Goal: Book appointment/travel/reservation

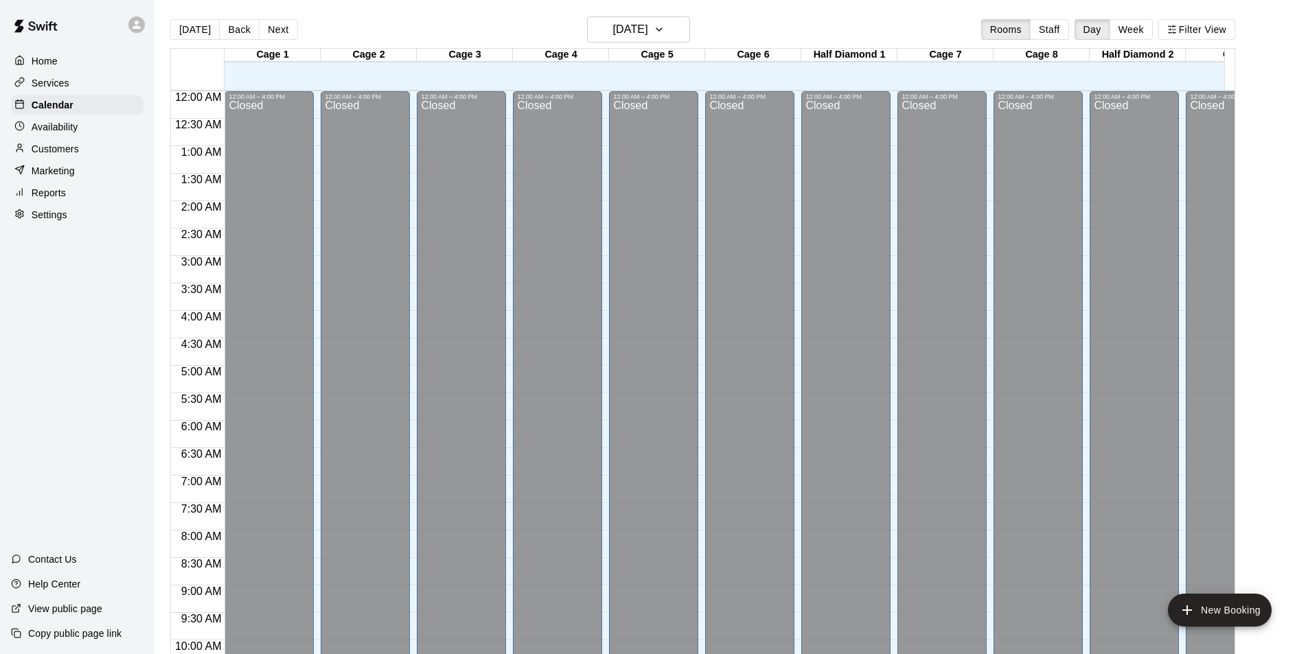
scroll to position [698, 0]
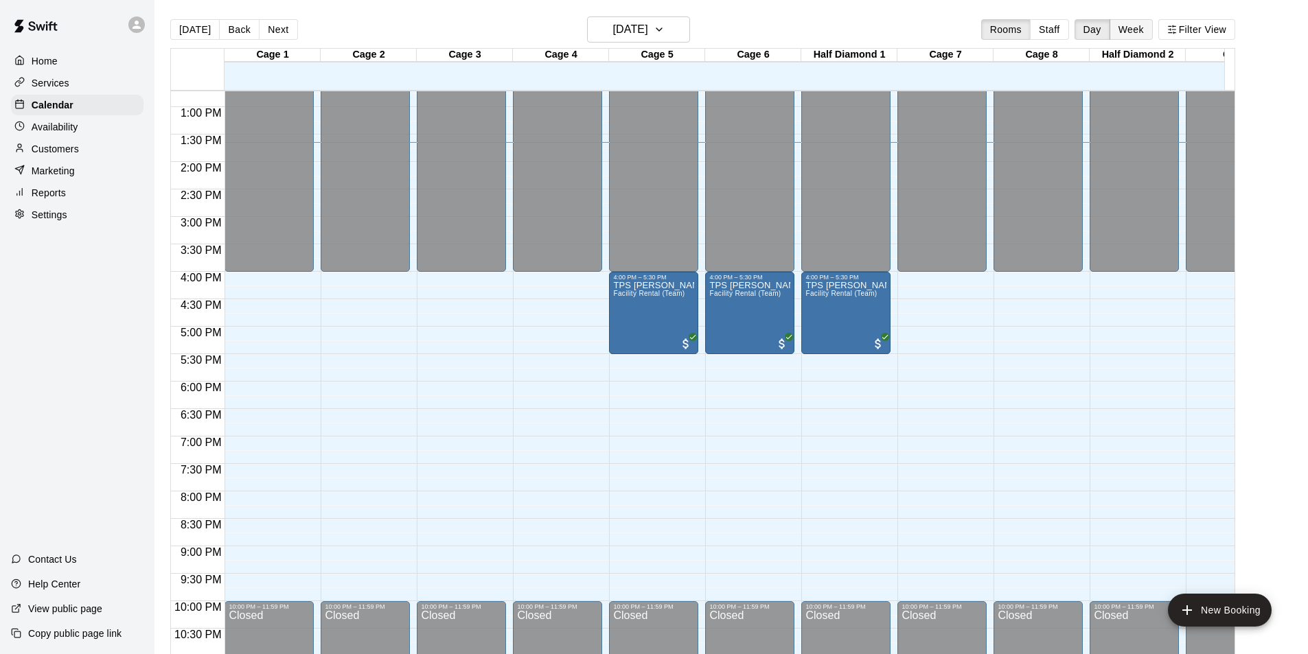
click at [1153, 29] on button "Week" at bounding box center [1131, 29] width 43 height 21
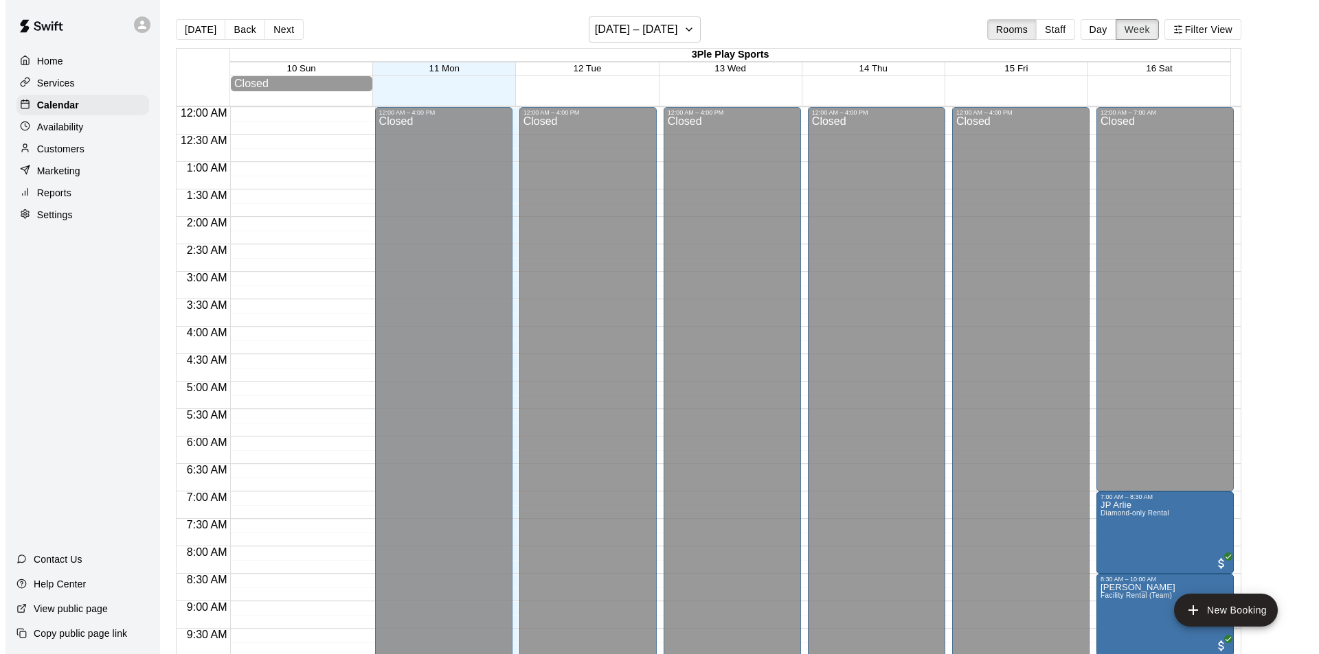
scroll to position [751, 0]
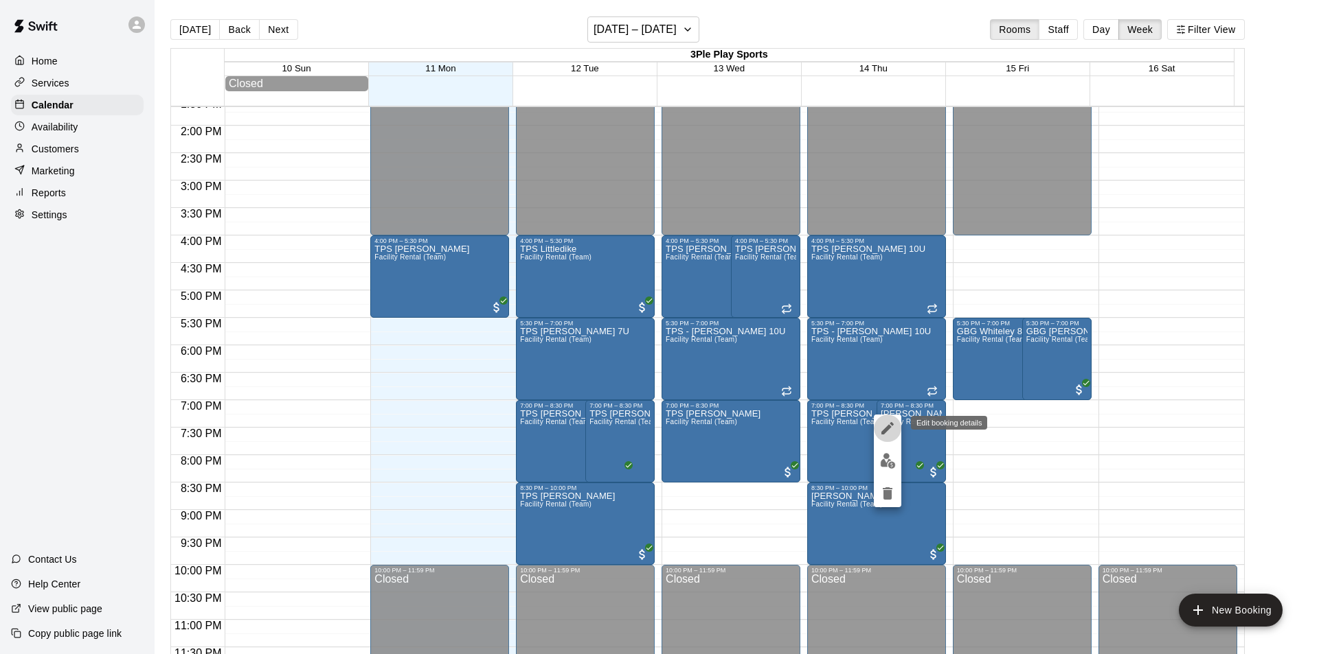
click at [890, 428] on icon "edit" at bounding box center [887, 428] width 12 height 12
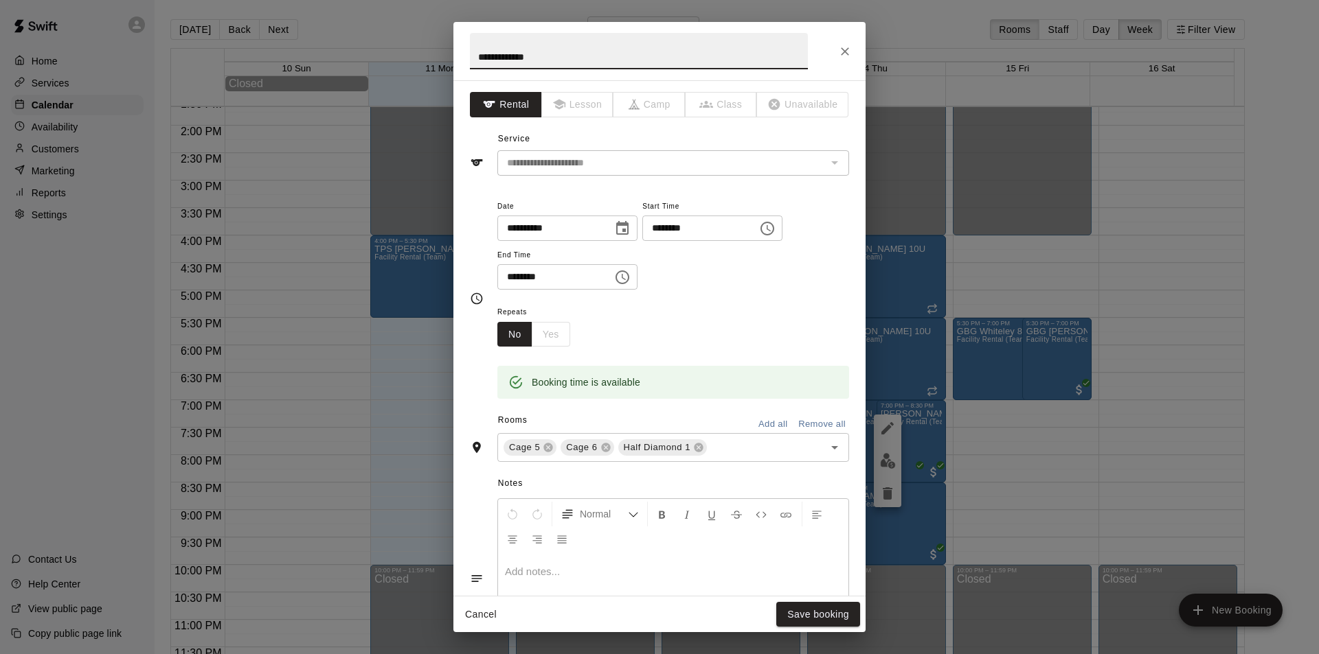
click at [514, 58] on input "**********" at bounding box center [639, 51] width 338 height 36
click at [538, 55] on input "*********" at bounding box center [639, 51] width 338 height 36
type input "**********"
click at [551, 334] on div "No Yes" at bounding box center [533, 334] width 73 height 25
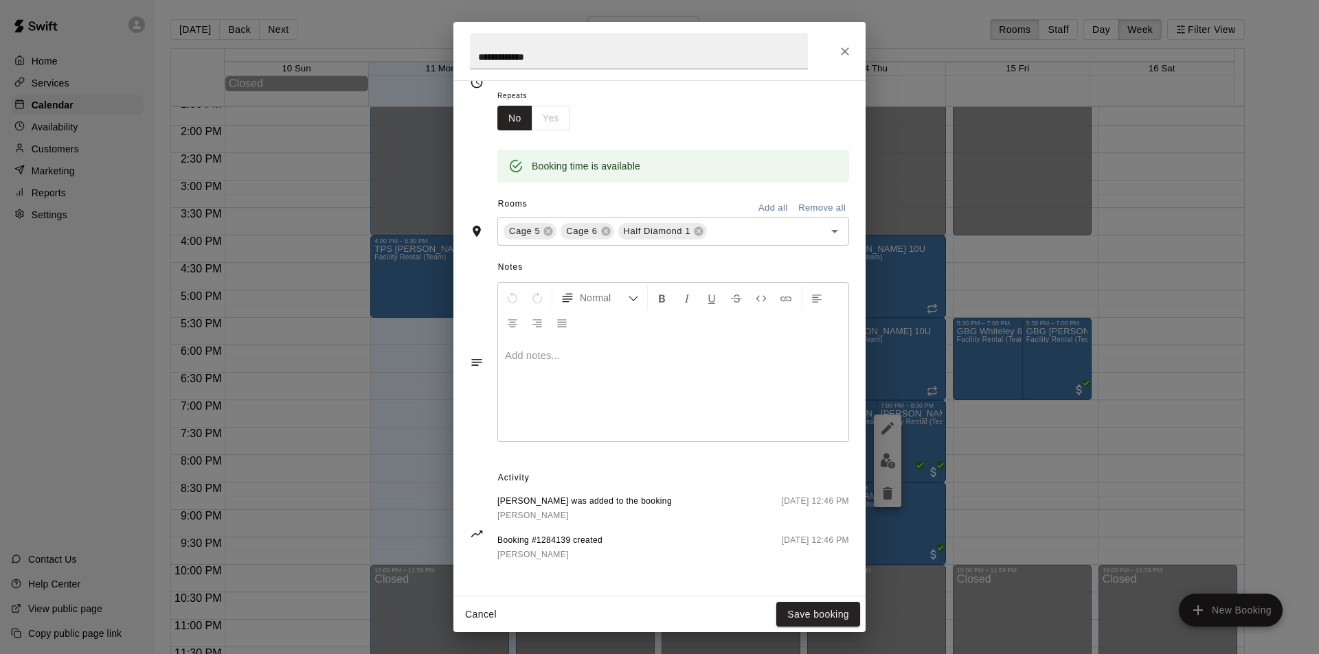
scroll to position [220, 0]
click at [820, 608] on button "Save booking" at bounding box center [818, 614] width 84 height 25
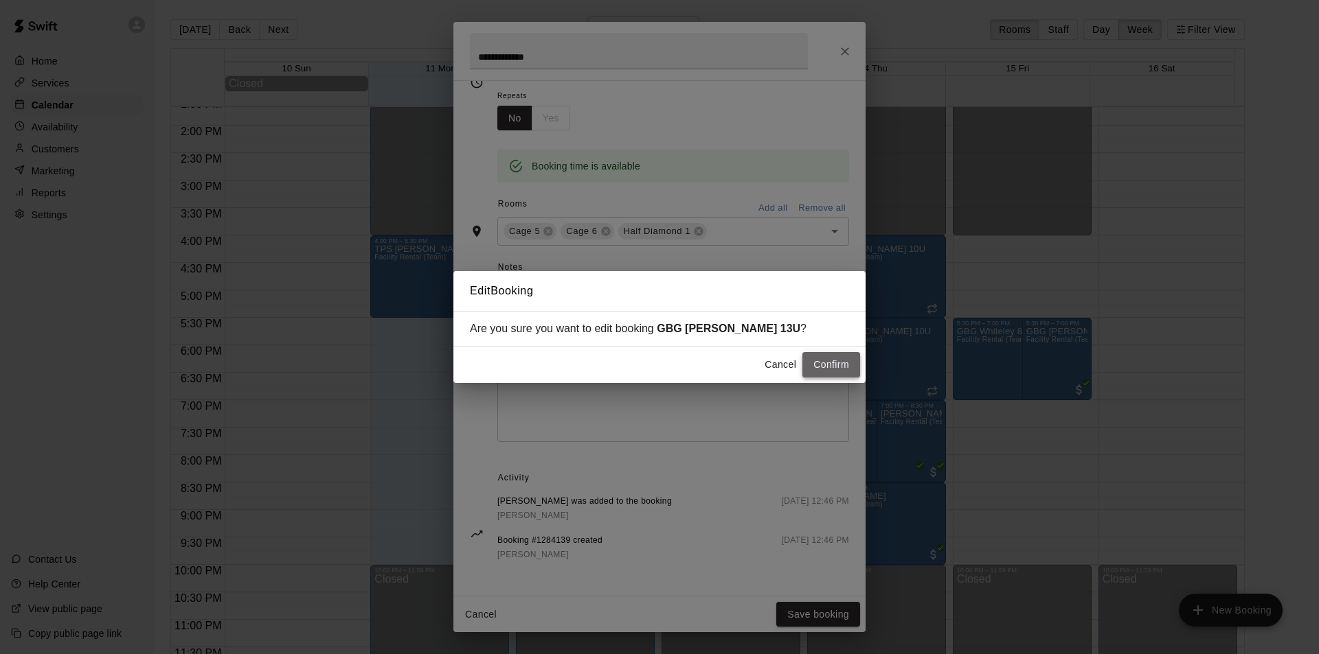
click at [829, 365] on button "Confirm" at bounding box center [831, 364] width 58 height 25
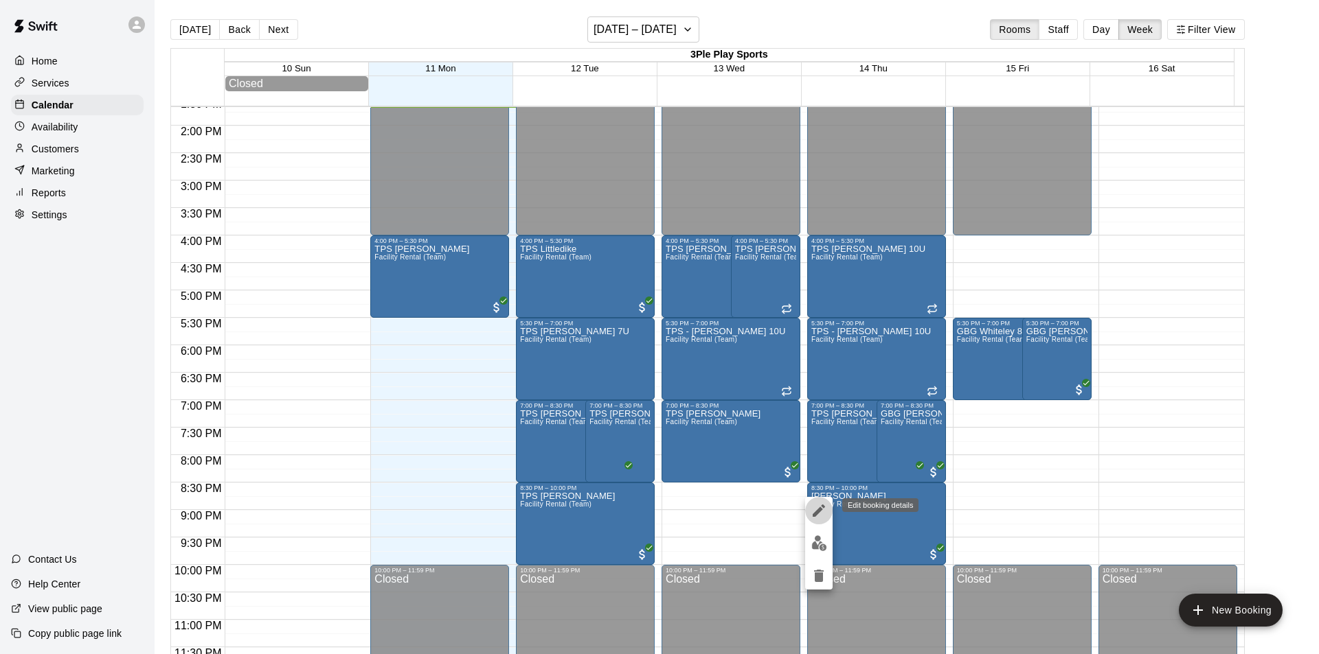
click at [819, 510] on icon "edit" at bounding box center [818, 511] width 12 height 12
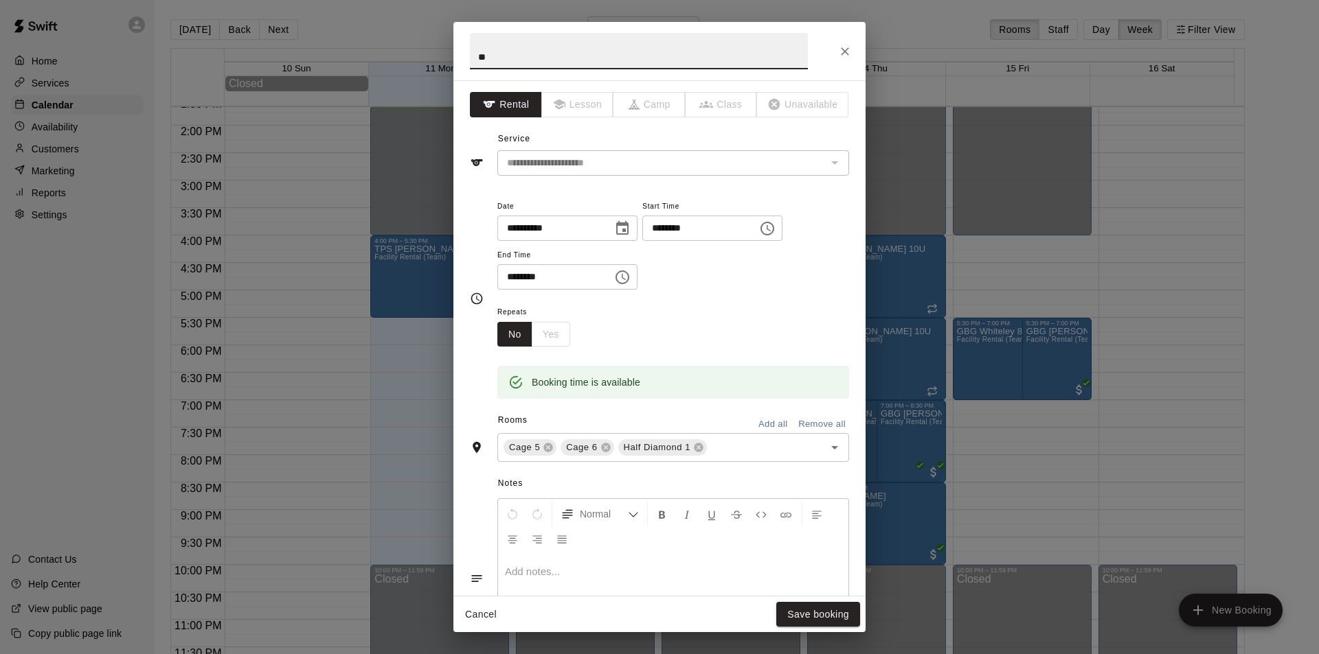
type input "*"
type input "**********"
click at [813, 613] on button "Save booking" at bounding box center [818, 614] width 84 height 25
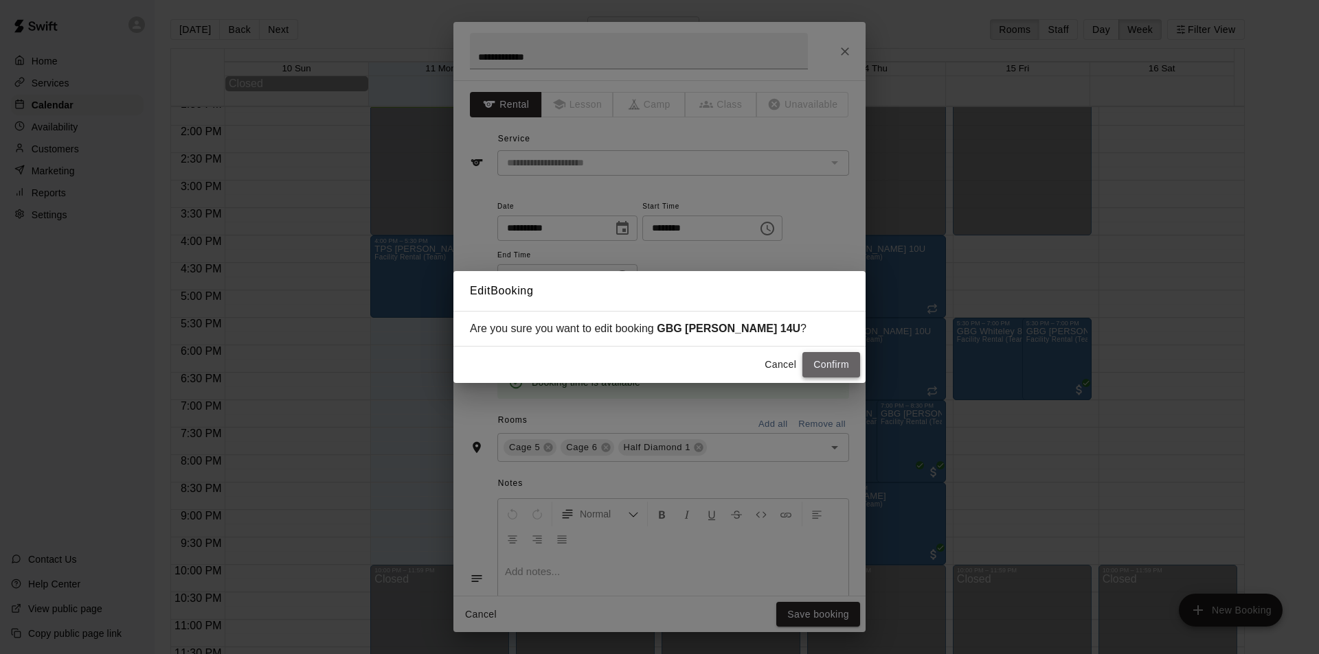
click at [843, 369] on button "Confirm" at bounding box center [831, 364] width 58 height 25
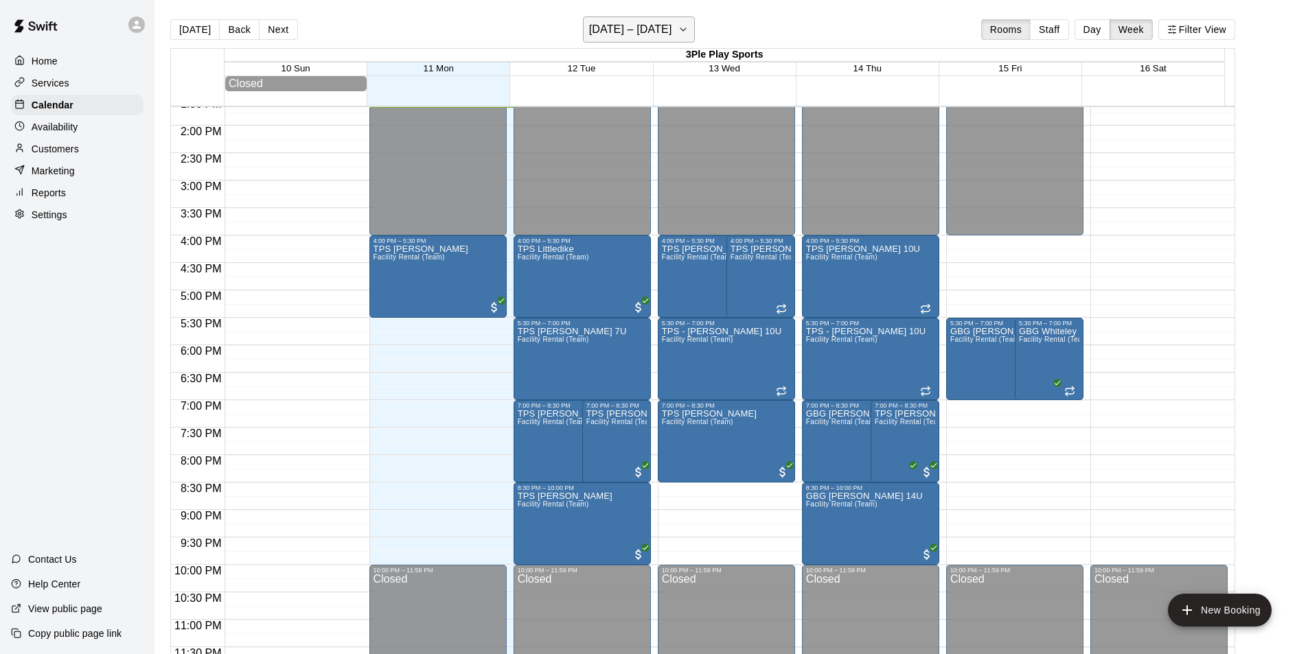
click at [680, 30] on icon "button" at bounding box center [683, 29] width 11 height 16
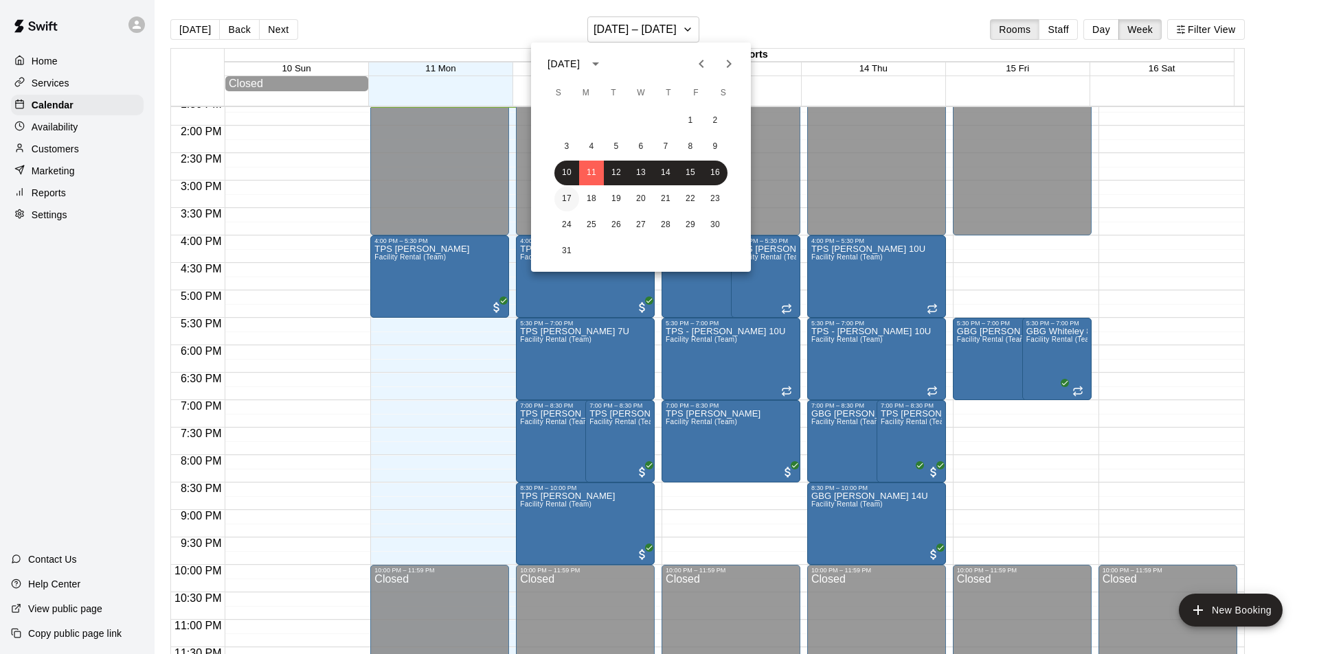
click at [567, 192] on button "17" at bounding box center [566, 199] width 25 height 25
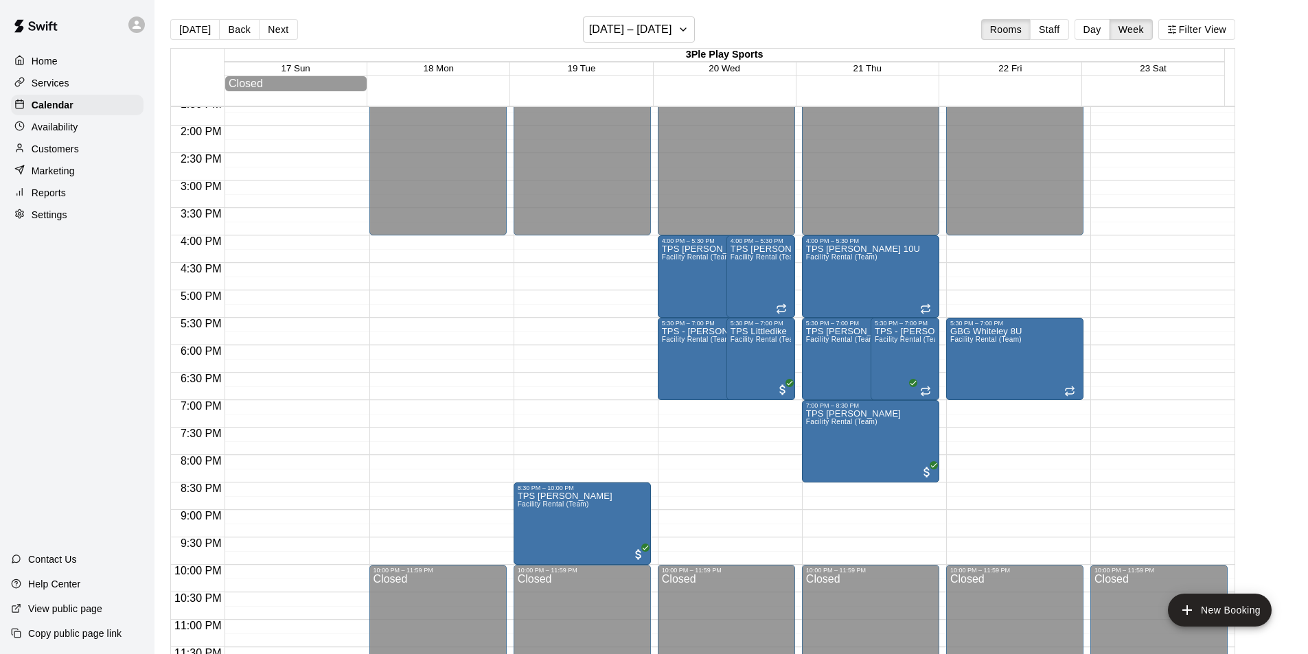
click at [880, 502] on div "12:00 AM – 4:00 PM Closed 4:00 PM – 5:30 PM TPS [PERSON_NAME] 10U Facility Rent…" at bounding box center [870, 16] width 137 height 1319
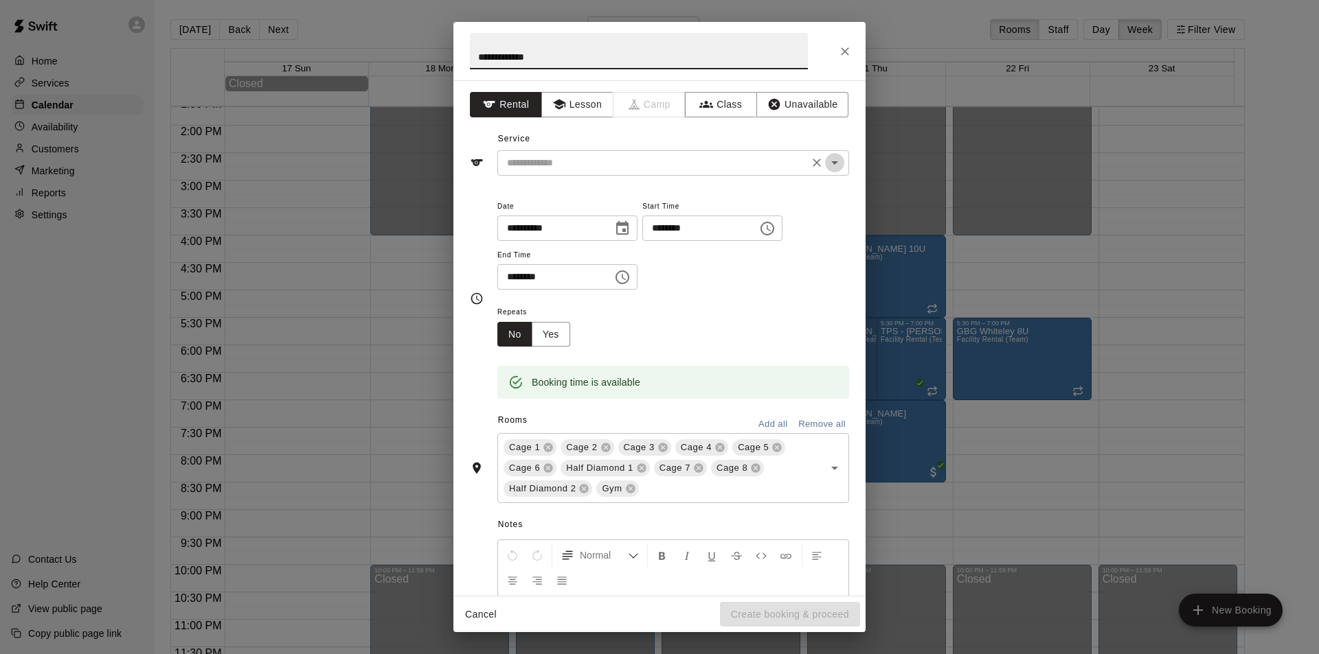
click at [830, 165] on icon "Open" at bounding box center [834, 163] width 16 height 16
type input "**********"
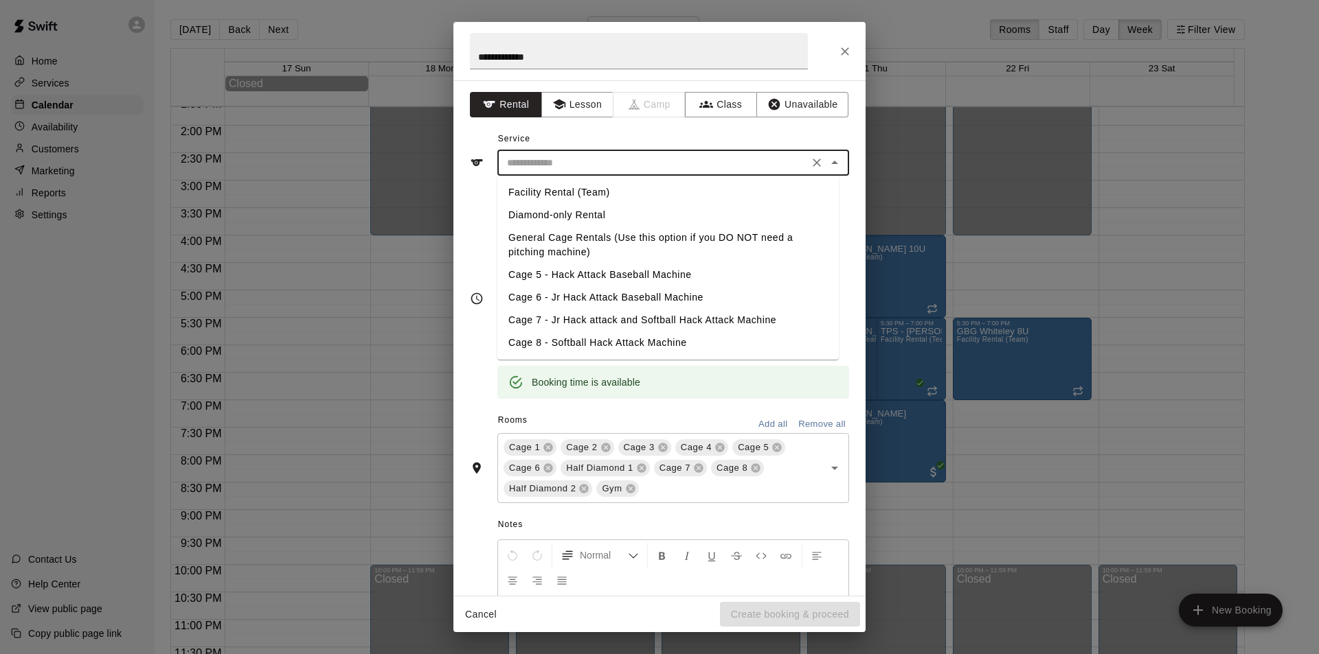
click at [595, 191] on li "Facility Rental (Team)" at bounding box center [667, 192] width 341 height 23
type input "**********"
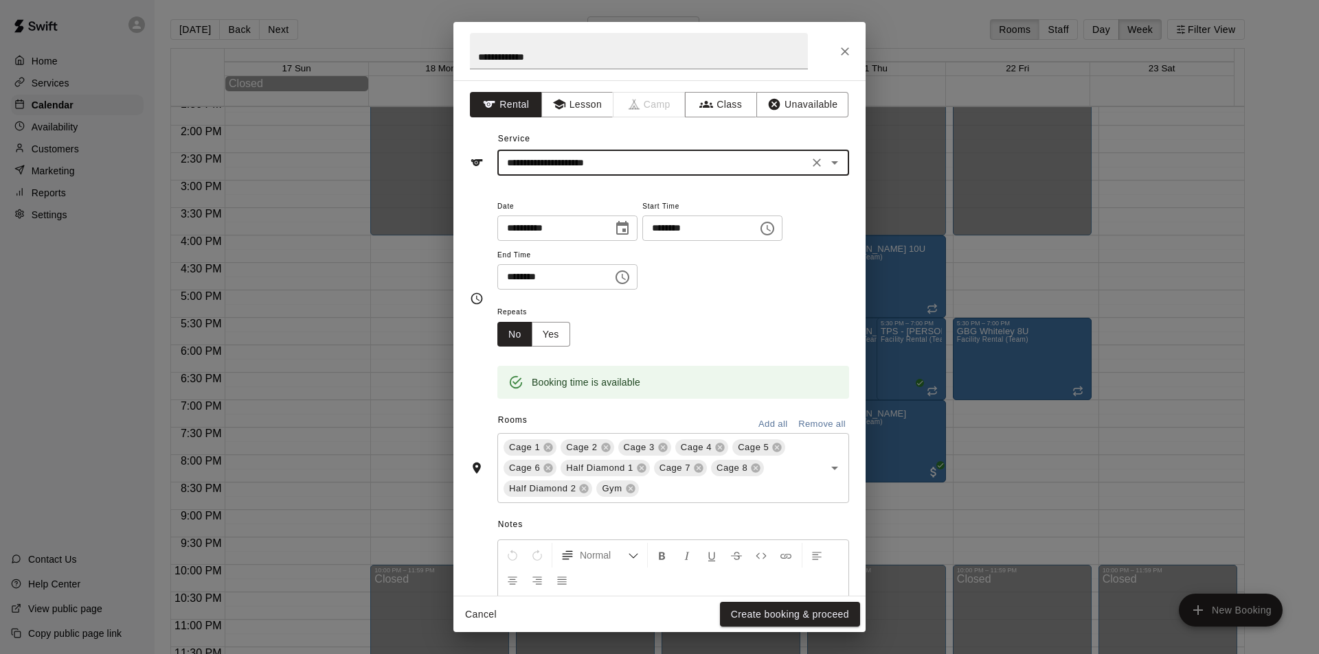
click at [775, 230] on icon "Choose time, selected time is 8:45 PM" at bounding box center [767, 228] width 16 height 16
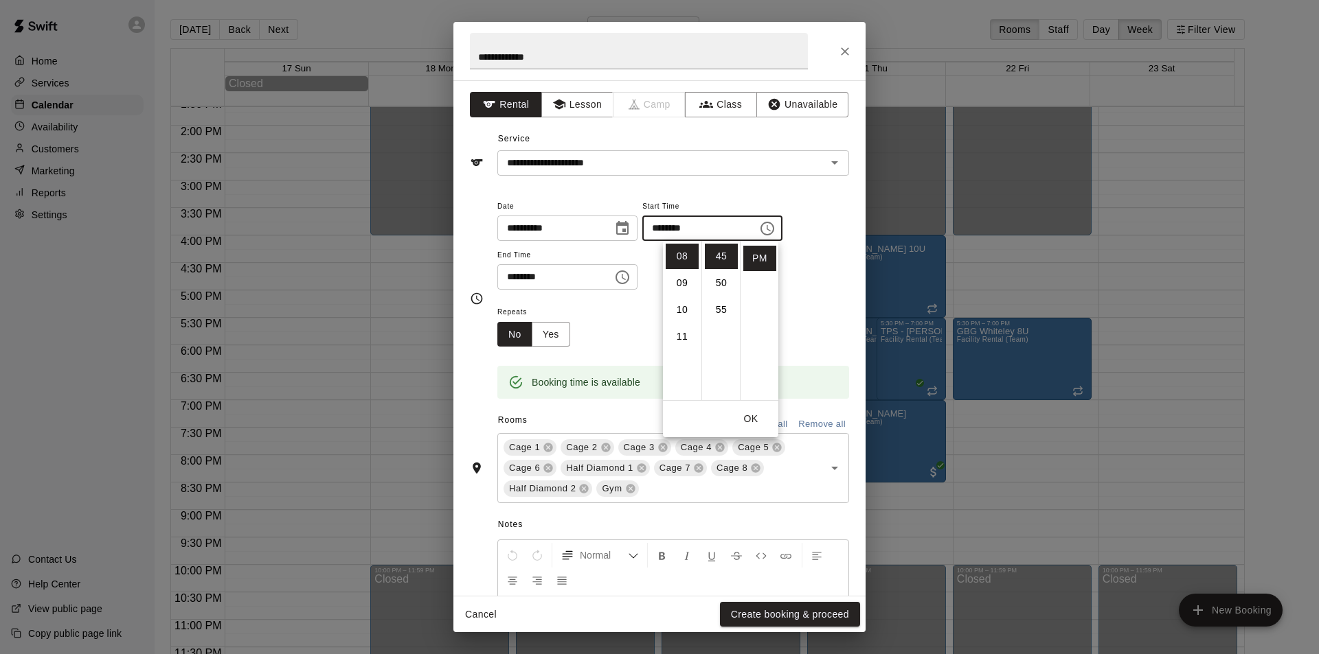
scroll to position [187, 0]
click at [685, 255] on li "07" at bounding box center [681, 256] width 33 height 25
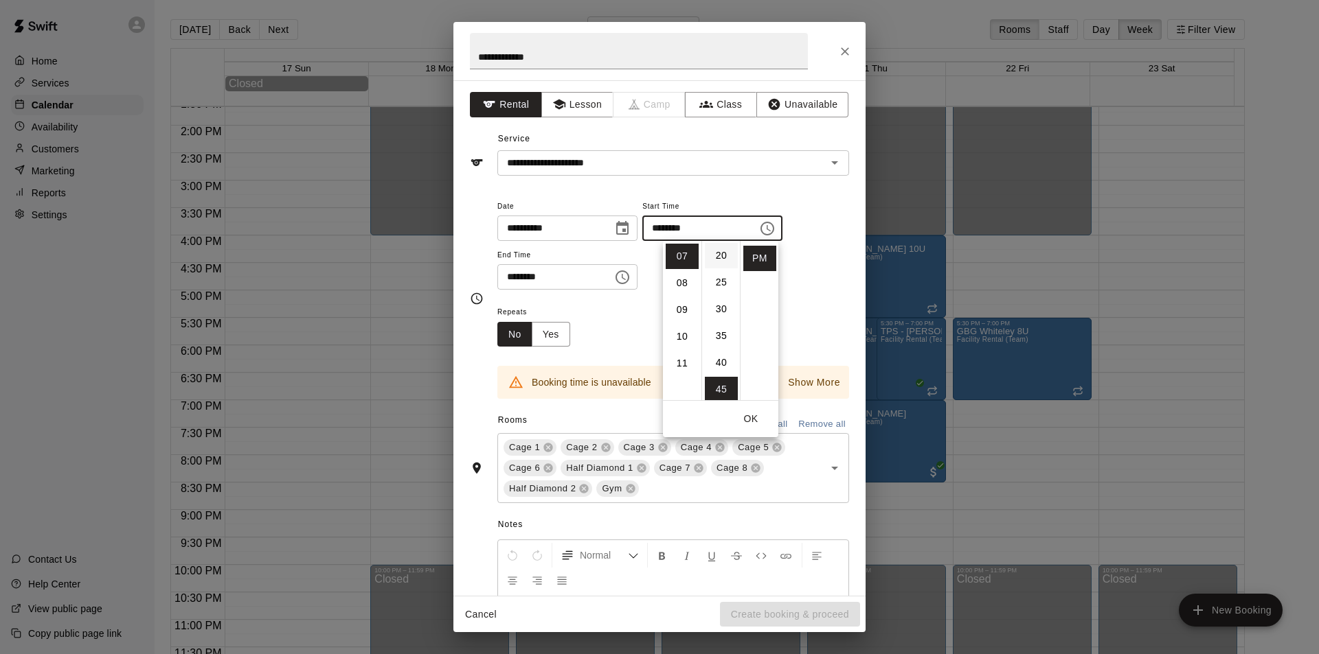
scroll to position [0, 0]
click at [723, 255] on li "00" at bounding box center [721, 256] width 33 height 25
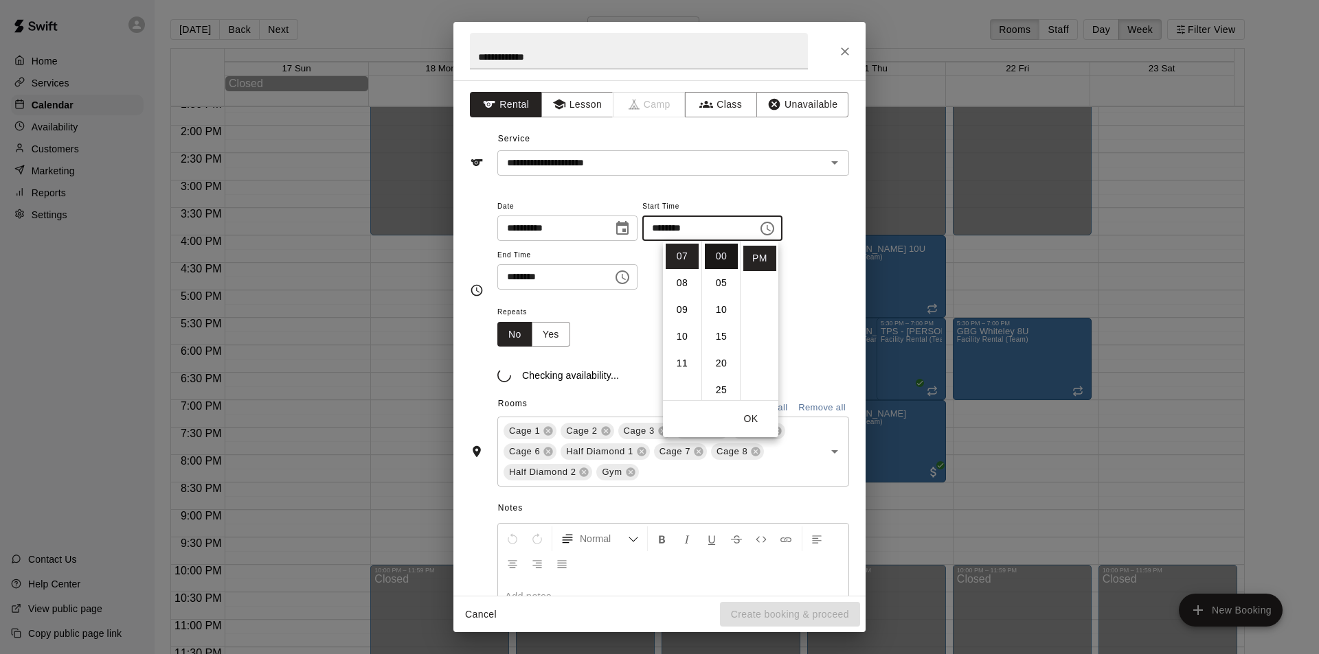
type input "********"
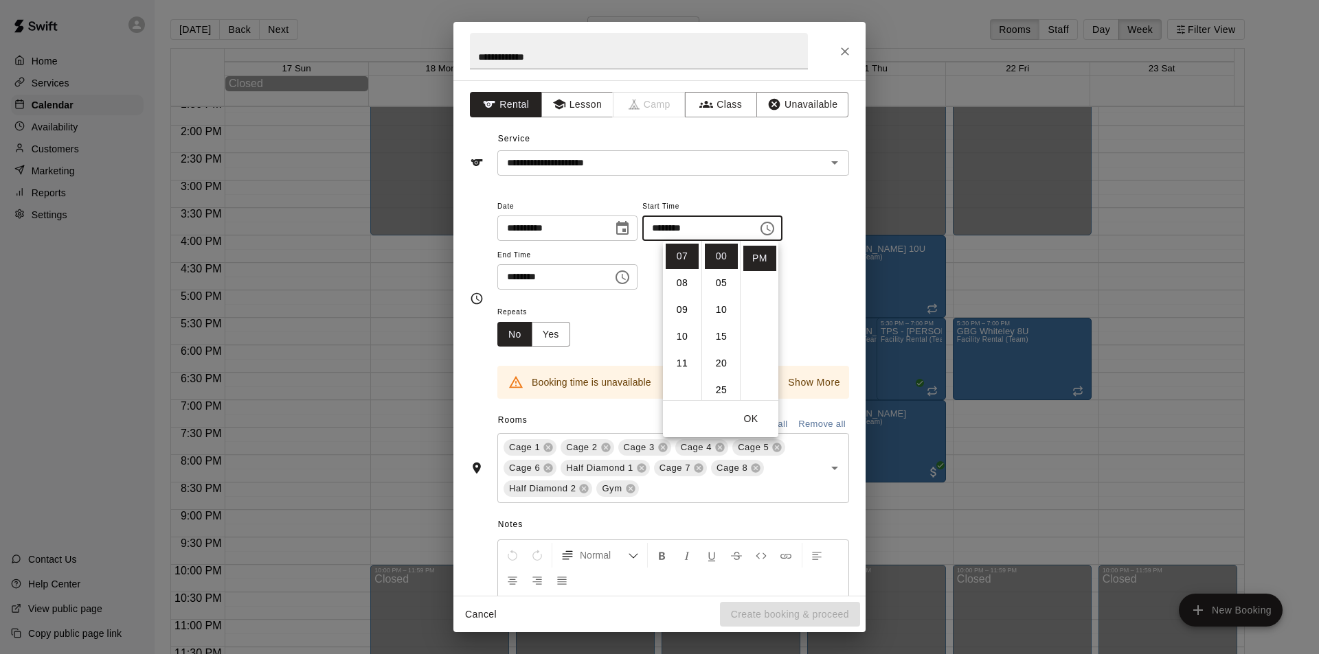
click at [630, 273] on icon "Choose time, selected time is 9:15 PM" at bounding box center [622, 277] width 16 height 16
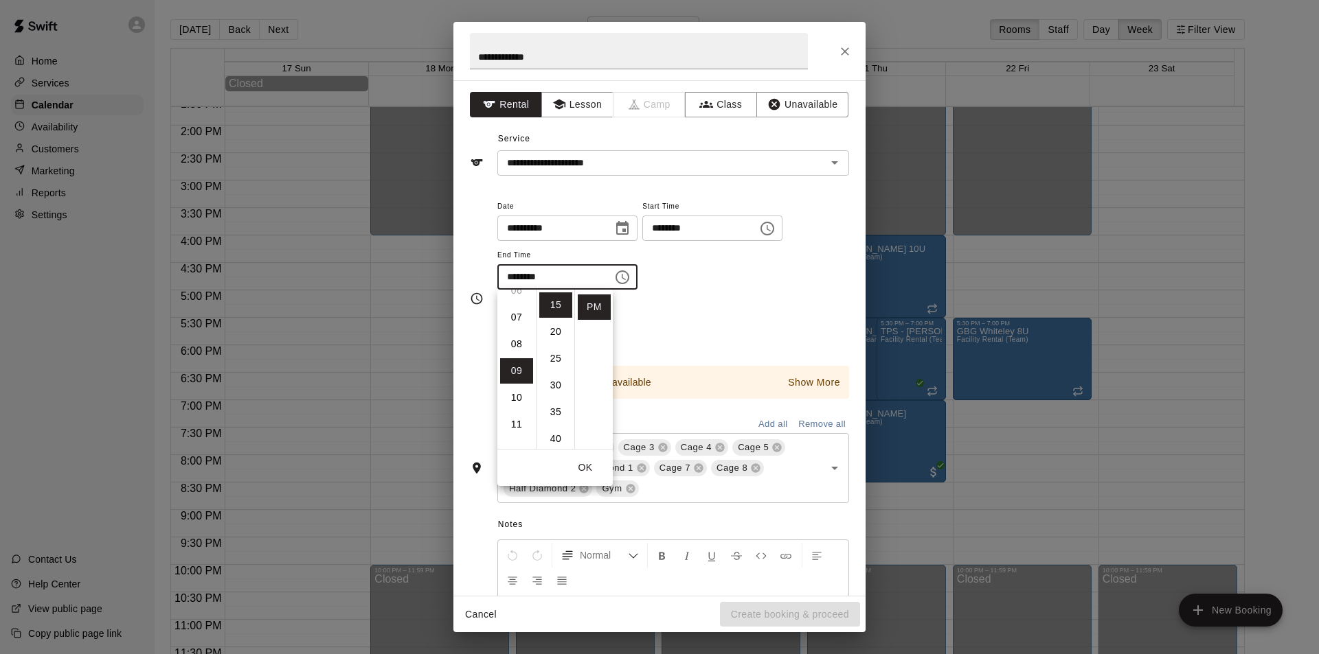
scroll to position [206, 0]
click at [520, 312] on li "08" at bounding box center [516, 313] width 33 height 25
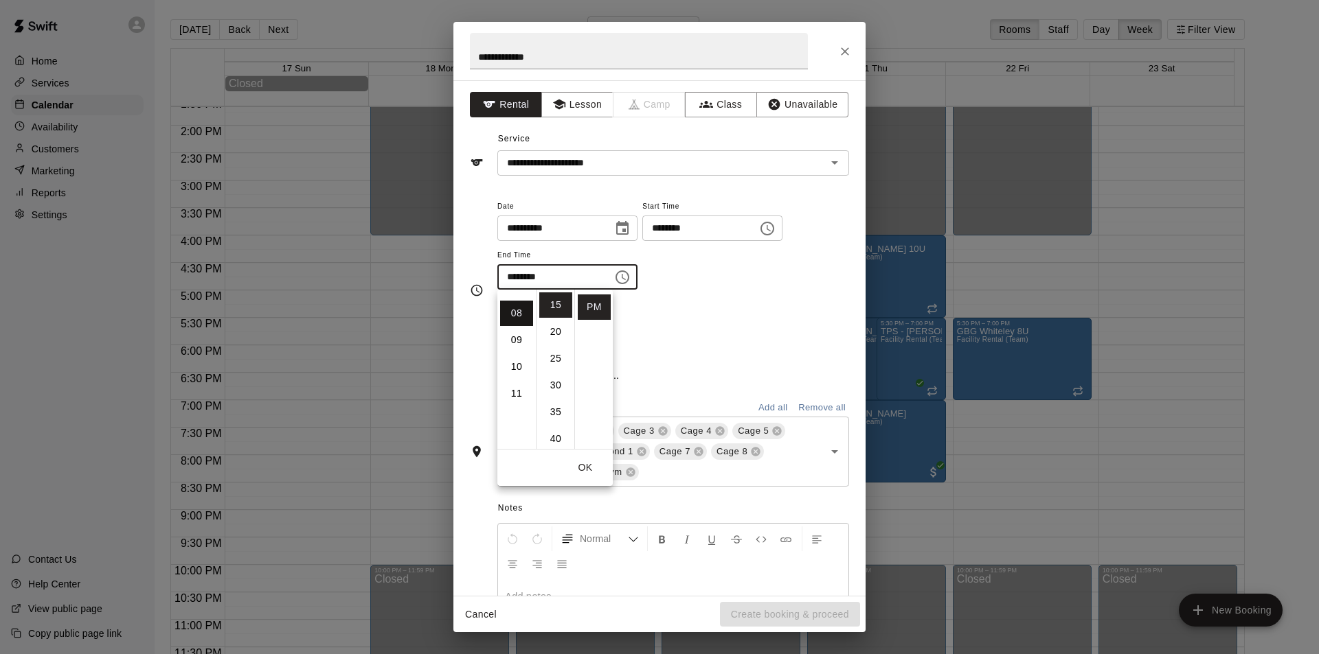
scroll to position [214, 0]
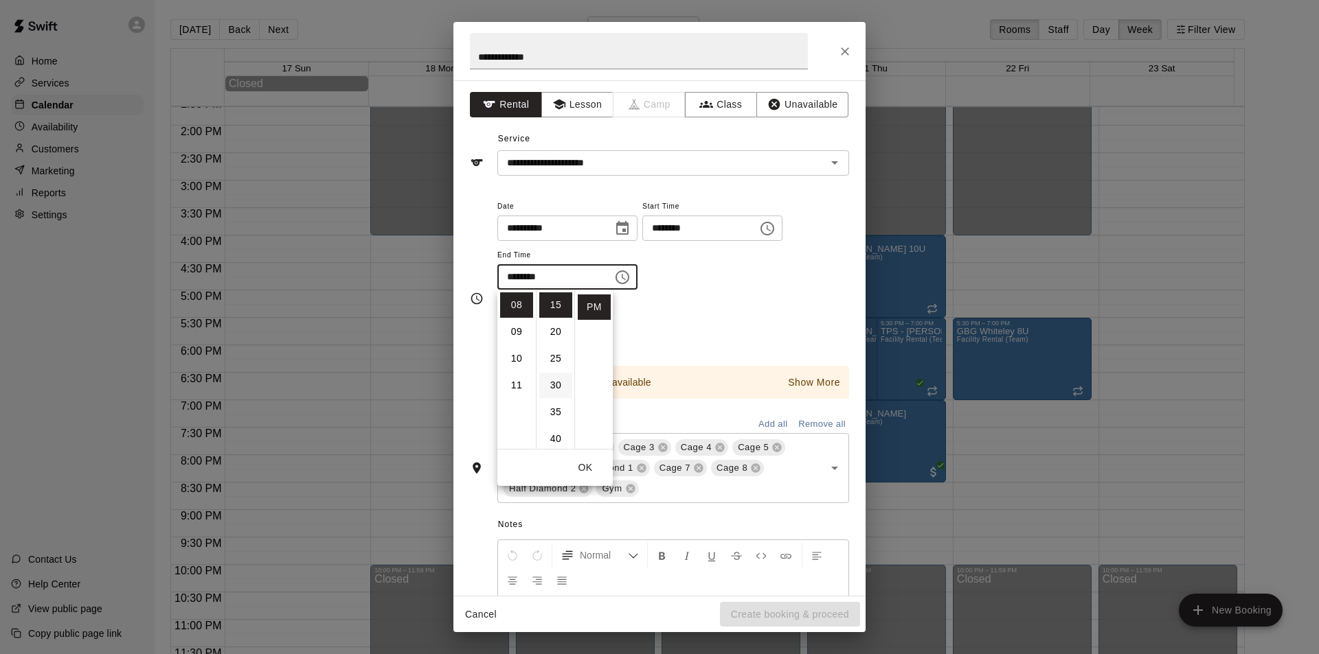
click at [557, 385] on li "30" at bounding box center [555, 385] width 33 height 25
type input "********"
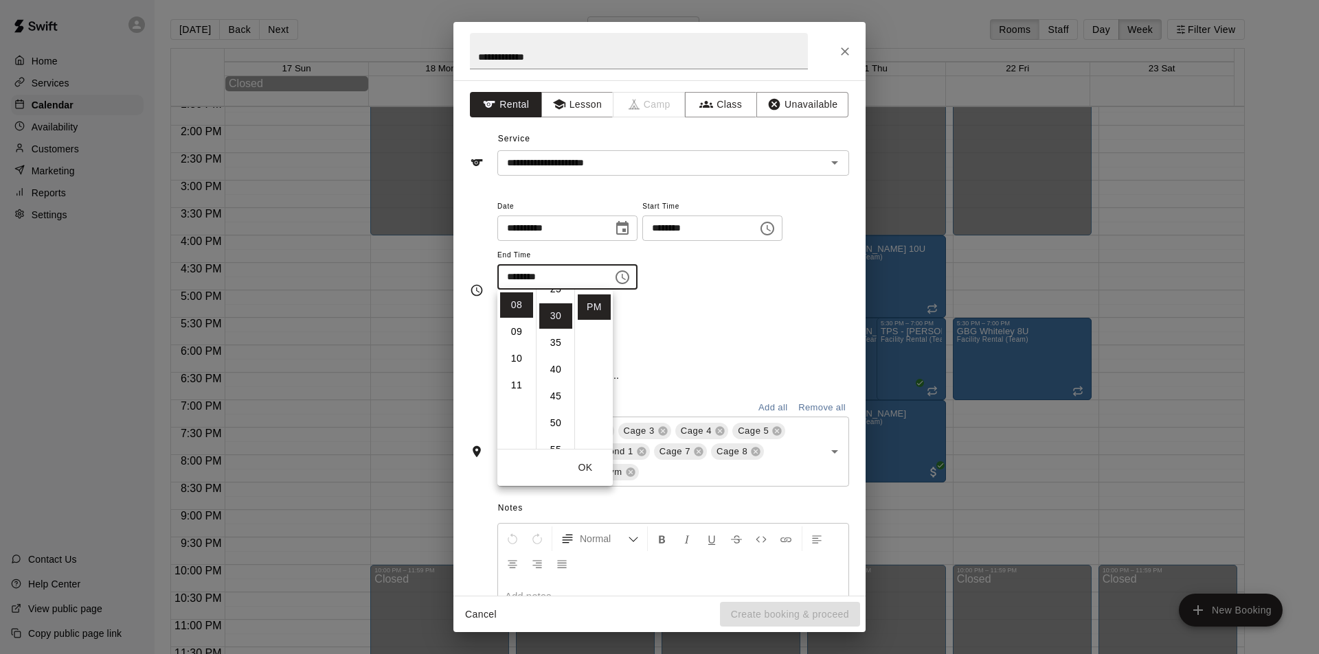
scroll to position [161, 0]
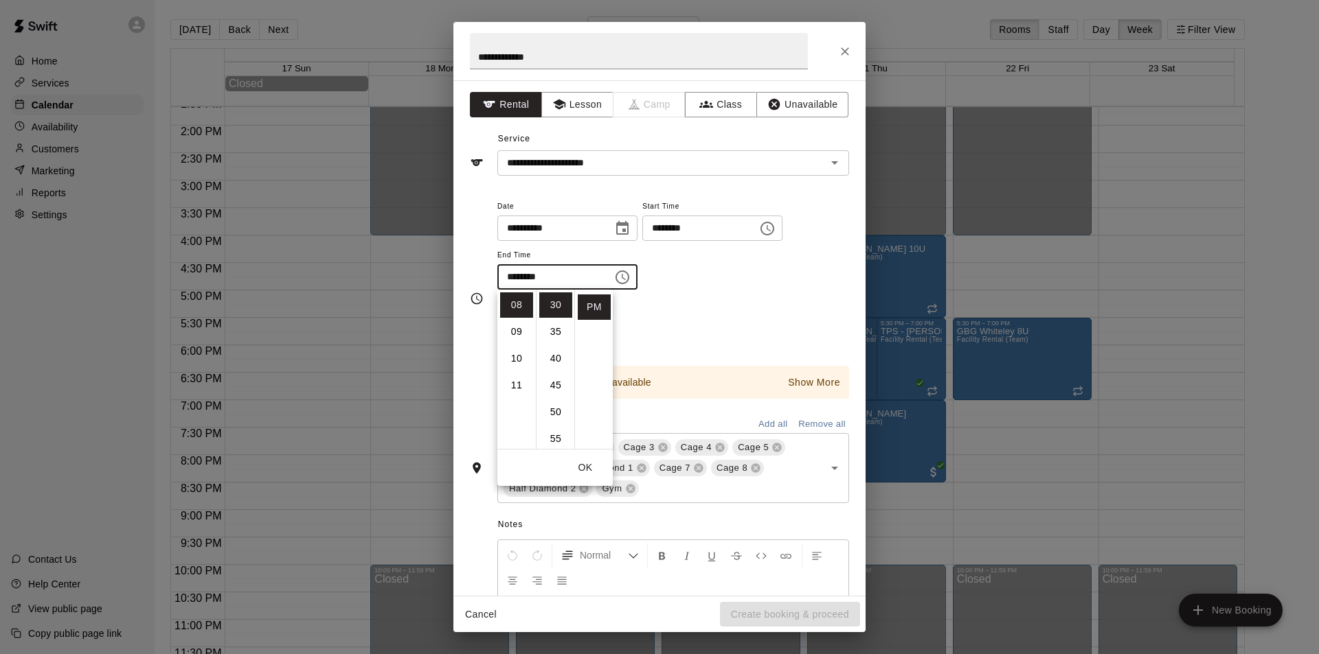
click at [762, 319] on div "Repeats No Yes" at bounding box center [673, 325] width 352 height 43
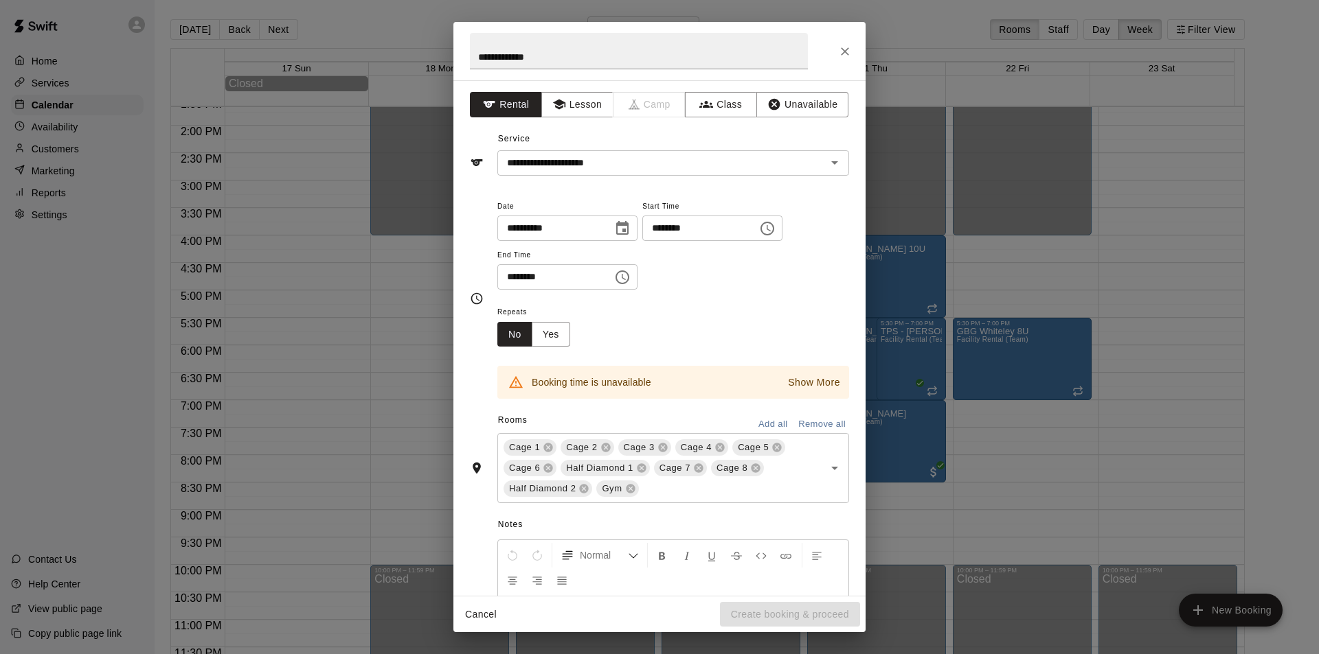
click at [809, 422] on button "Remove all" at bounding box center [822, 424] width 54 height 21
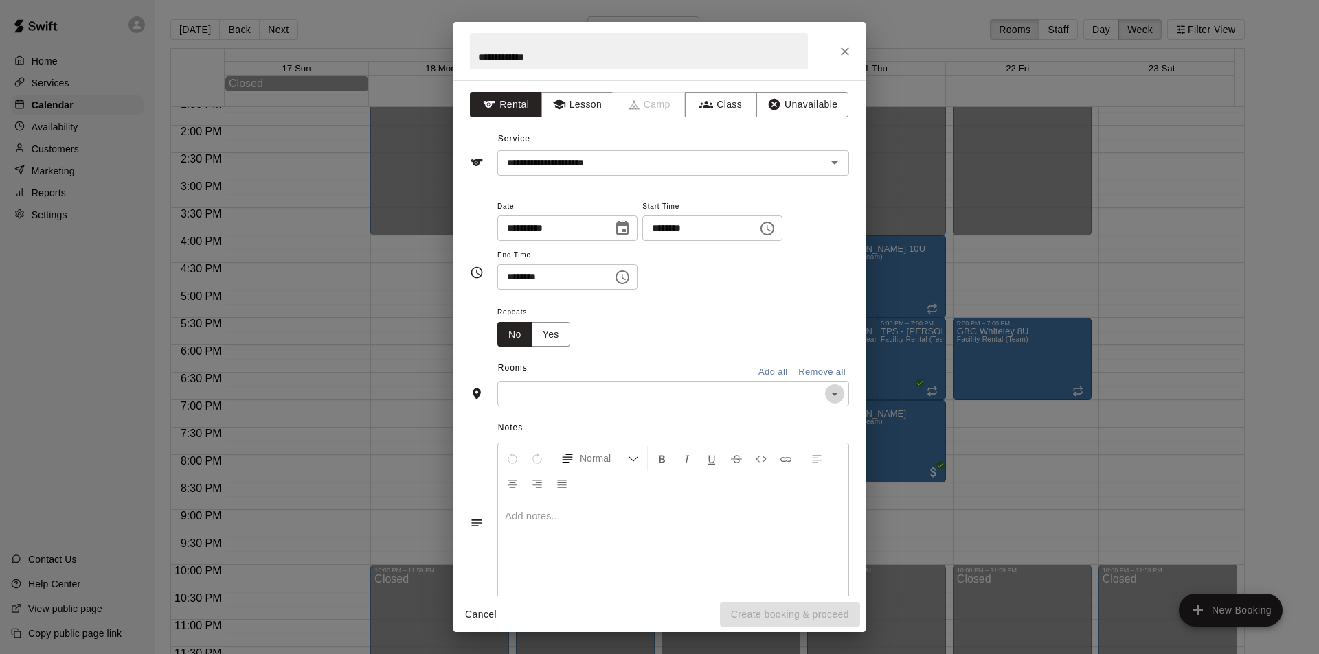
click at [826, 392] on icon "Open" at bounding box center [834, 394] width 16 height 16
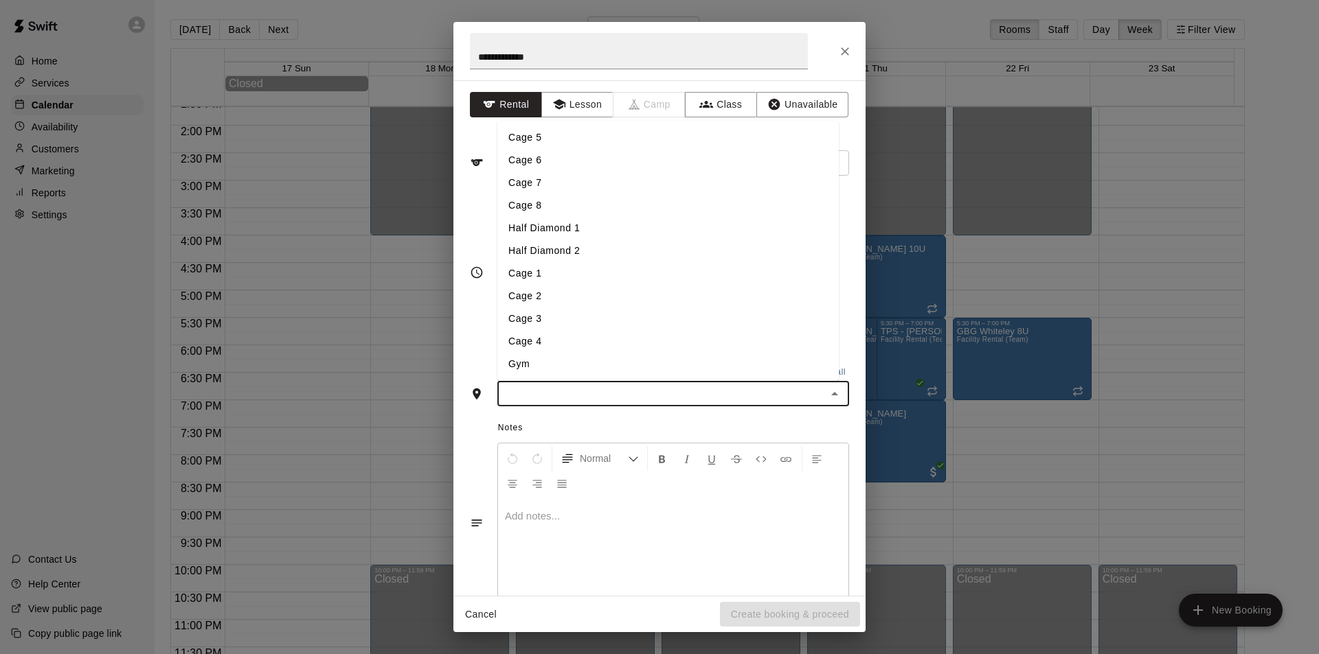
click at [551, 248] on li "Half Diamond 2" at bounding box center [667, 251] width 341 height 23
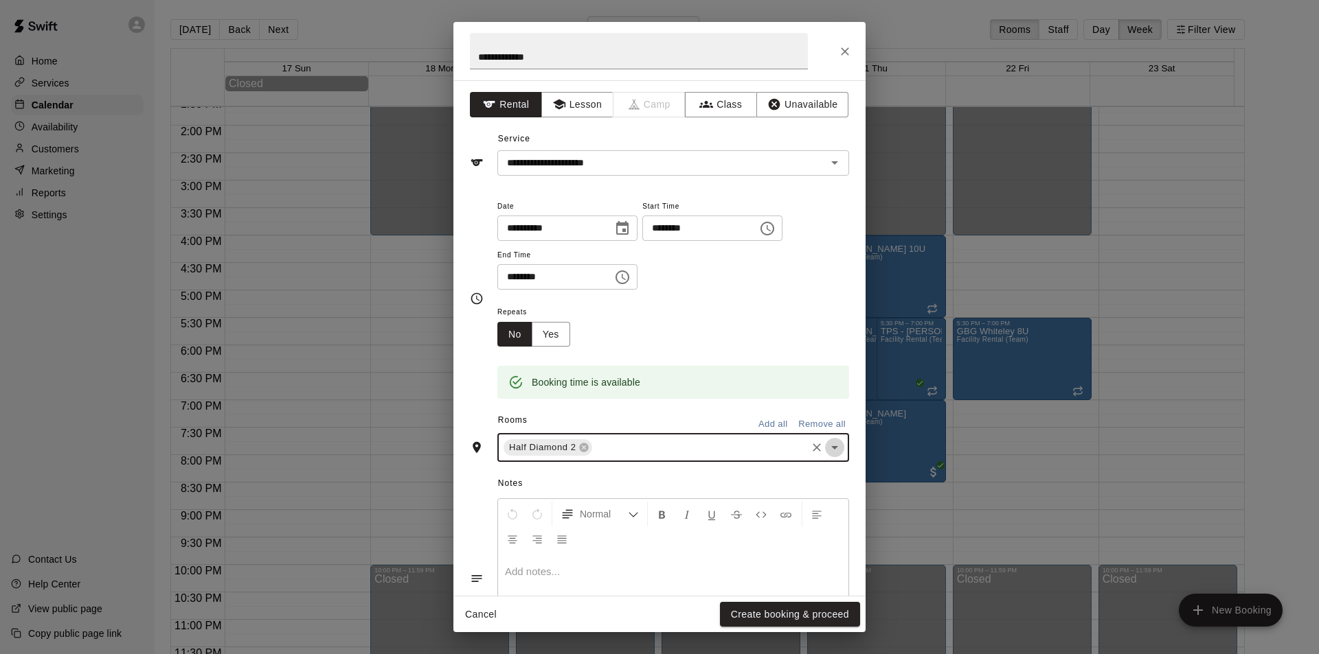
click at [826, 448] on icon "Open" at bounding box center [834, 448] width 16 height 16
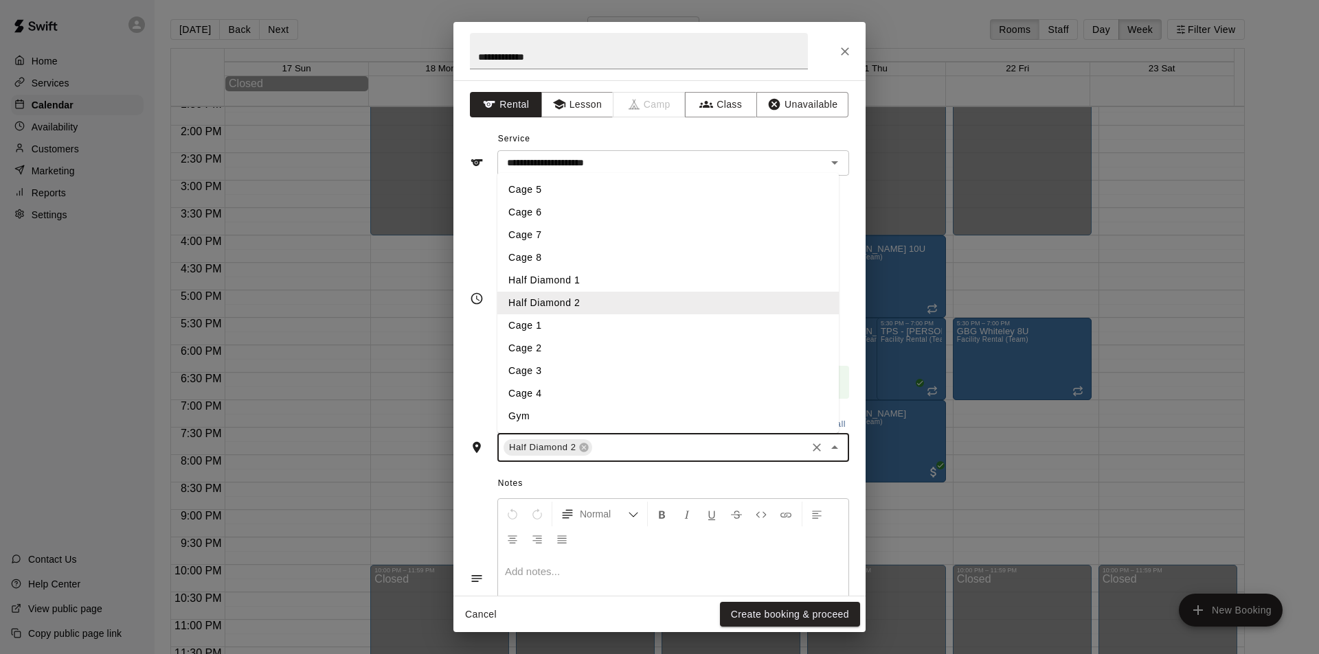
click at [521, 229] on li "Cage 7" at bounding box center [667, 235] width 341 height 23
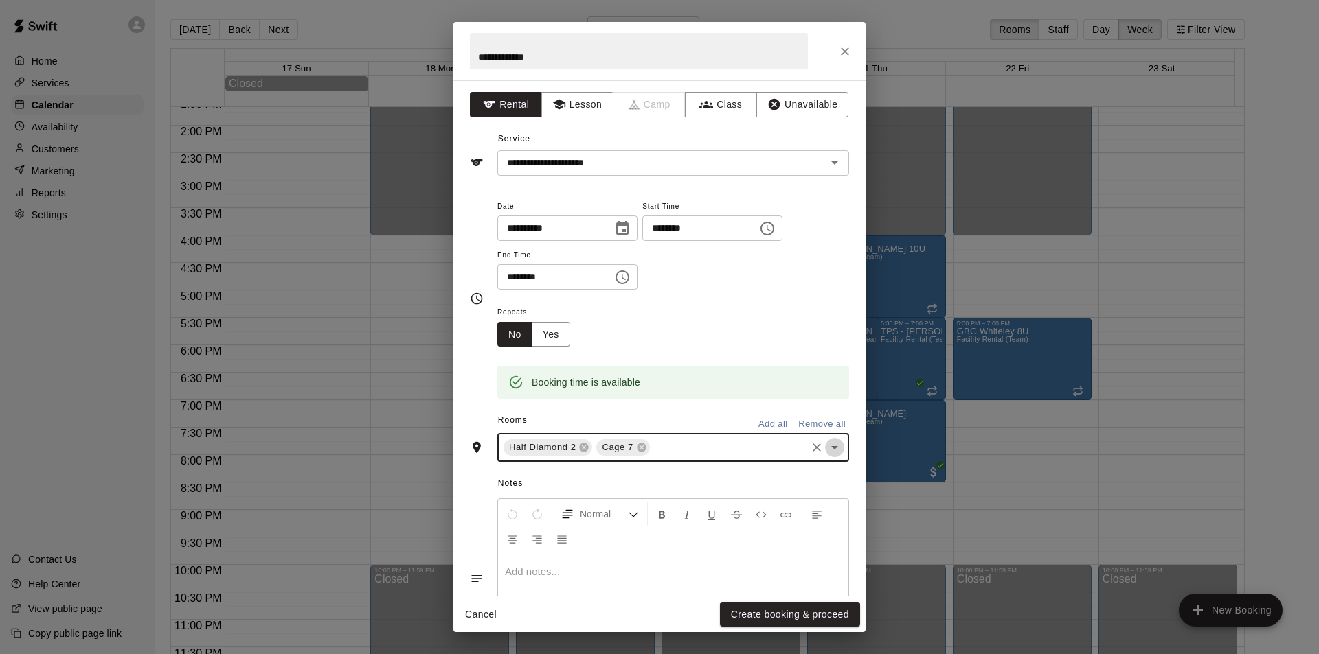
click at [828, 449] on icon "Open" at bounding box center [834, 448] width 16 height 16
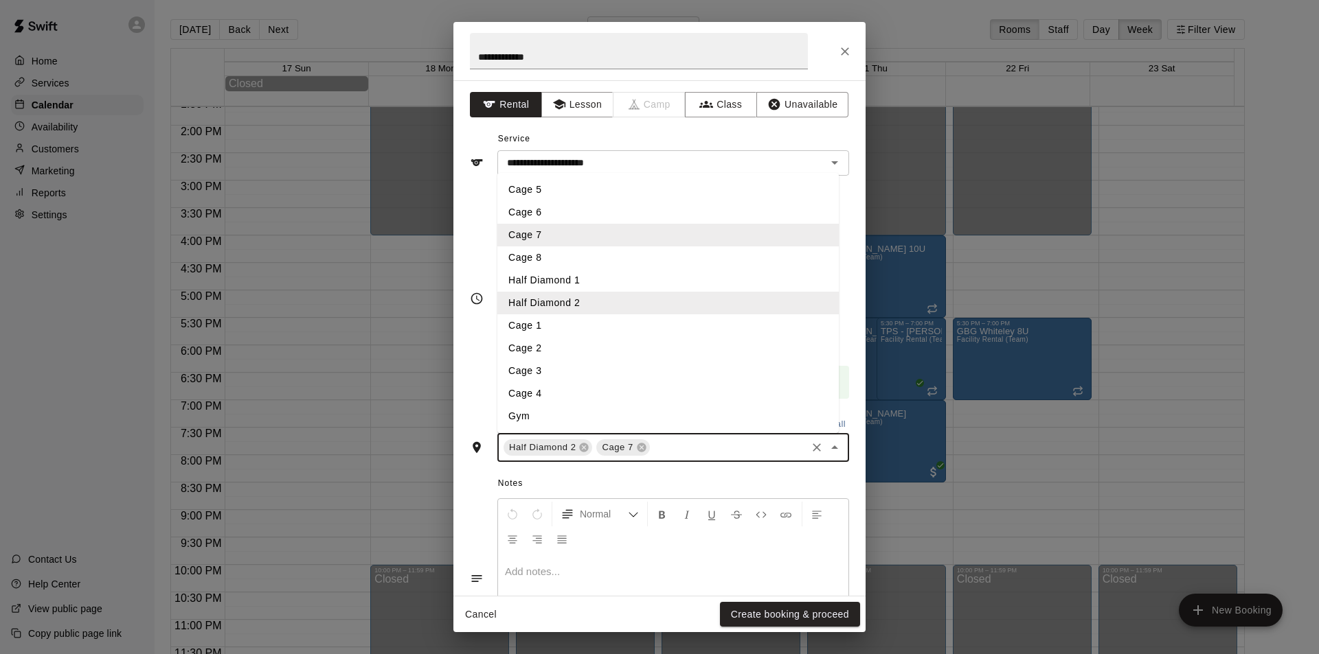
click at [556, 253] on li "Cage 8" at bounding box center [667, 258] width 341 height 23
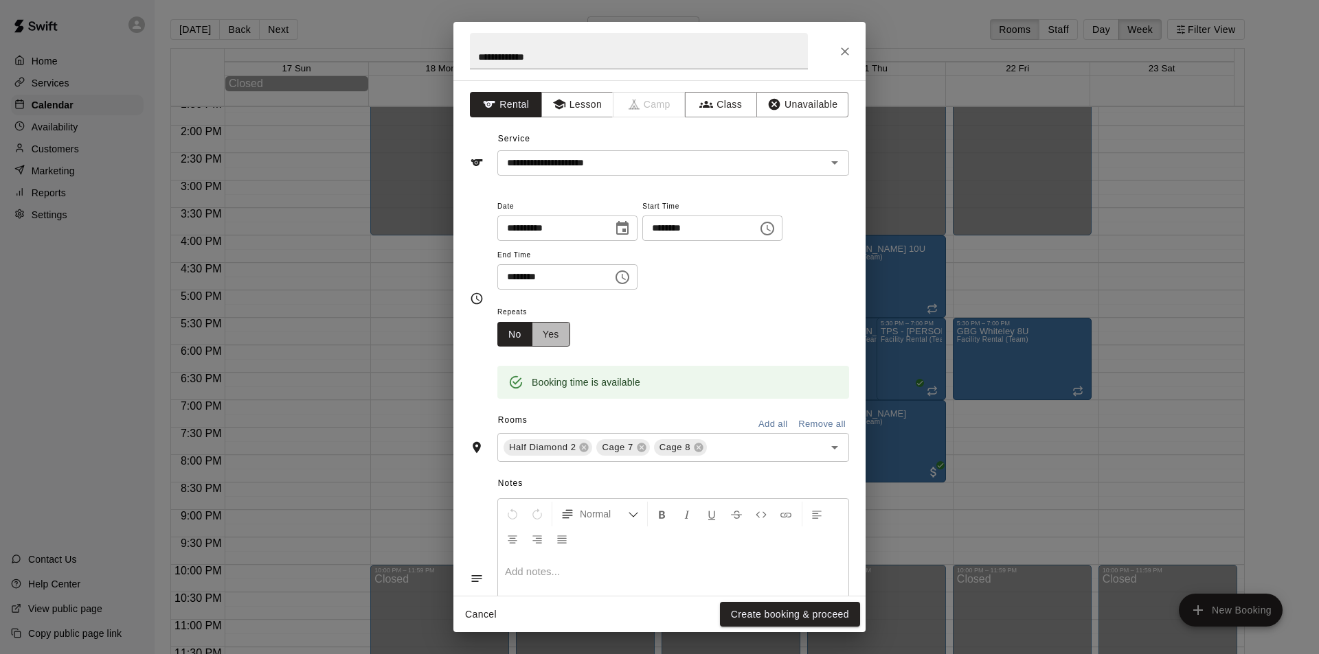
click at [554, 334] on button "Yes" at bounding box center [551, 334] width 38 height 25
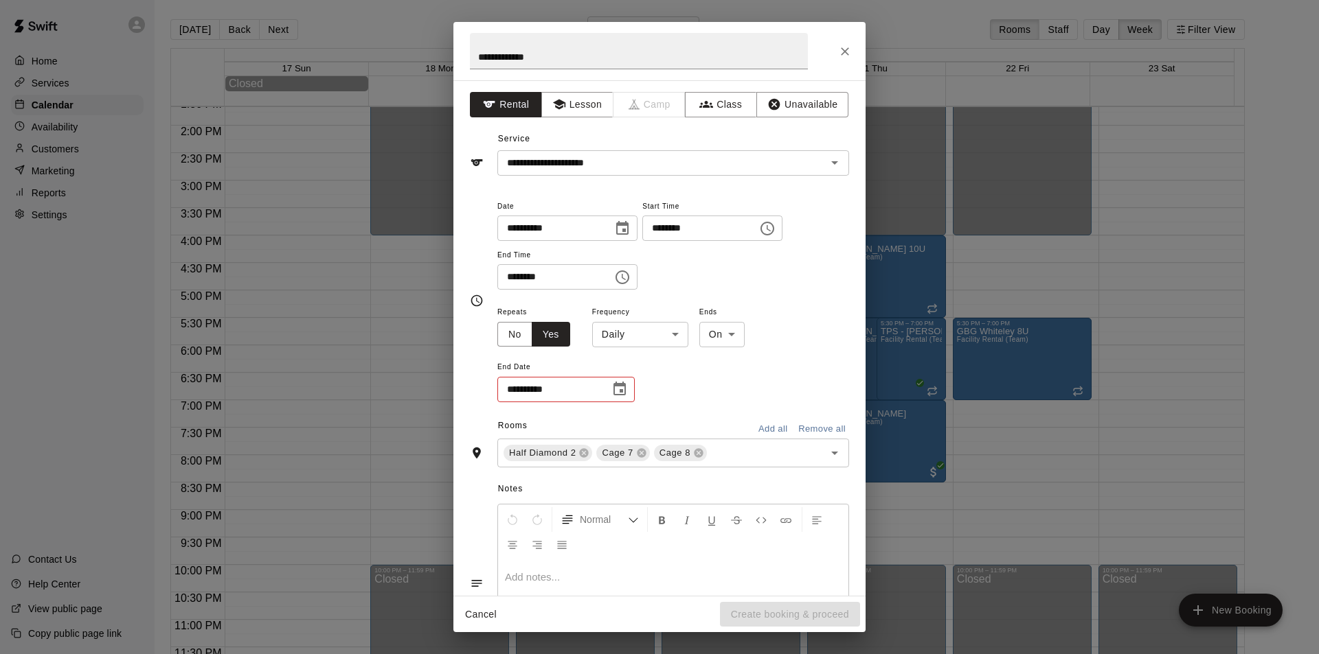
click at [674, 339] on body "Home Services Calendar Availability Customers Marketing Reports Settings Contac…" at bounding box center [659, 338] width 1319 height 676
click at [654, 384] on li "Weekly [DATE]" at bounding box center [640, 387] width 172 height 23
type input "******"
click at [748, 334] on body "Home Services Calendar Availability Customers Marketing Reports Settings Contac…" at bounding box center [659, 338] width 1319 height 676
click at [748, 334] on div at bounding box center [659, 327] width 1319 height 654
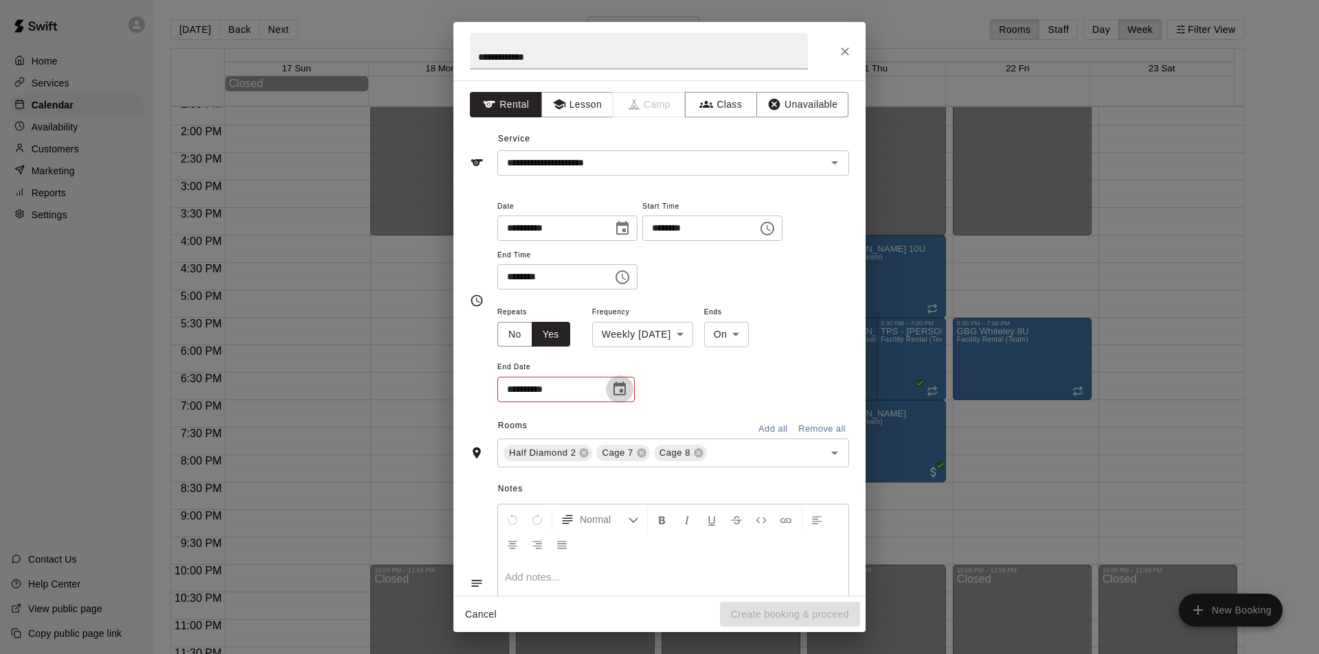
click at [619, 392] on icon "Choose date" at bounding box center [619, 389] width 16 height 16
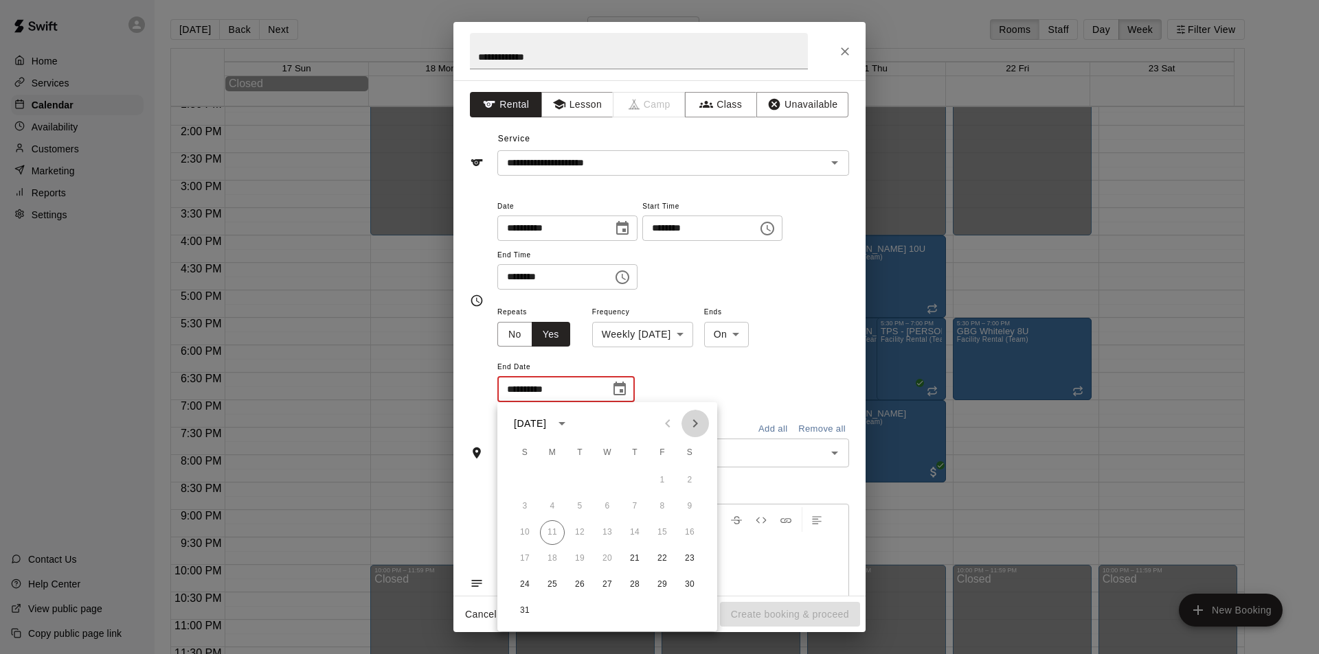
click at [693, 425] on icon "Next month" at bounding box center [695, 423] width 16 height 16
click at [638, 559] on button "25" at bounding box center [634, 559] width 25 height 25
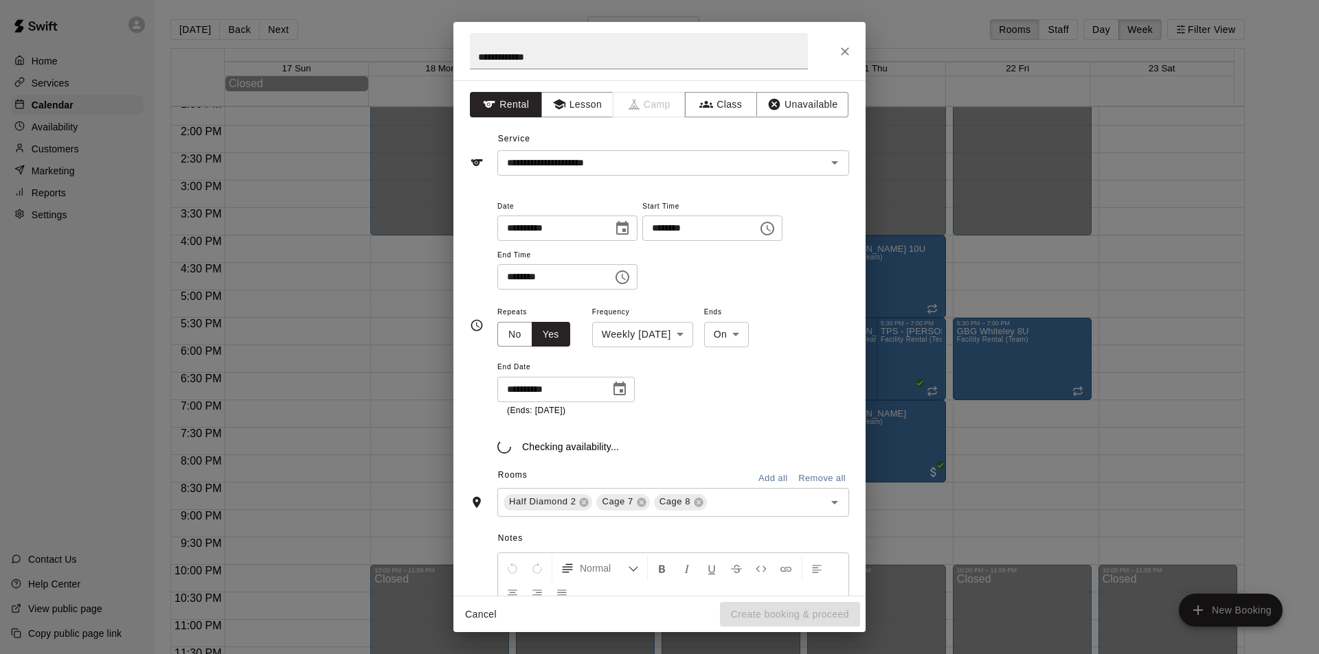
type input "**********"
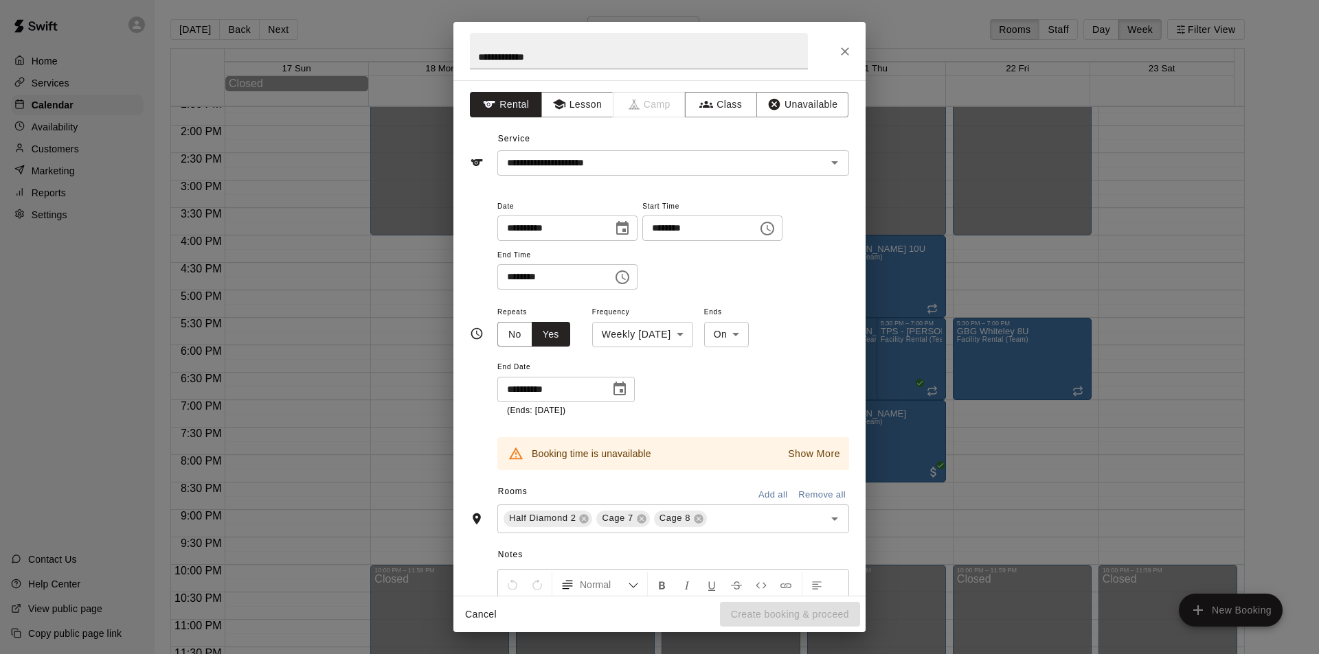
click at [788, 452] on p "Show More" at bounding box center [814, 454] width 52 height 14
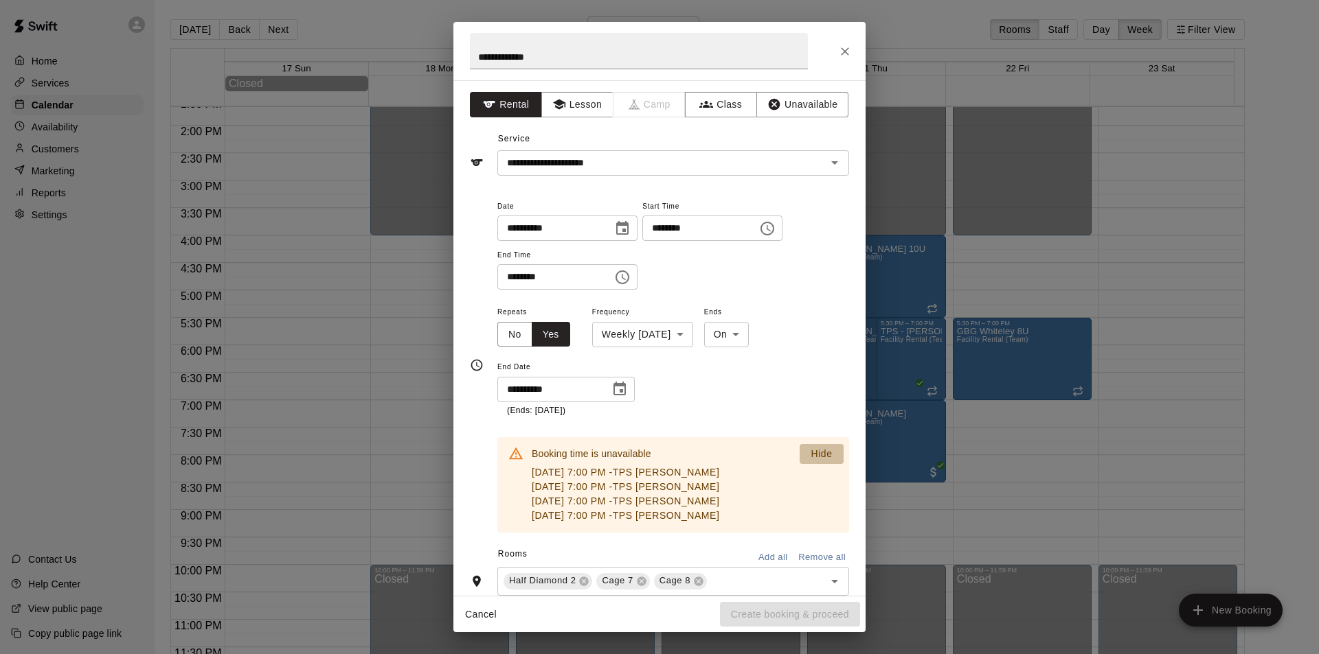
click at [811, 448] on p "Hide" at bounding box center [820, 454] width 21 height 14
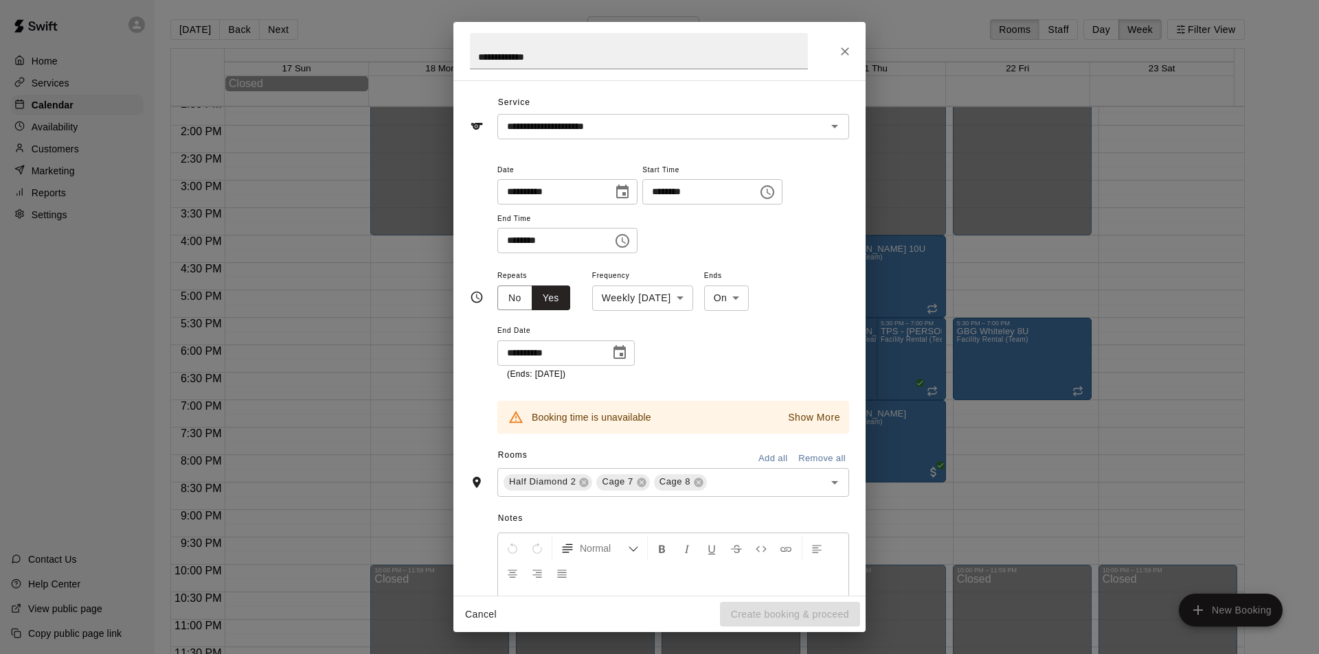
scroll to position [69, 0]
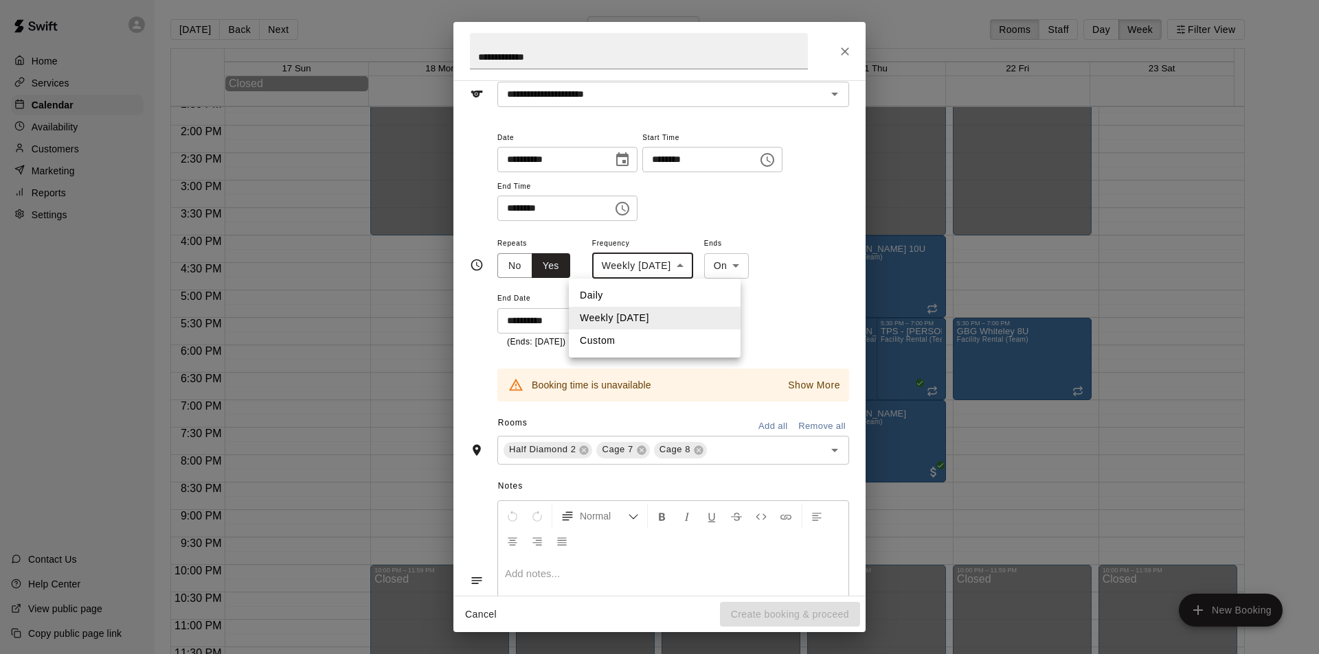
click at [707, 271] on body "Home Services Calendar Availability Customers Marketing Reports Settings Contac…" at bounding box center [659, 338] width 1319 height 676
click at [772, 308] on div at bounding box center [659, 327] width 1319 height 654
click at [702, 270] on body "Home Services Calendar Availability Customers Marketing Reports Settings Contac…" at bounding box center [659, 338] width 1319 height 676
click at [631, 338] on li "Custom" at bounding box center [655, 341] width 172 height 23
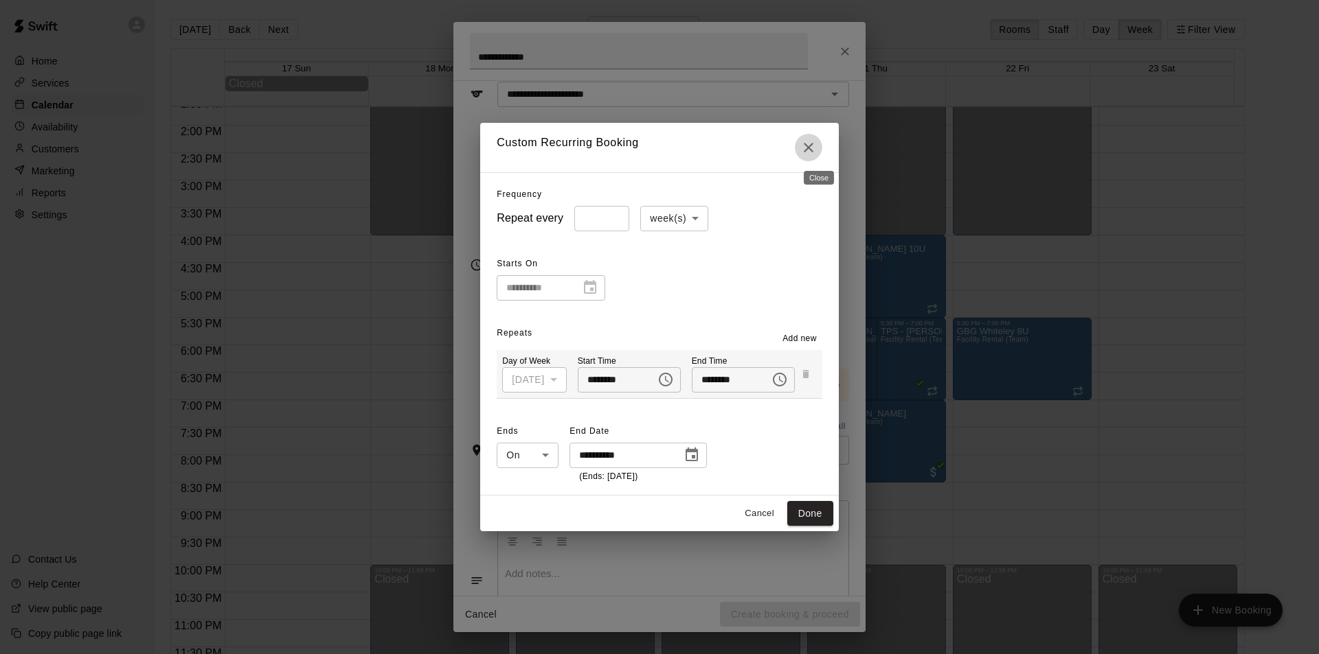
click at [817, 143] on icon "Close" at bounding box center [808, 147] width 16 height 16
type input "******"
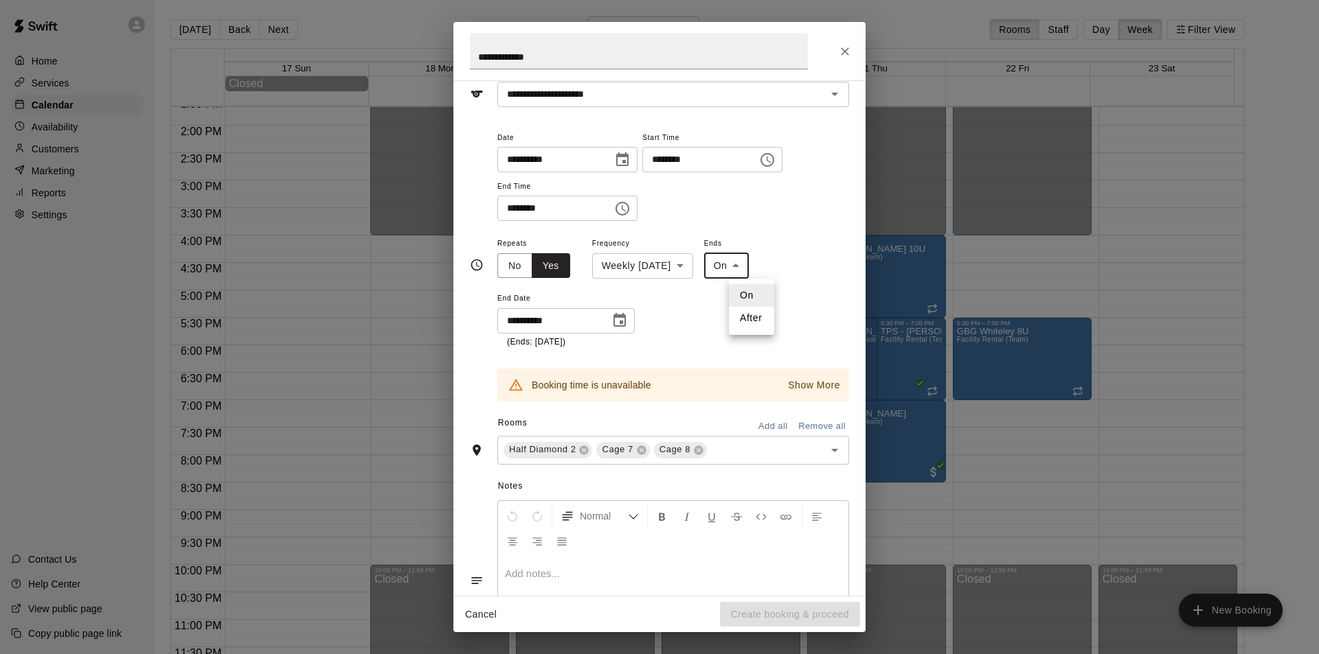
click at [764, 272] on body "Home Services Calendar Availability Customers Marketing Reports Settings Contac…" at bounding box center [659, 338] width 1319 height 676
click at [764, 272] on div at bounding box center [659, 327] width 1319 height 654
click at [509, 262] on button "No" at bounding box center [514, 265] width 35 height 25
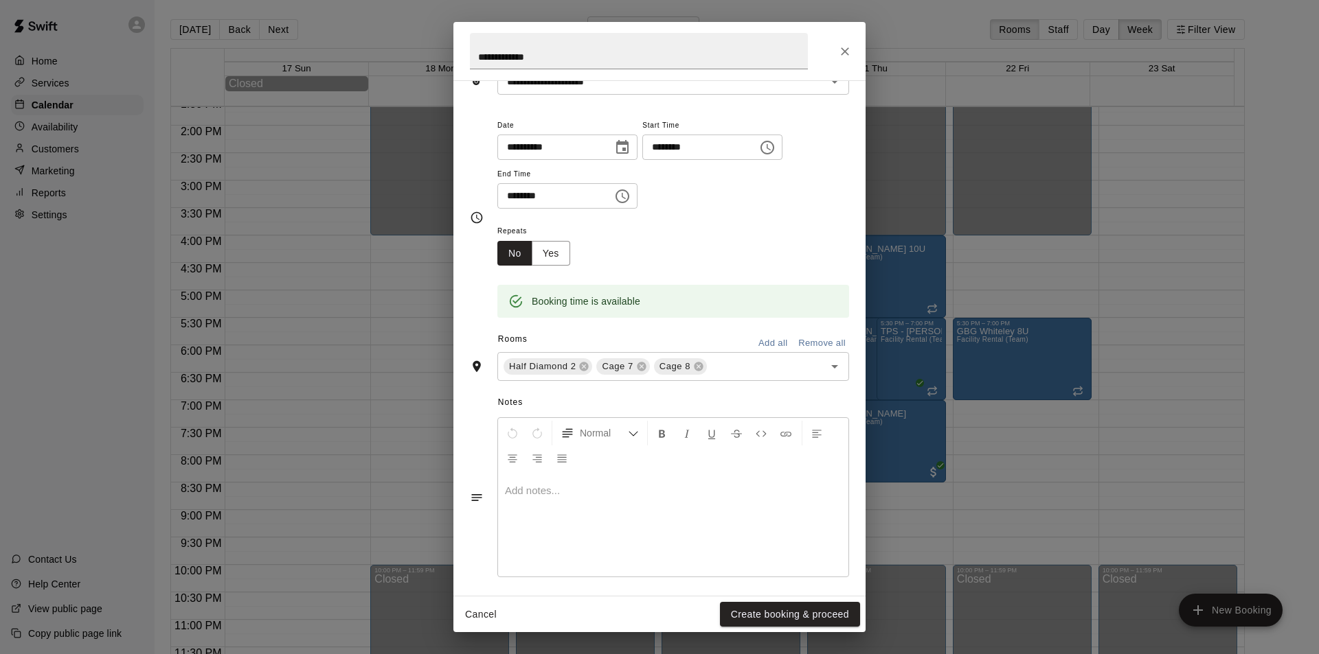
scroll to position [88, 0]
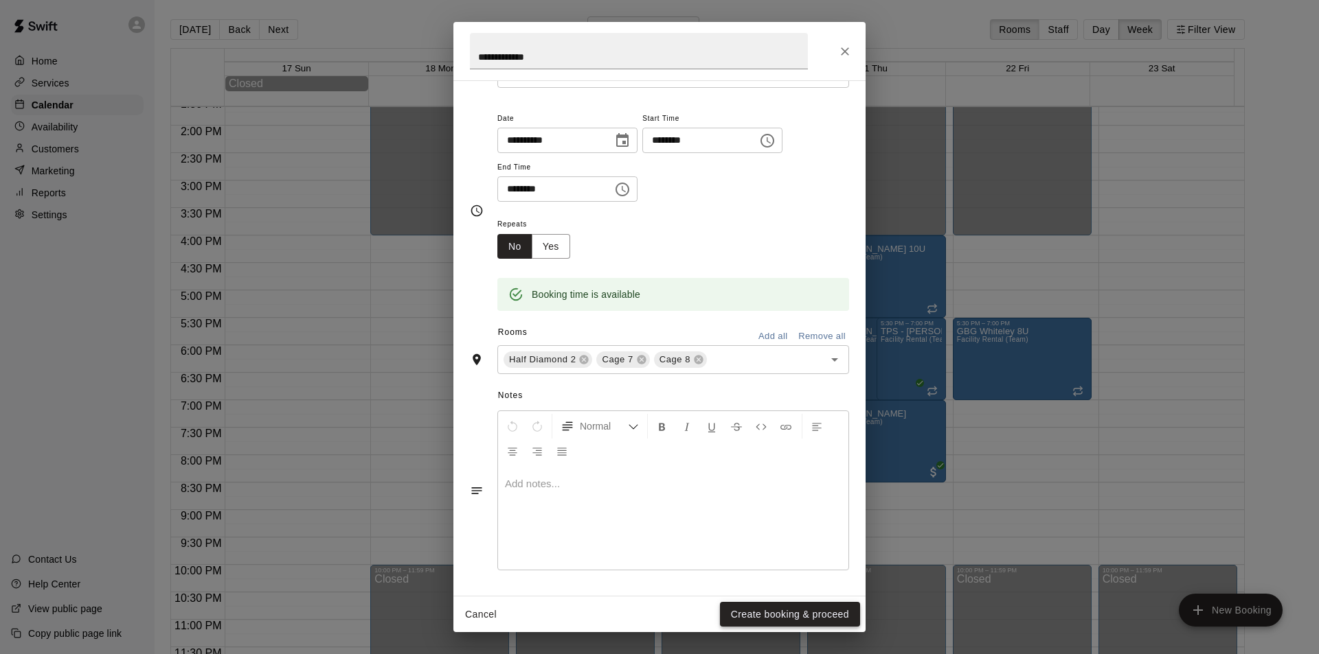
click at [829, 617] on button "Create booking & proceed" at bounding box center [790, 614] width 140 height 25
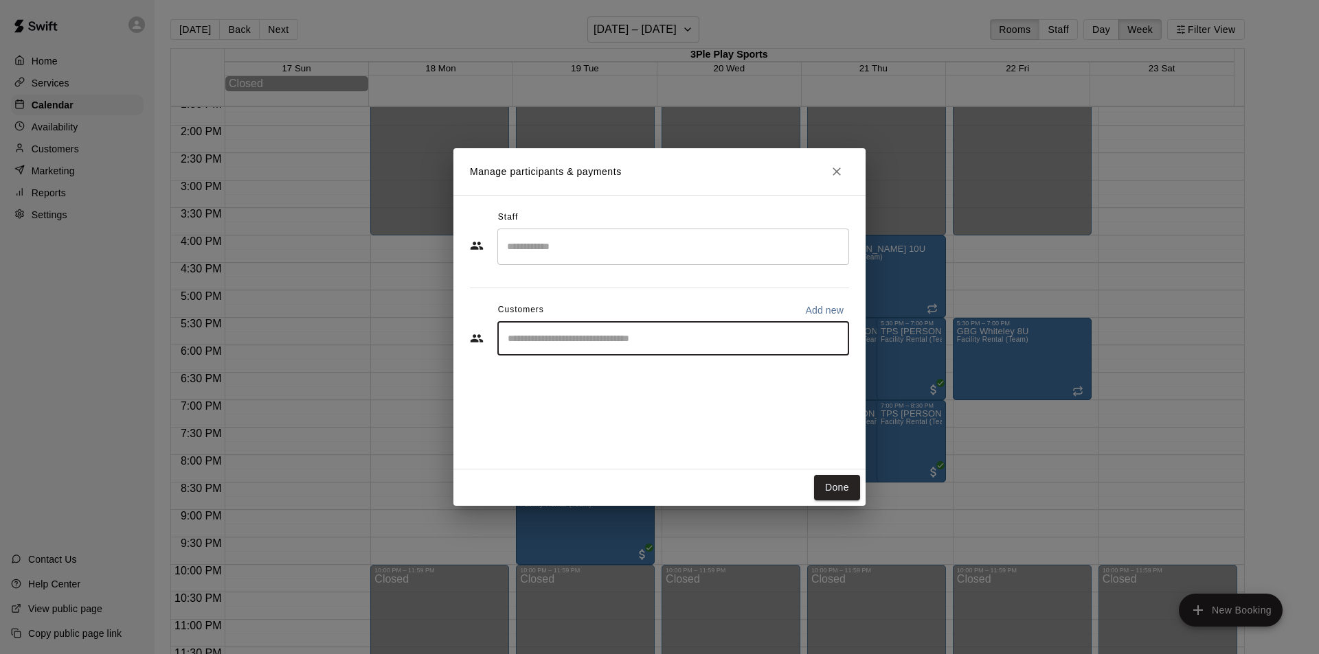
click at [636, 344] on input "Start typing to search customers..." at bounding box center [672, 339] width 339 height 14
type input "**********"
click at [640, 383] on span "[EMAIL_ADDRESS][DOMAIN_NAME]" at bounding box center [610, 385] width 148 height 10
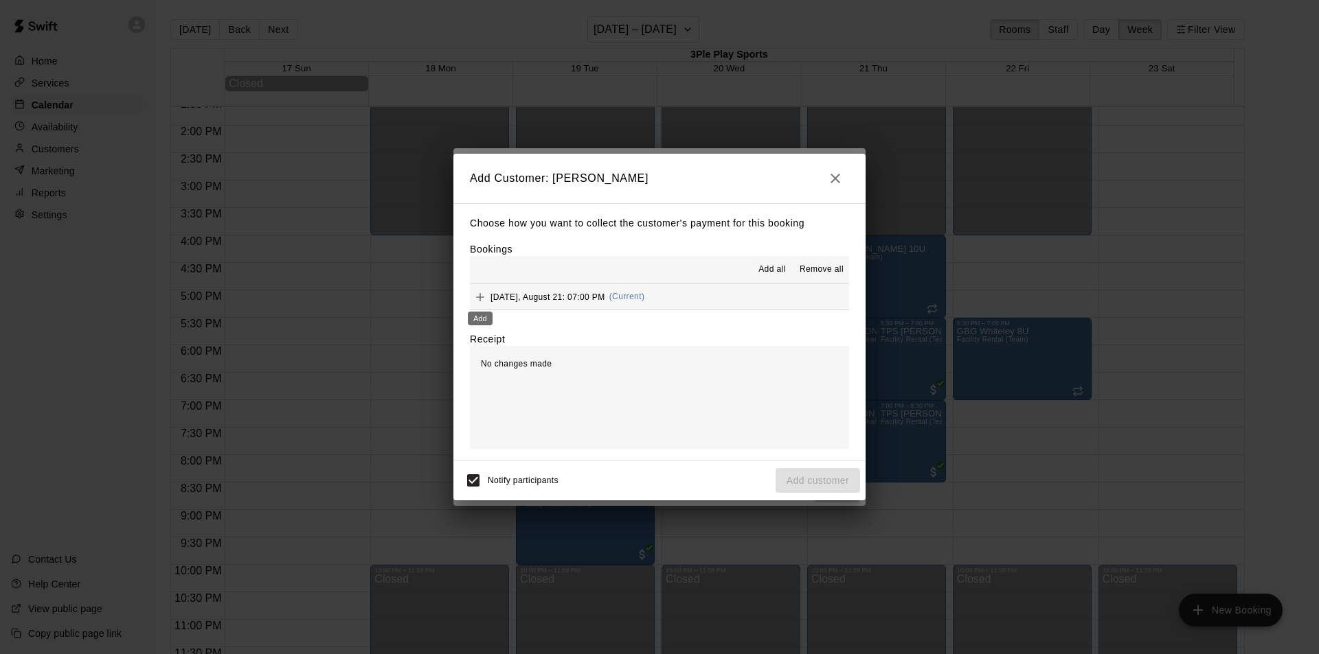
click at [480, 295] on icon "Add" at bounding box center [480, 297] width 8 height 8
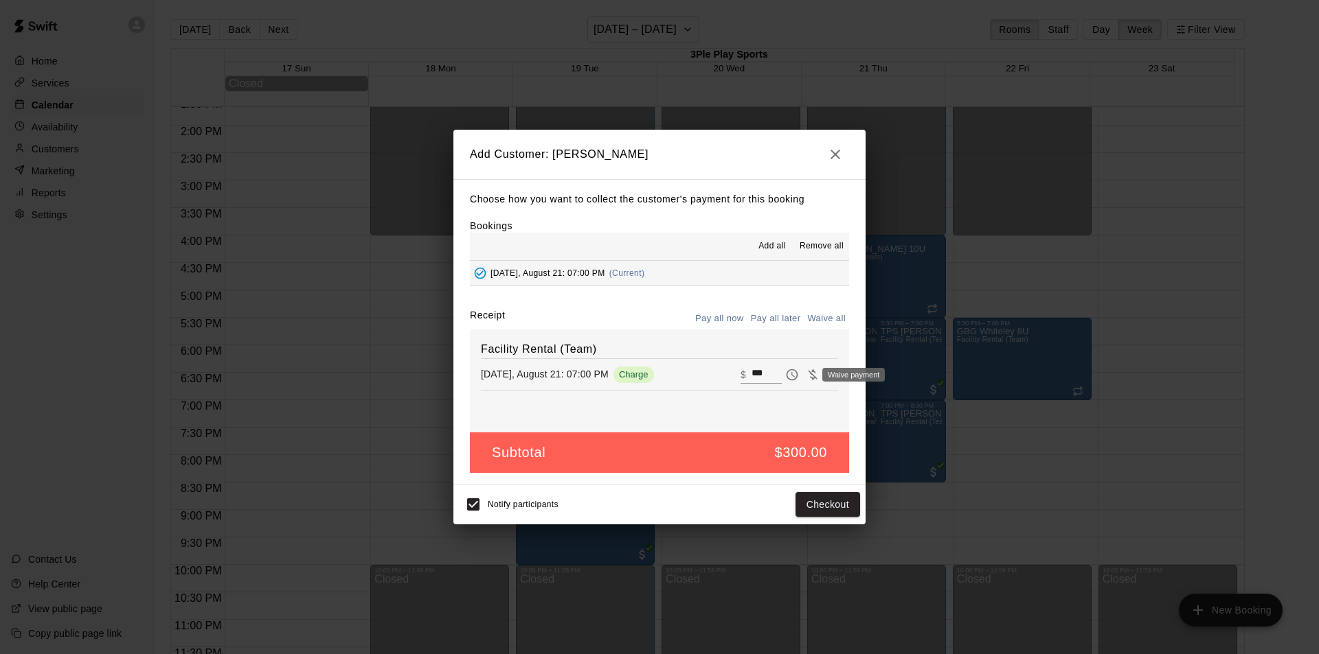
click at [806, 375] on icon "Waive payment" at bounding box center [813, 375] width 14 height 14
type input "*"
click at [818, 505] on button "Add customer" at bounding box center [817, 504] width 84 height 25
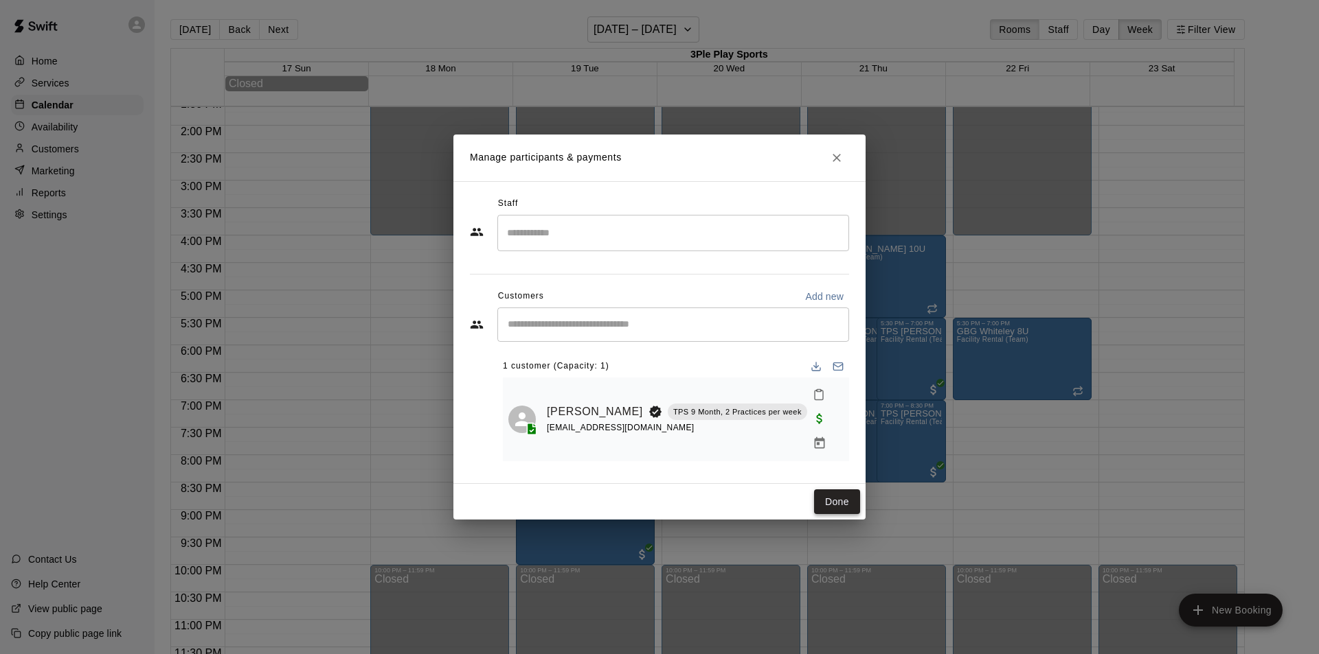
click at [830, 490] on button "Done" at bounding box center [837, 502] width 46 height 25
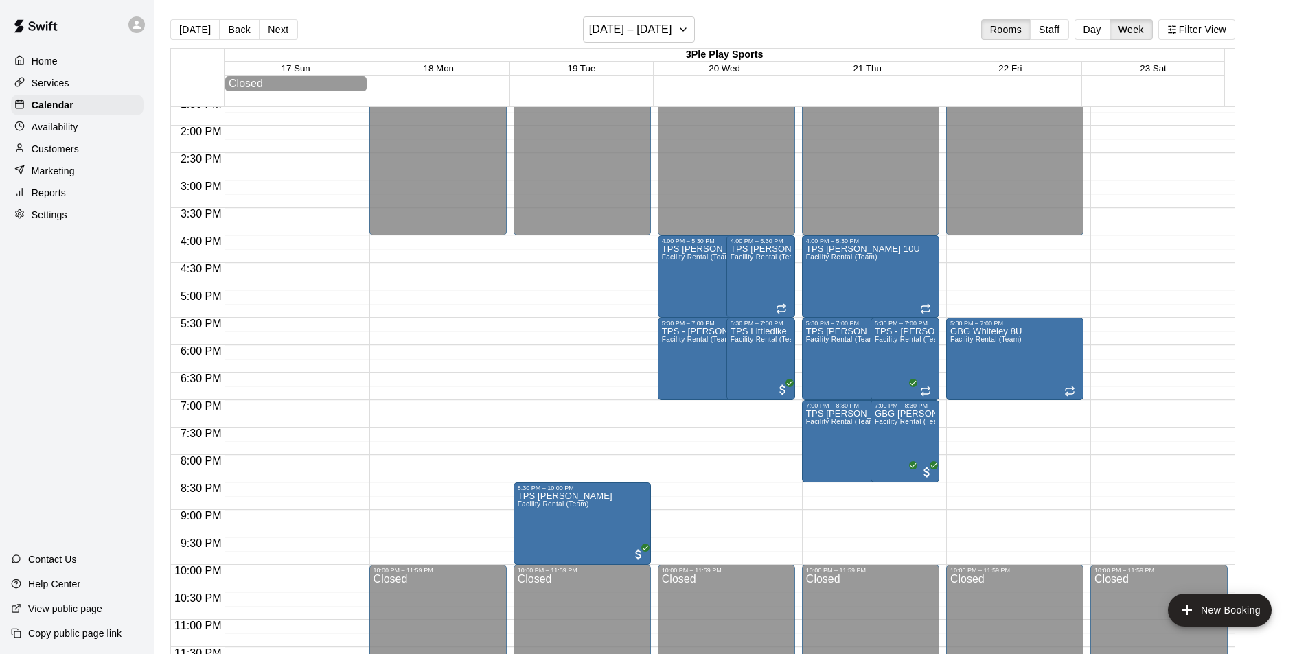
click at [837, 501] on body "Home Services Calendar Availability Customers Marketing Reports Settings Contac…" at bounding box center [654, 338] width 1308 height 676
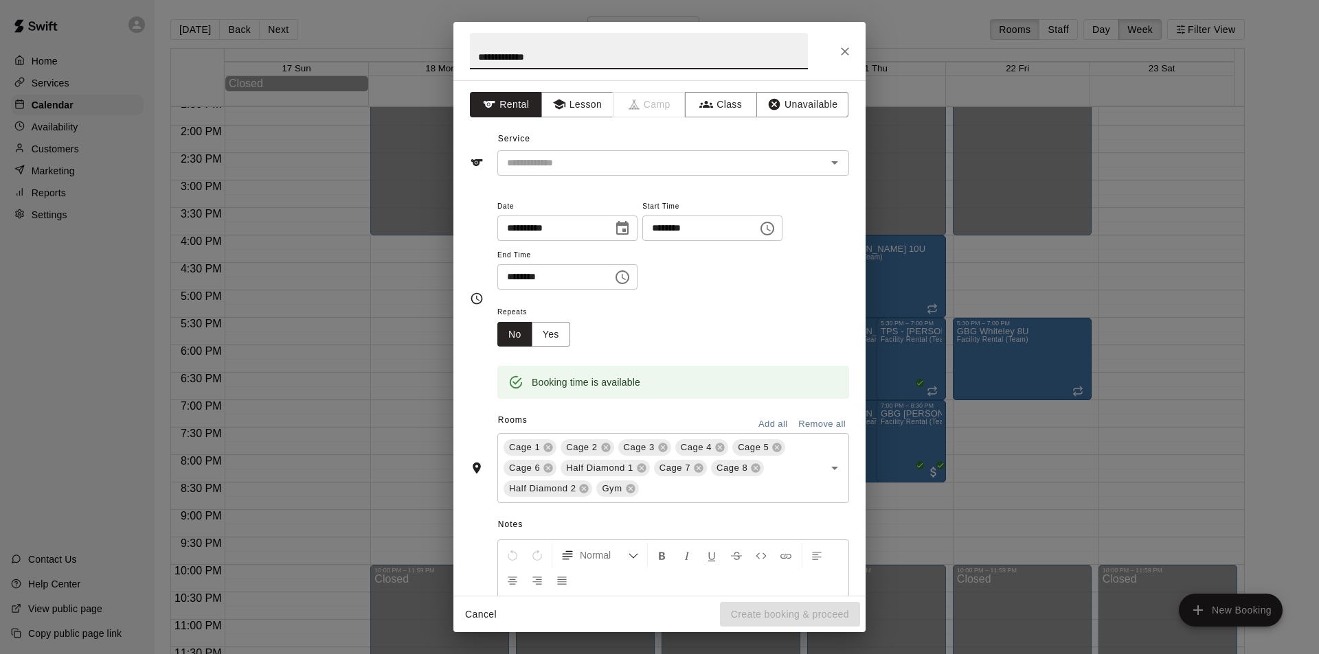
type input "**********"
click at [775, 233] on icon "Choose time, selected time is 8:45 PM" at bounding box center [767, 228] width 16 height 16
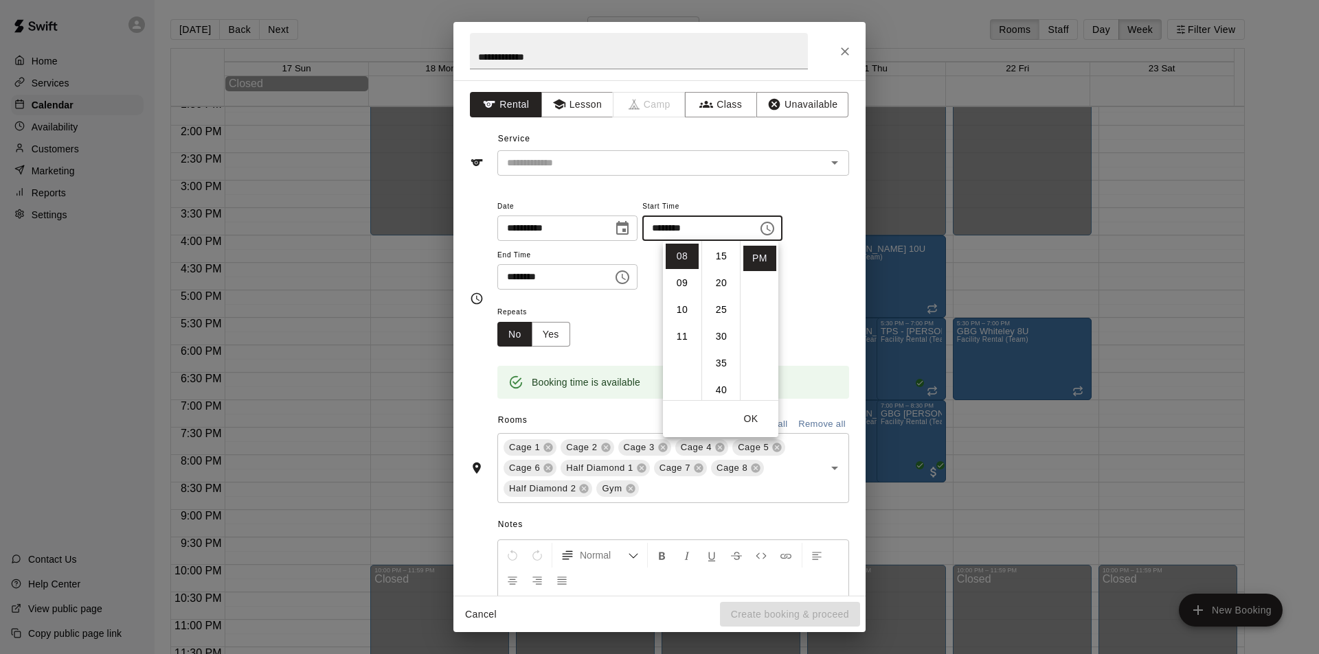
scroll to position [104, 0]
click at [723, 310] on li "30" at bounding box center [721, 313] width 33 height 25
type input "********"
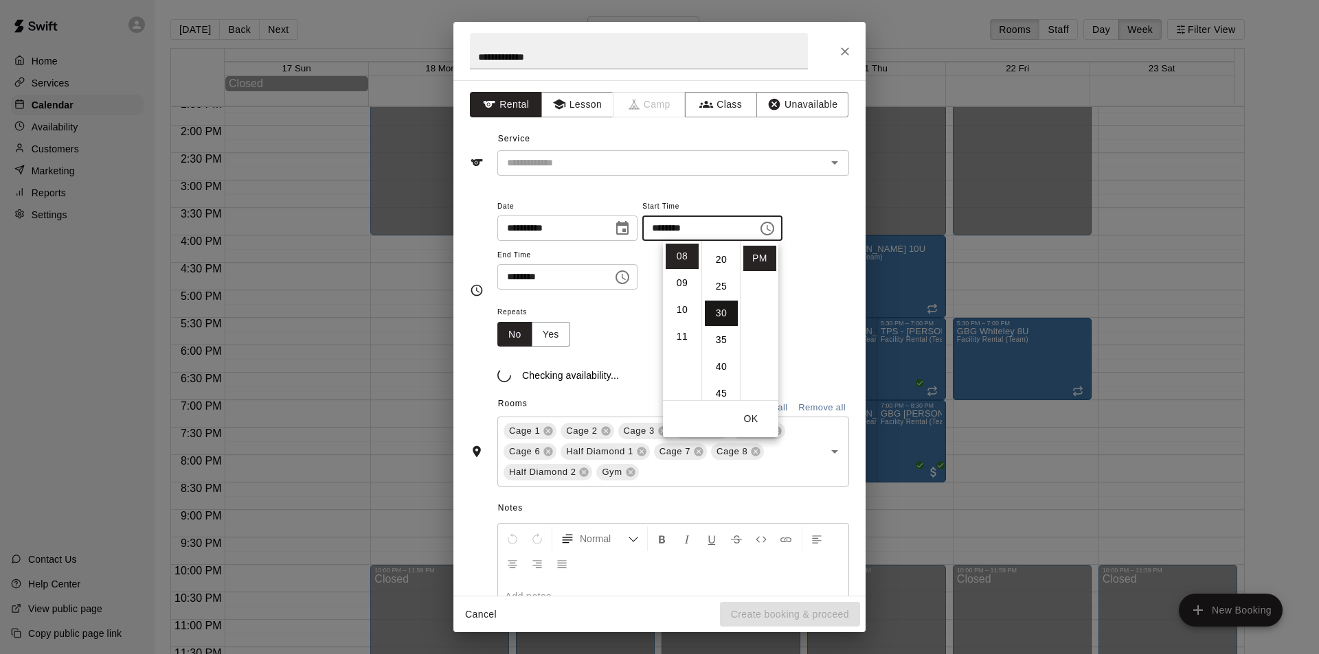
scroll to position [161, 0]
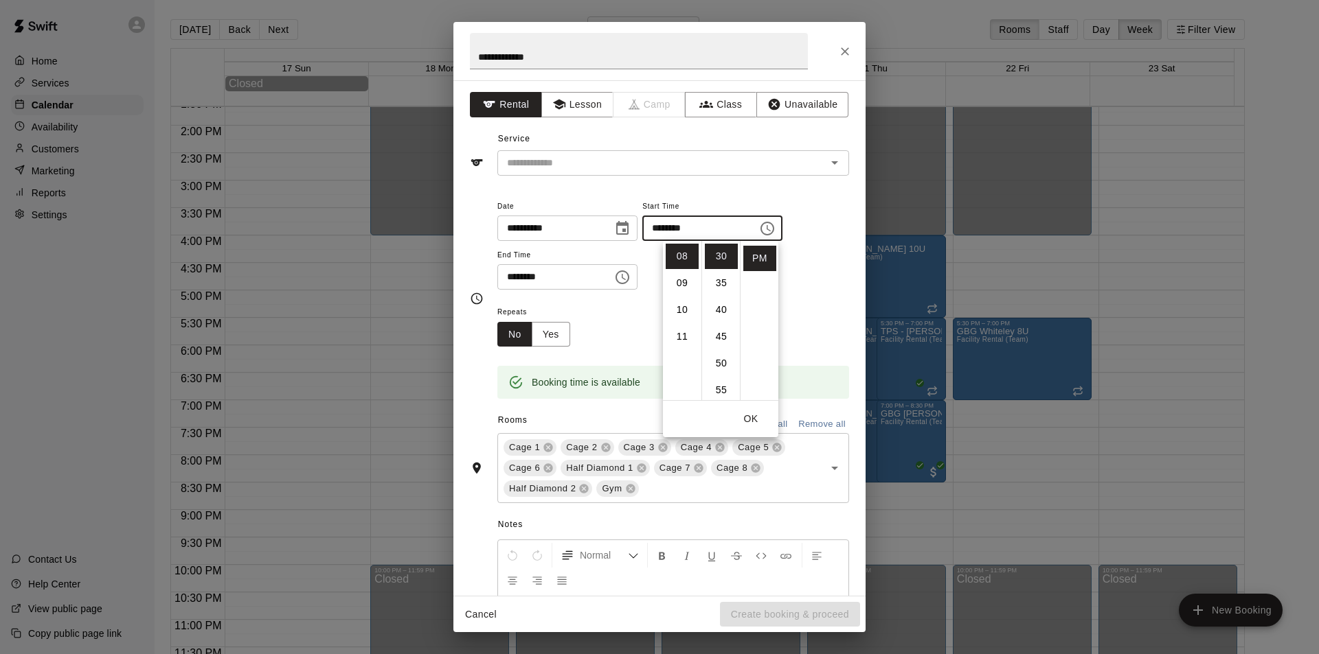
click at [574, 280] on input "********" at bounding box center [550, 276] width 106 height 25
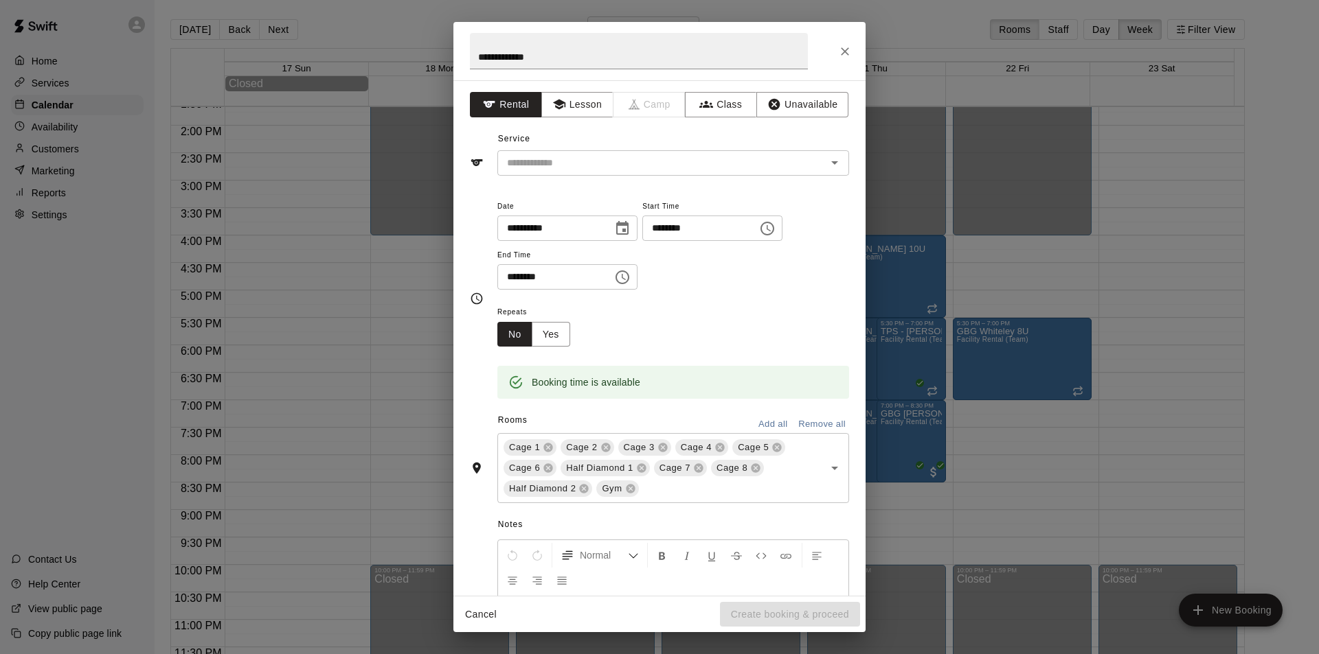
click at [630, 281] on icon "Choose time, selected time is 9:15 PM" at bounding box center [622, 277] width 16 height 16
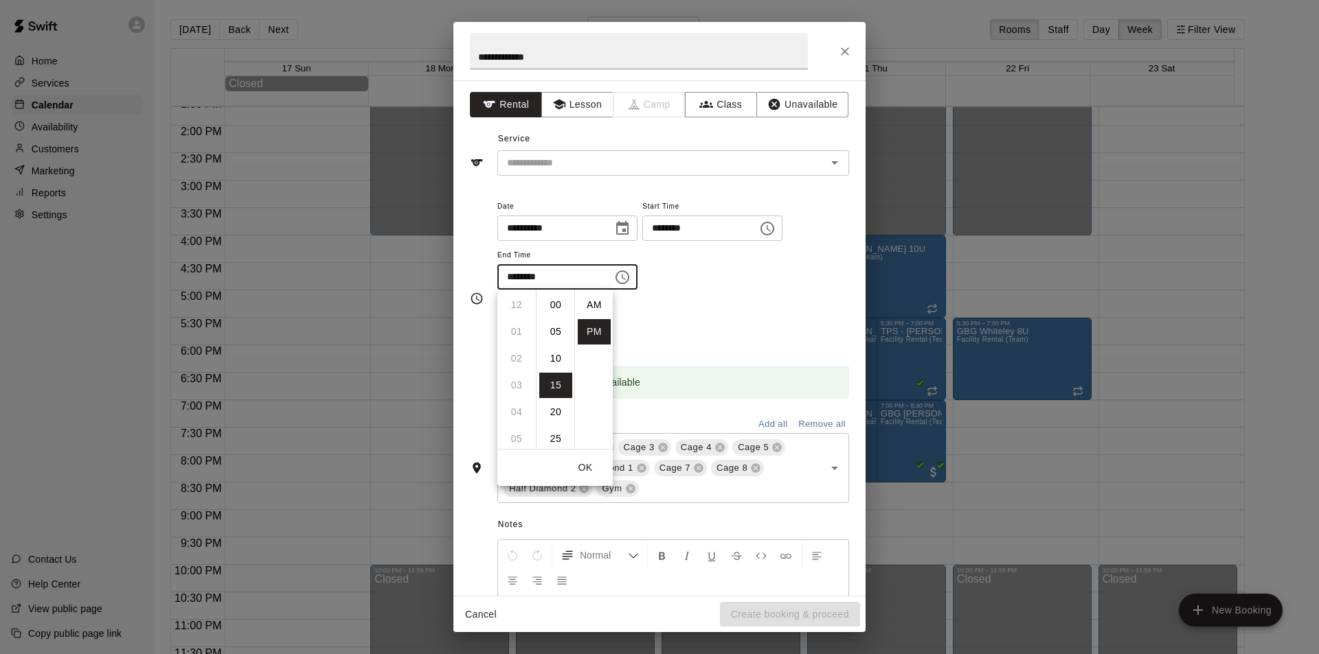
scroll to position [25, 0]
click at [519, 327] on li "10" at bounding box center [516, 331] width 33 height 25
click at [556, 295] on li "00" at bounding box center [555, 293] width 33 height 25
type input "********"
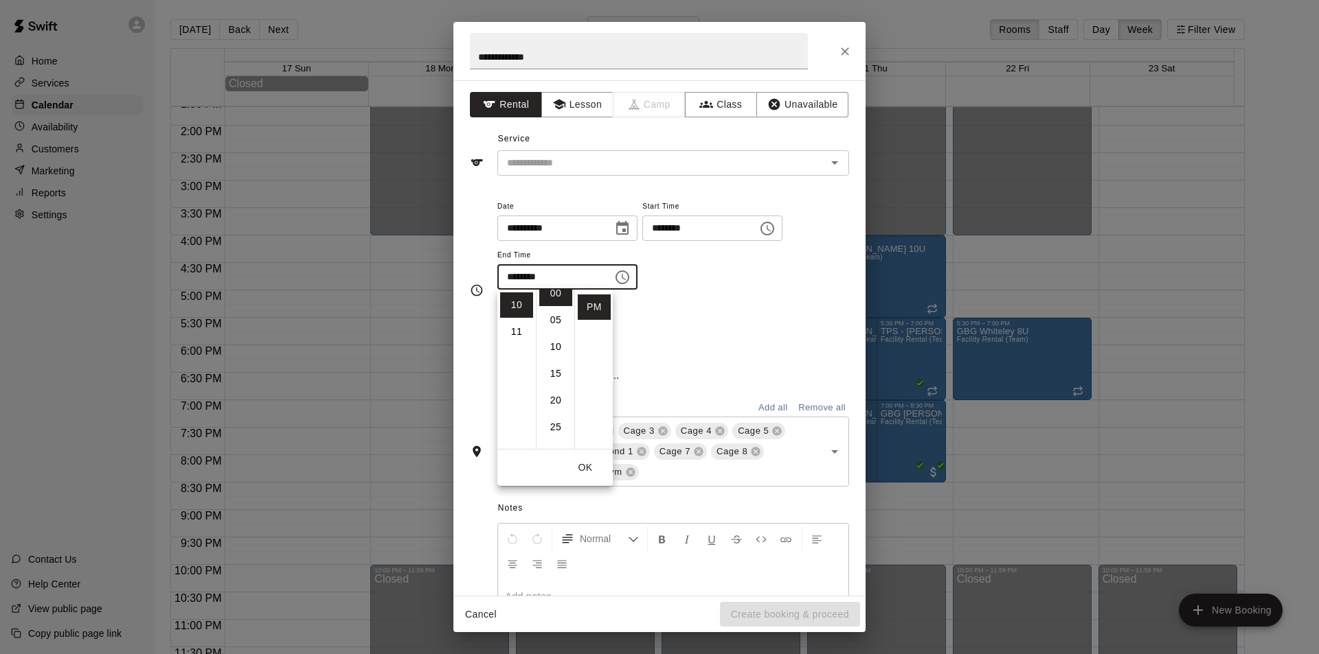
scroll to position [0, 0]
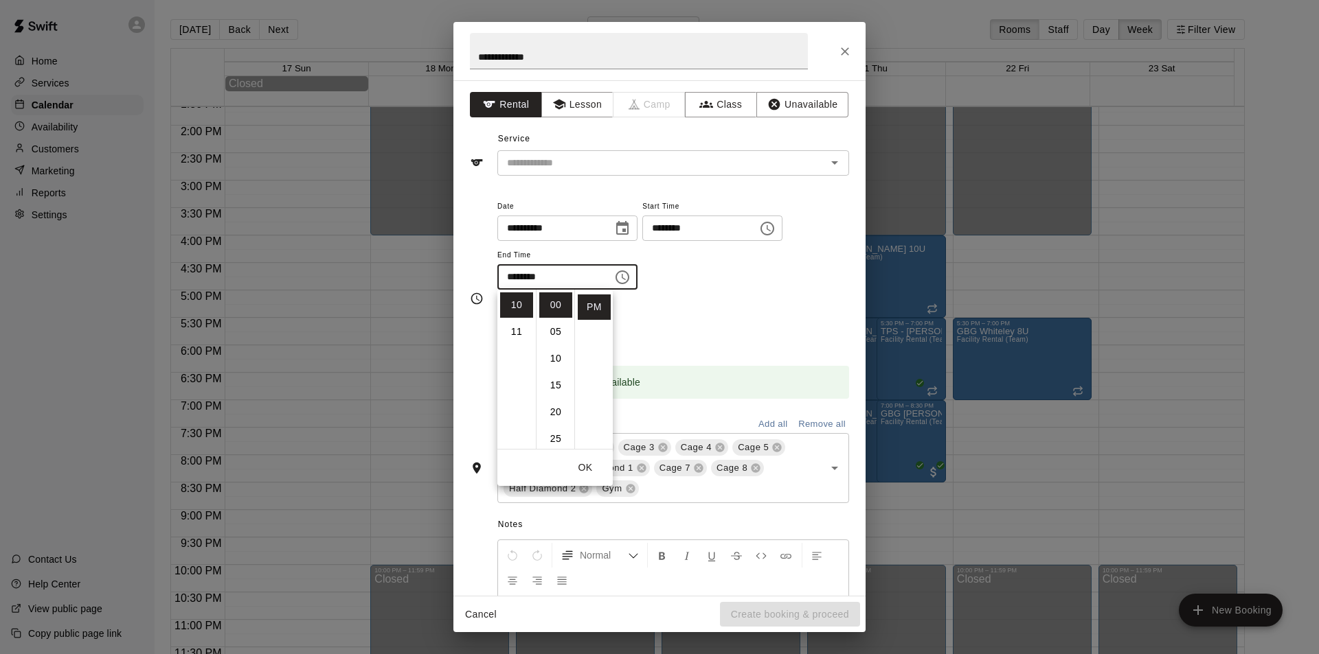
click at [742, 298] on div "**********" at bounding box center [673, 251] width 352 height 106
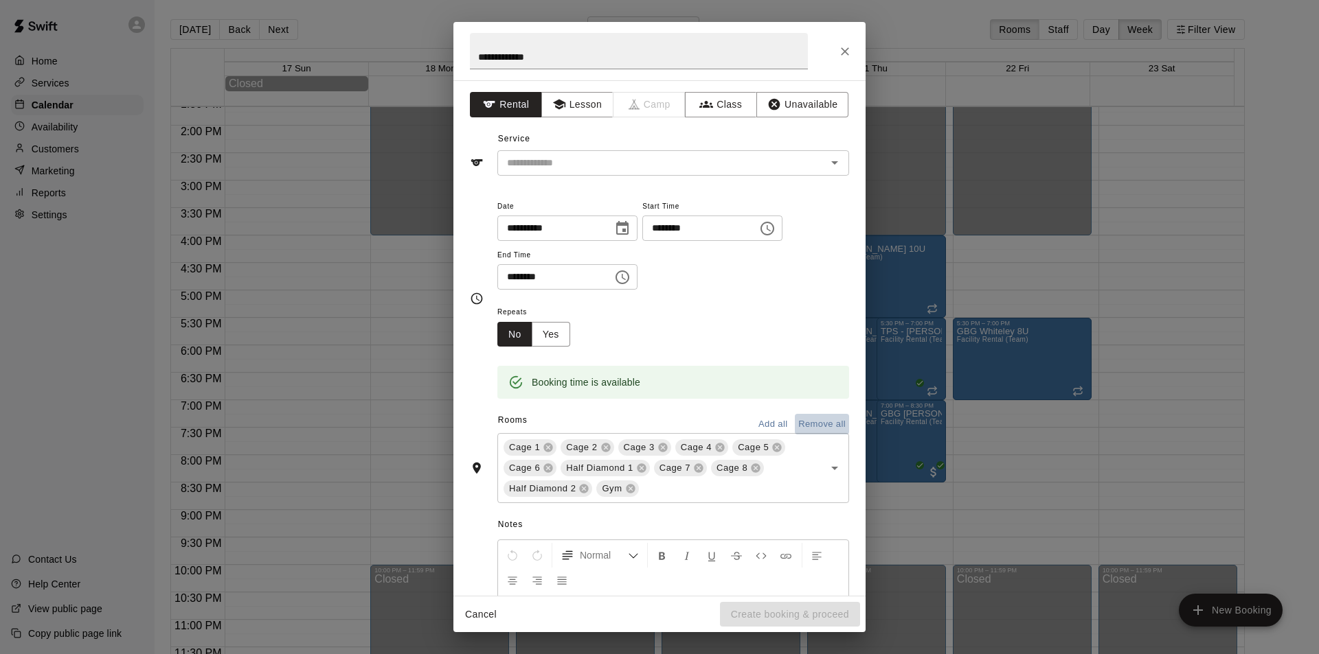
click at [804, 424] on button "Remove all" at bounding box center [822, 424] width 54 height 21
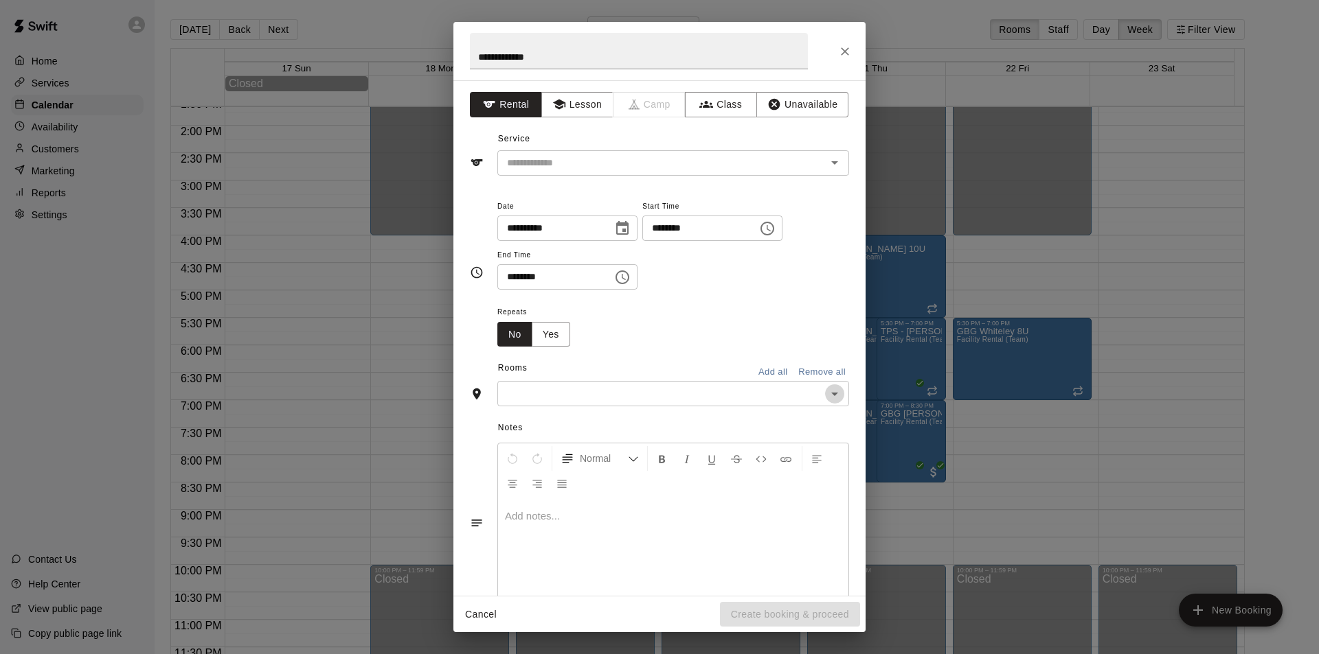
click at [826, 394] on icon "Open" at bounding box center [834, 394] width 16 height 16
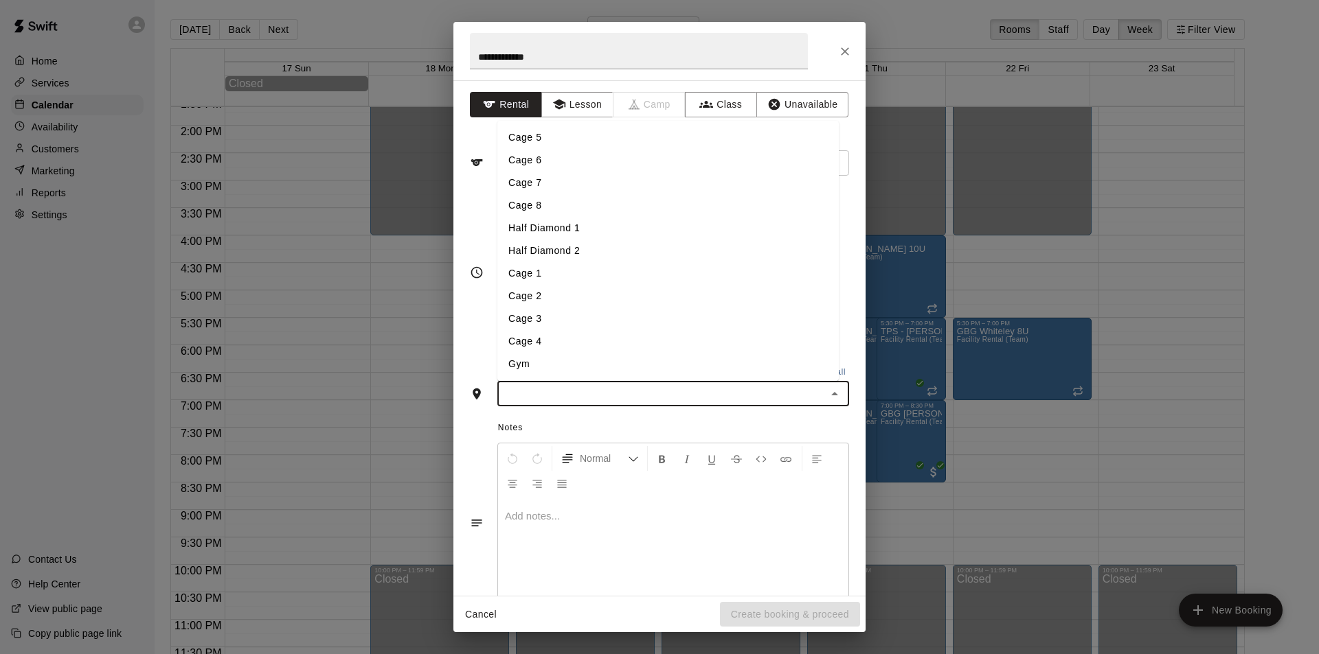
click at [562, 229] on li "Half Diamond 1" at bounding box center [667, 228] width 341 height 23
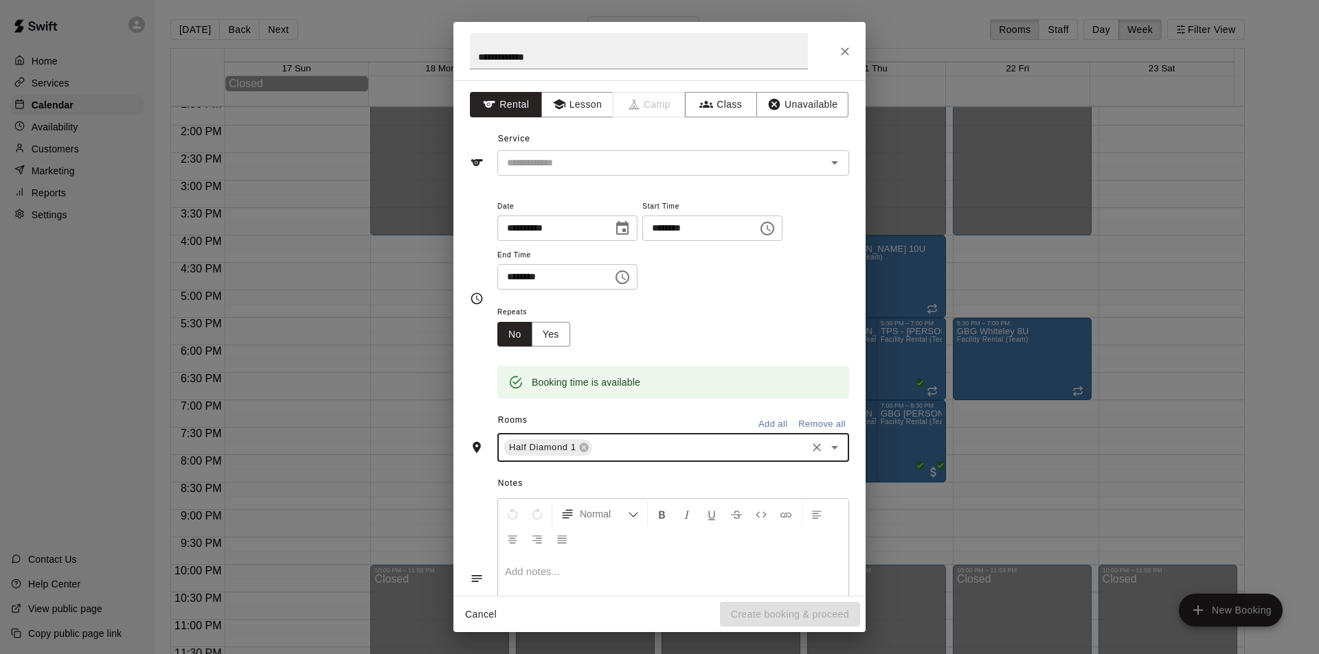
click at [831, 448] on icon "Open" at bounding box center [834, 447] width 7 height 3
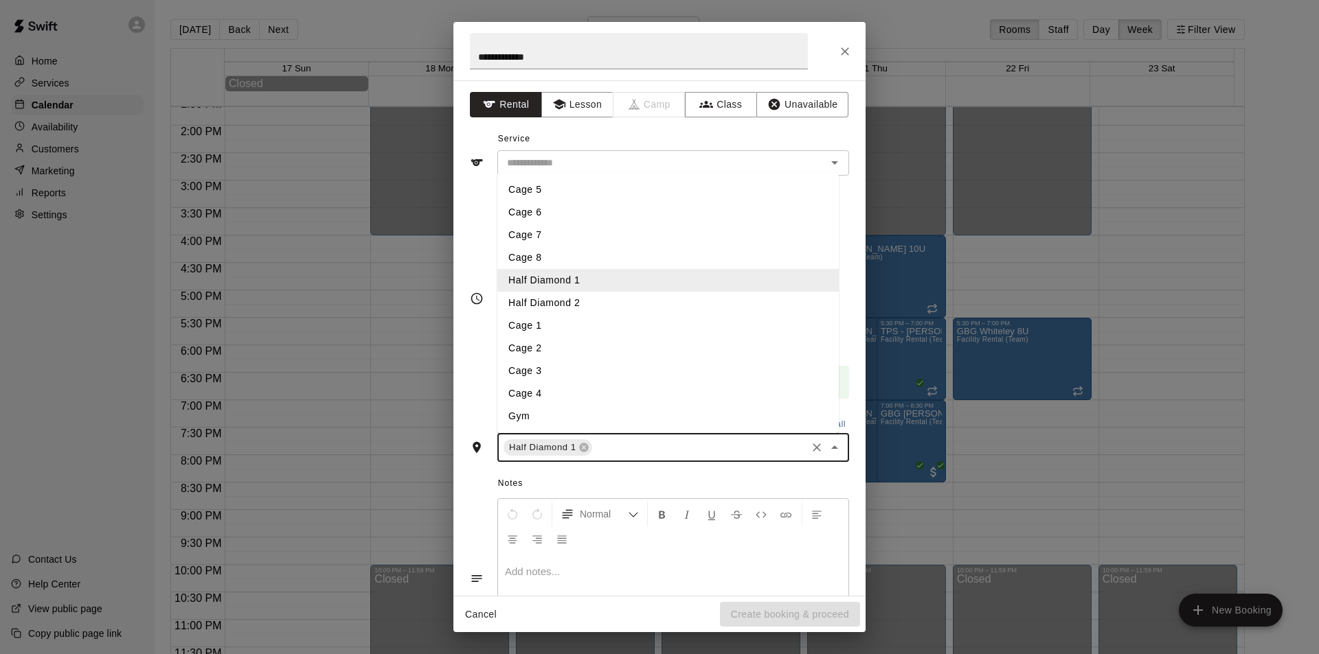
click at [560, 190] on li "Cage 5" at bounding box center [667, 190] width 341 height 23
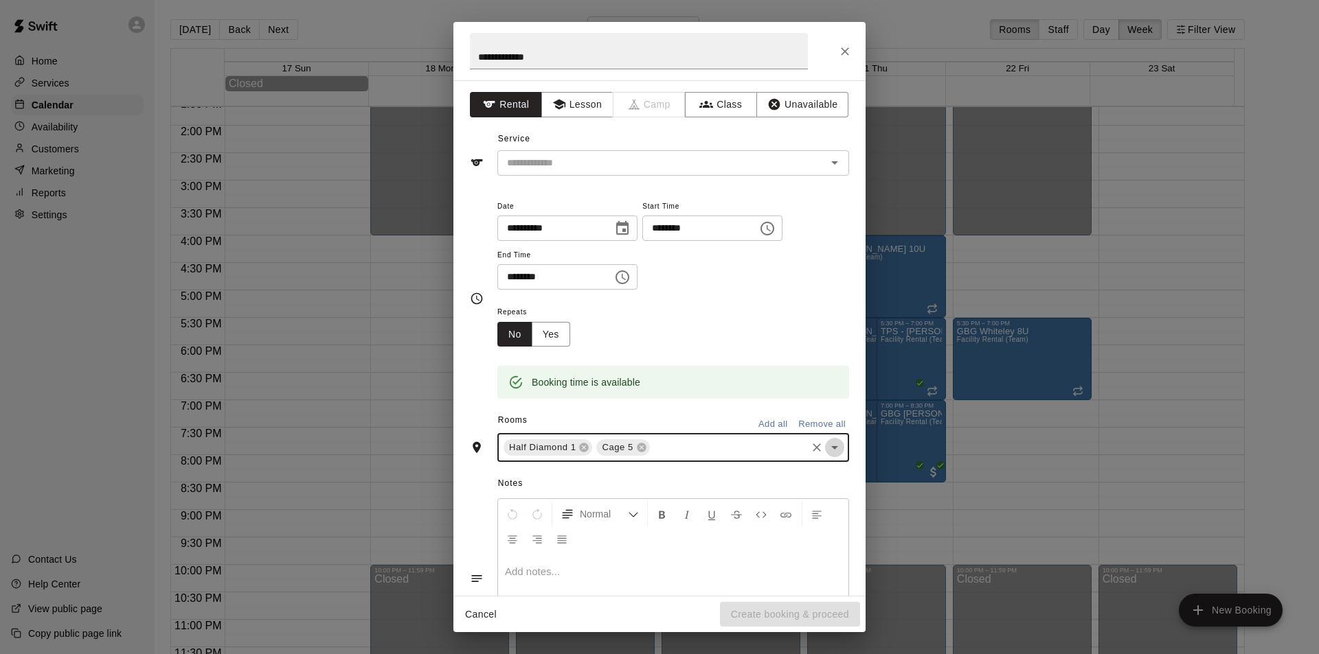
click at [826, 444] on icon "Open" at bounding box center [834, 448] width 16 height 16
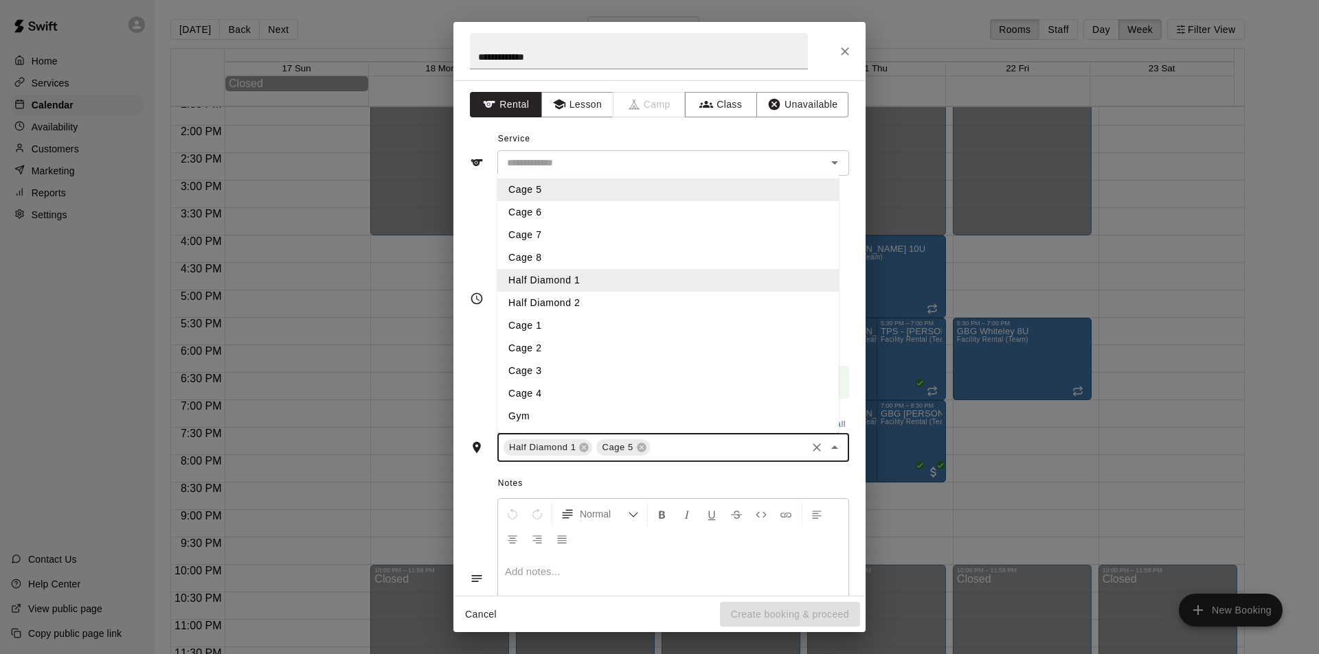
click at [557, 214] on li "Cage 6" at bounding box center [667, 212] width 341 height 23
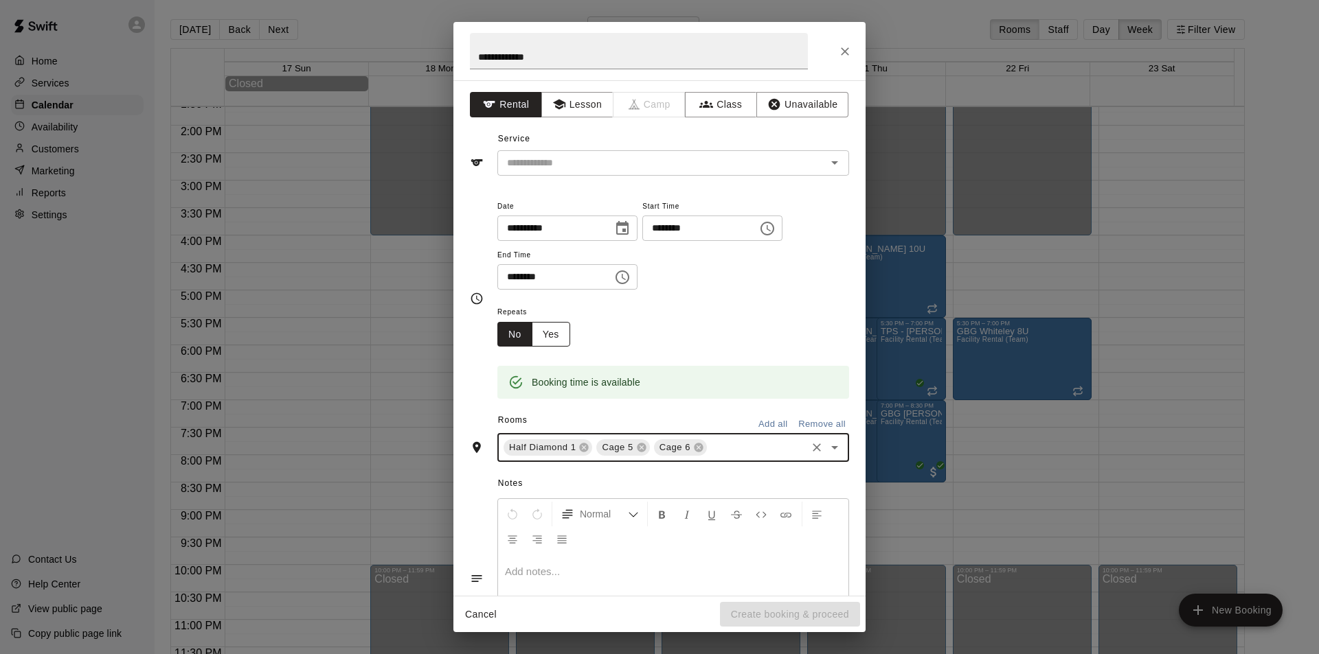
click at [550, 339] on button "Yes" at bounding box center [551, 334] width 38 height 25
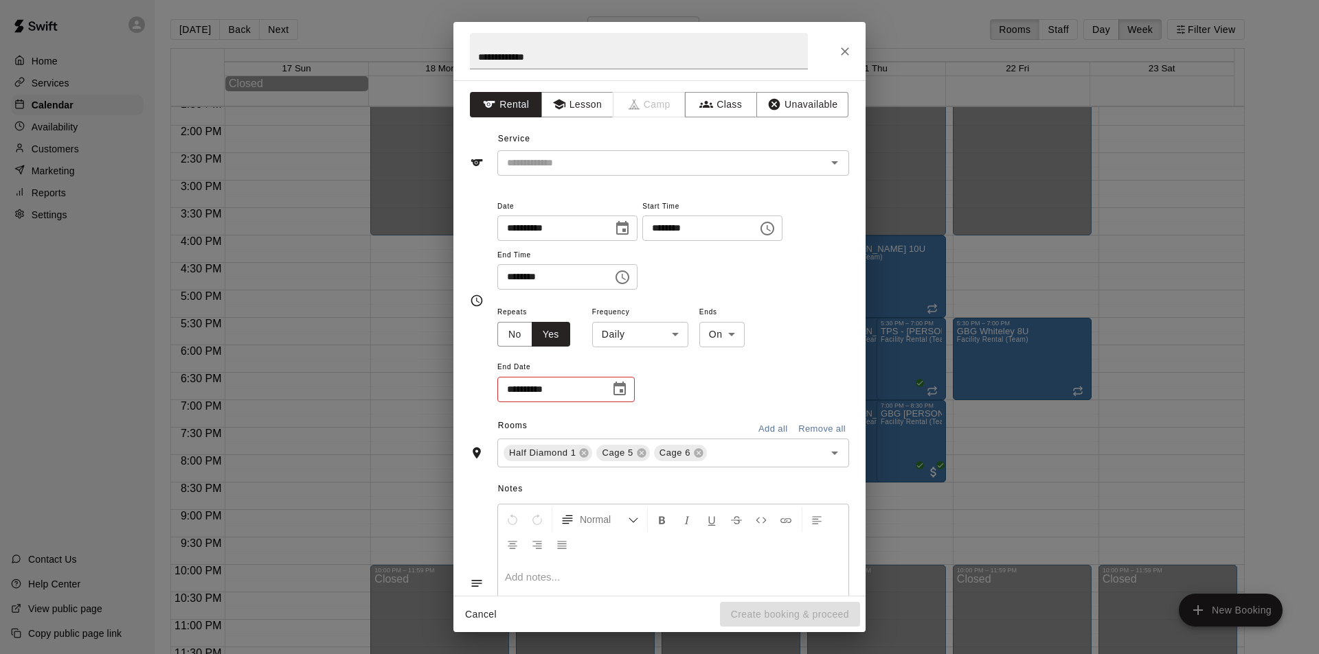
click at [674, 332] on body "Home Services Calendar Availability Customers Marketing Reports Settings Contac…" at bounding box center [659, 338] width 1319 height 676
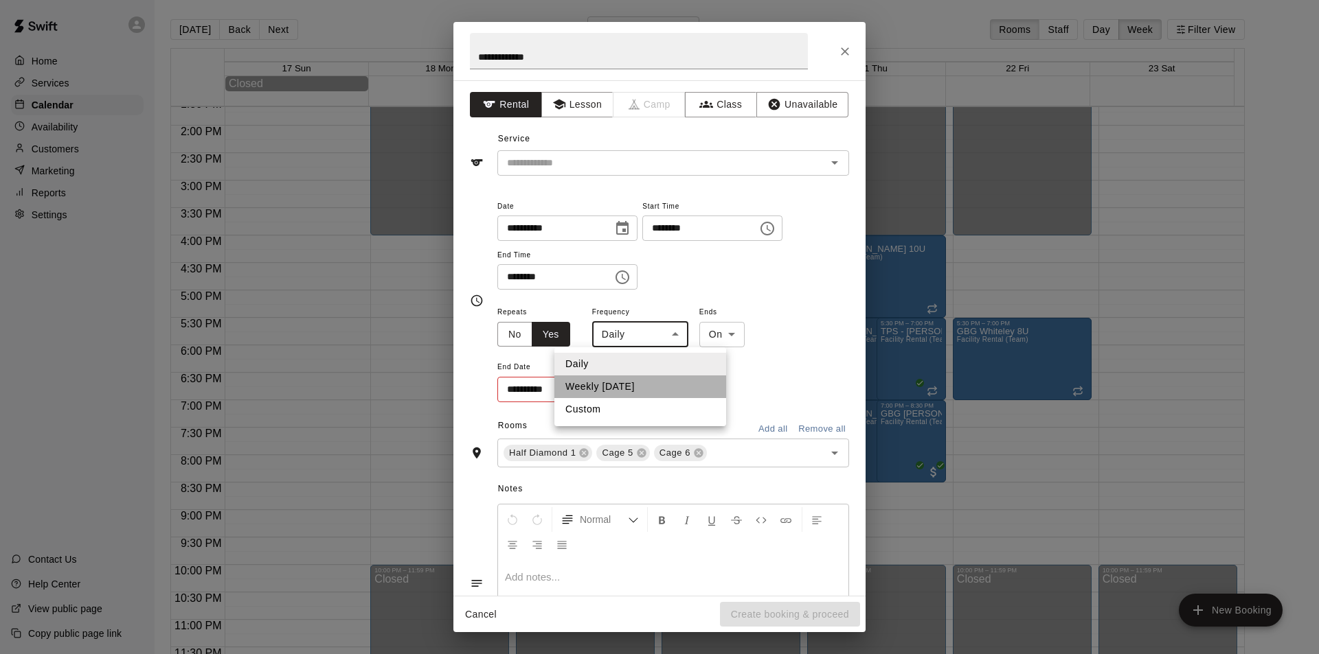
click at [644, 383] on li "Weekly [DATE]" at bounding box center [640, 387] width 172 height 23
type input "******"
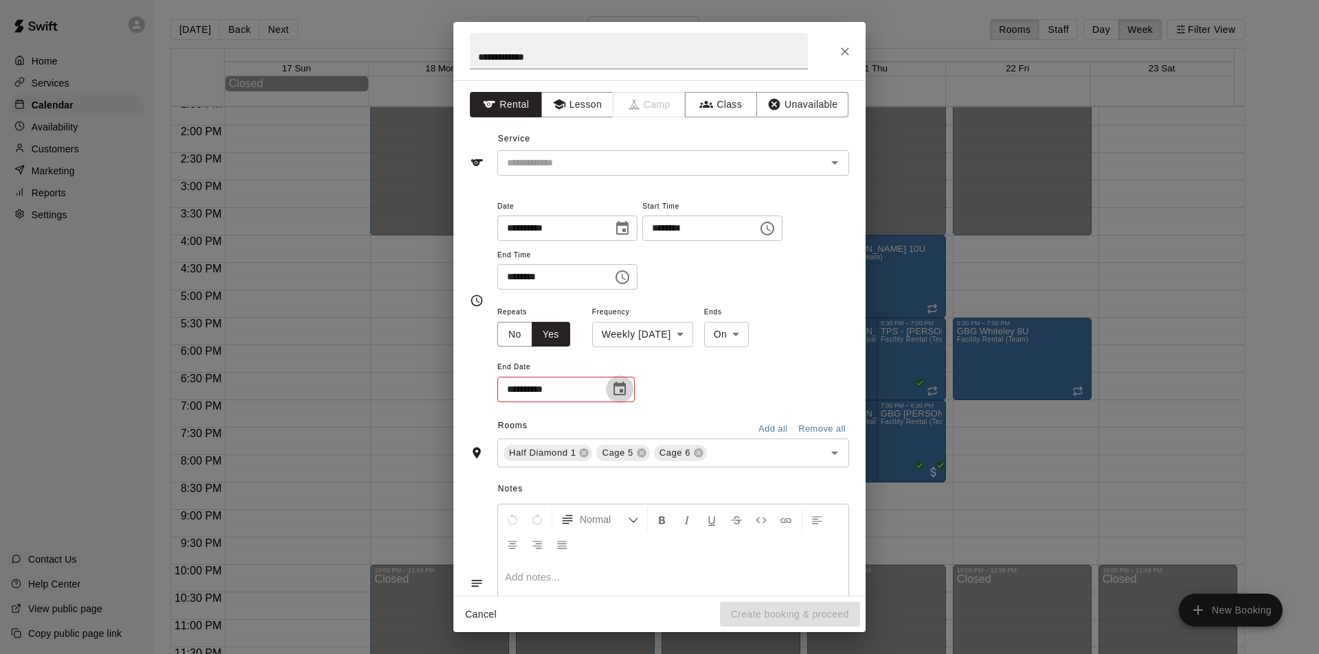
click at [619, 389] on icon "Choose date" at bounding box center [619, 389] width 16 height 16
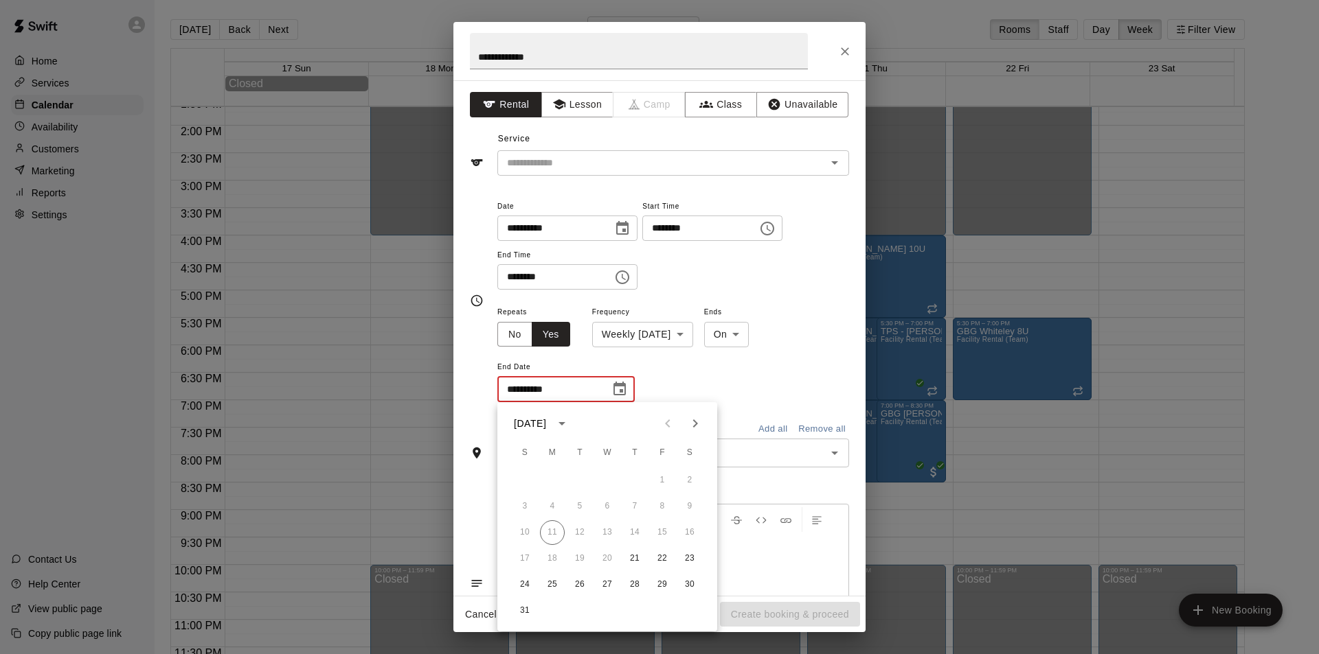
click at [692, 426] on icon "Next month" at bounding box center [695, 423] width 16 height 16
click at [635, 555] on button "25" at bounding box center [634, 559] width 25 height 25
type input "**********"
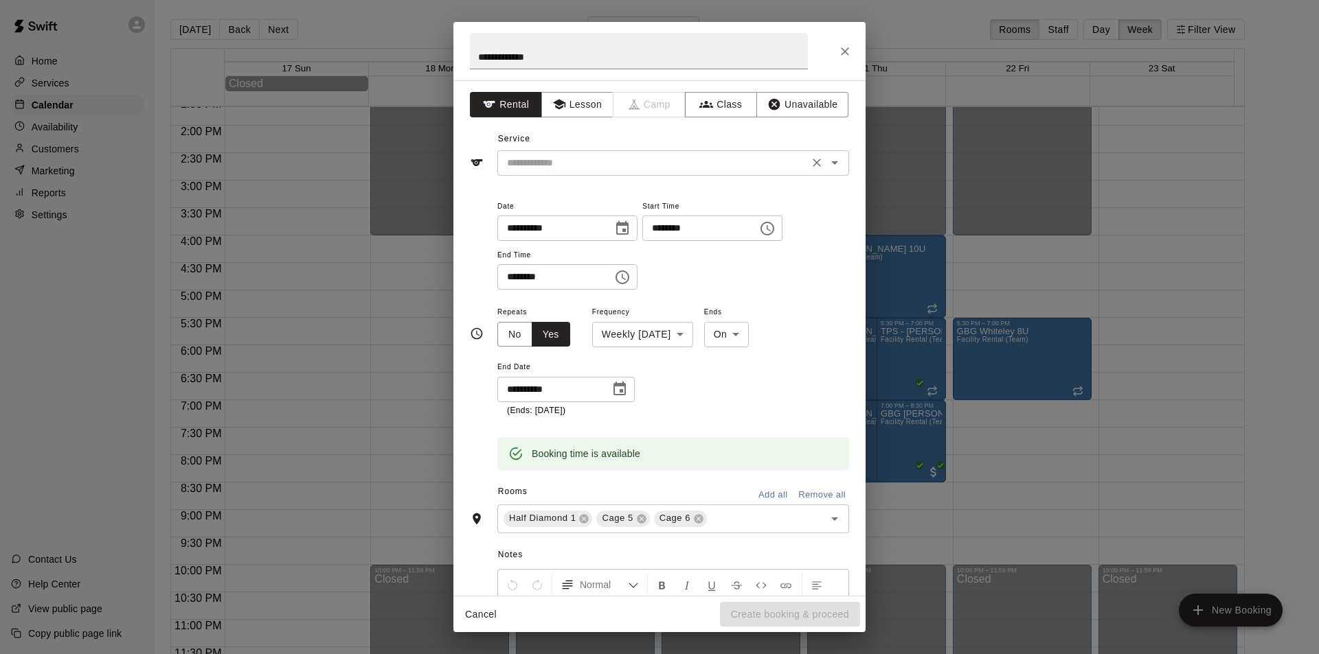
click at [831, 163] on icon "Open" at bounding box center [834, 162] width 7 height 3
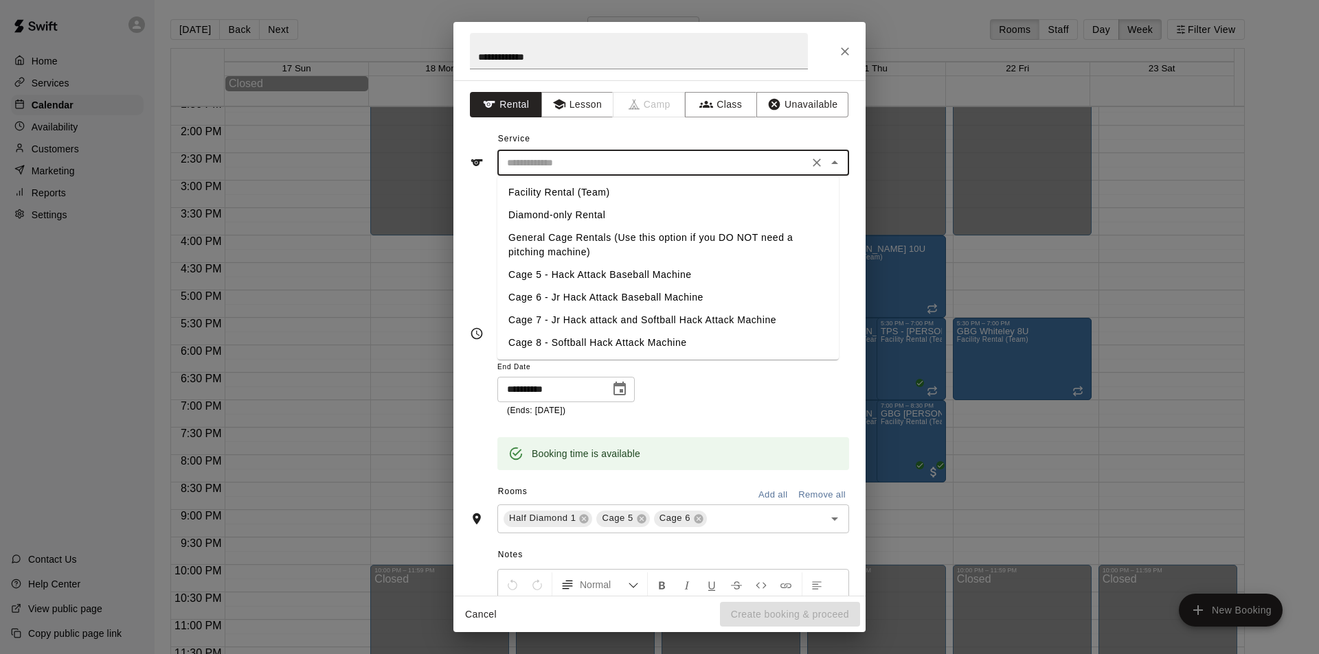
click at [624, 189] on li "Facility Rental (Team)" at bounding box center [667, 192] width 341 height 23
type input "**********"
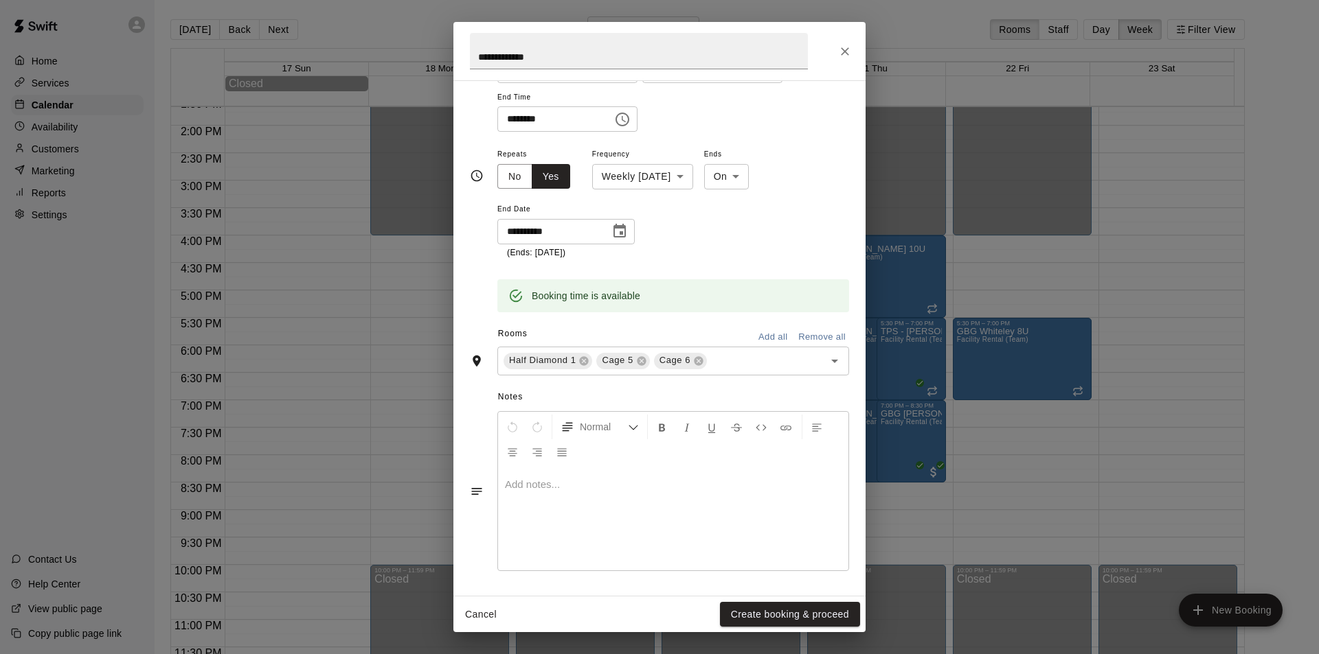
scroll to position [159, 0]
click at [782, 614] on button "Create booking & proceed" at bounding box center [790, 614] width 140 height 25
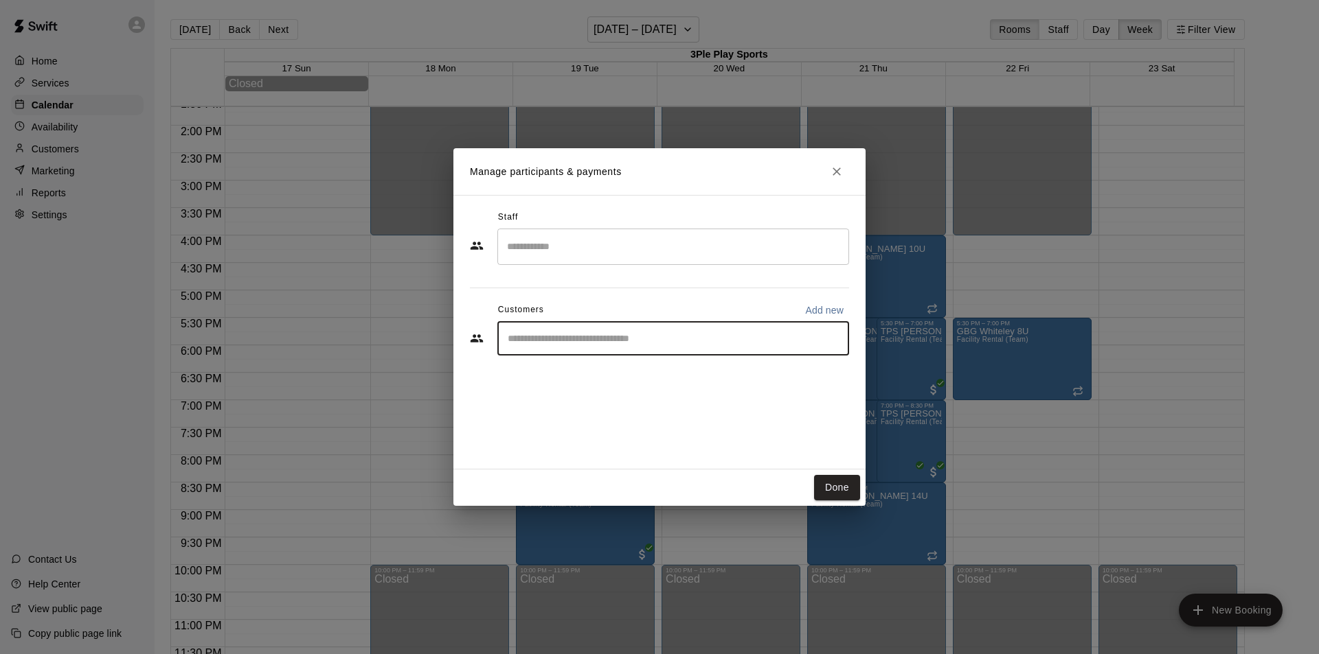
click at [790, 335] on input "Start typing to search customers..." at bounding box center [672, 339] width 339 height 14
type input "**********"
click at [775, 378] on div "[PERSON_NAME] TPS 9 Month, 2 Practices per week [EMAIL_ADDRESS][DOMAIN_NAME]" at bounding box center [687, 378] width 302 height 30
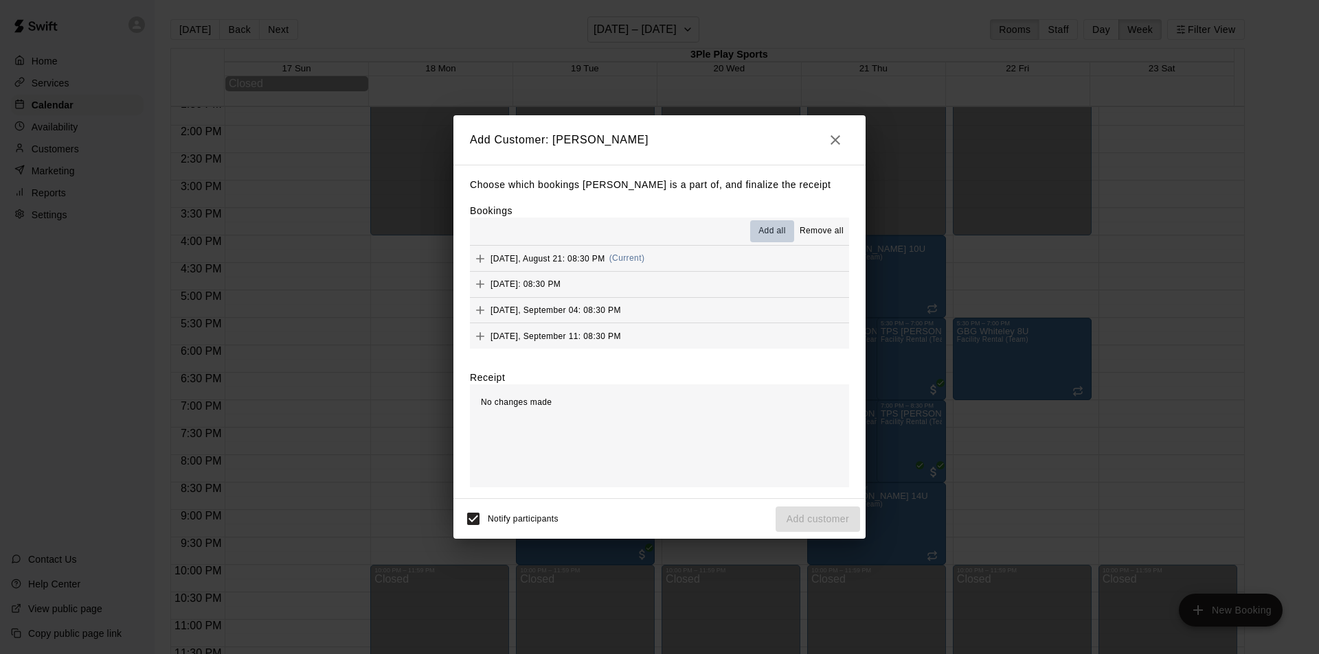
click at [771, 228] on span "Add all" at bounding box center [771, 232] width 27 height 14
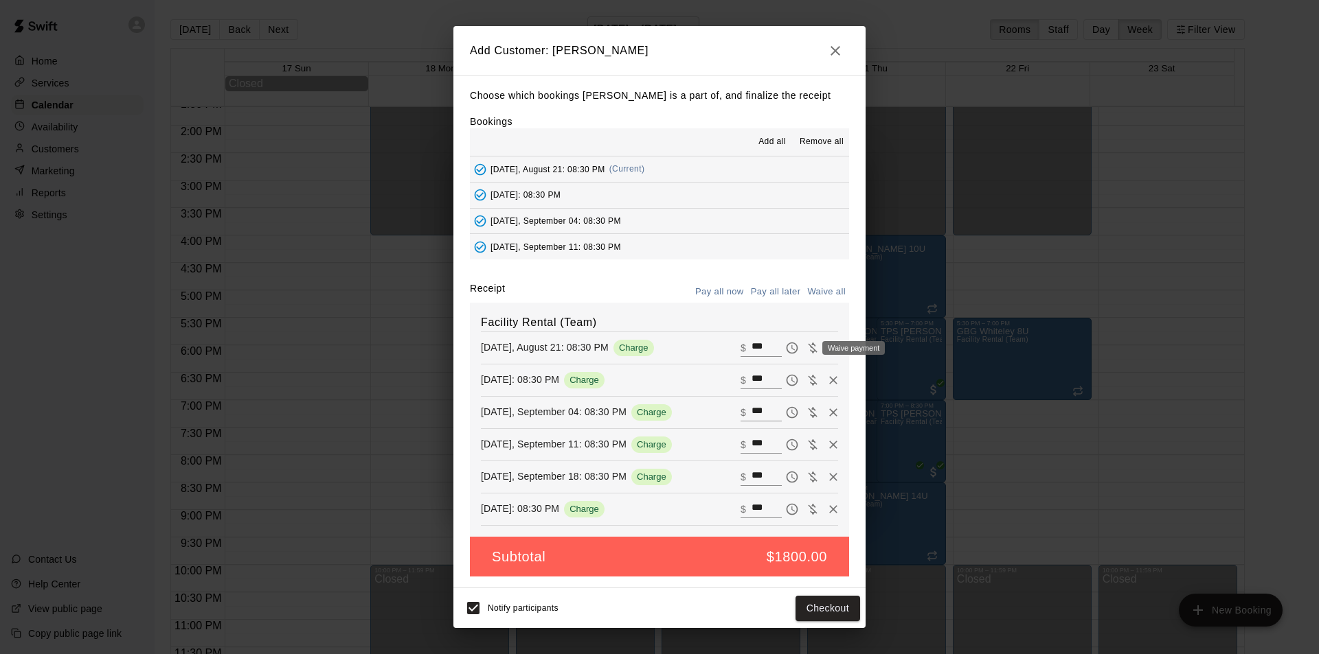
click at [806, 351] on icon "Waive payment" at bounding box center [813, 348] width 14 height 14
type input "*"
click at [806, 380] on icon "Waive payment" at bounding box center [813, 381] width 14 height 14
type input "*"
click at [808, 414] on icon "Waive payment" at bounding box center [812, 412] width 9 height 10
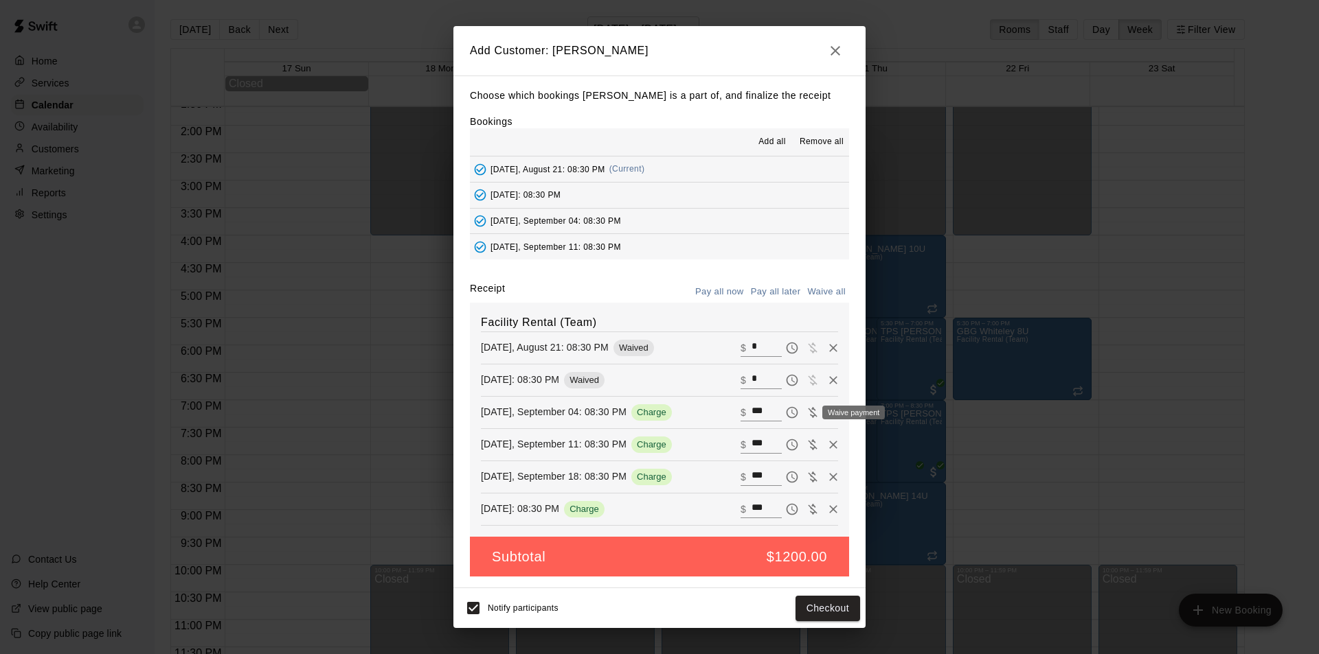
type input "*"
click at [808, 442] on icon "Waive payment" at bounding box center [812, 445] width 9 height 10
type input "*"
click at [806, 479] on icon "Waive payment" at bounding box center [813, 477] width 14 height 14
type input "*"
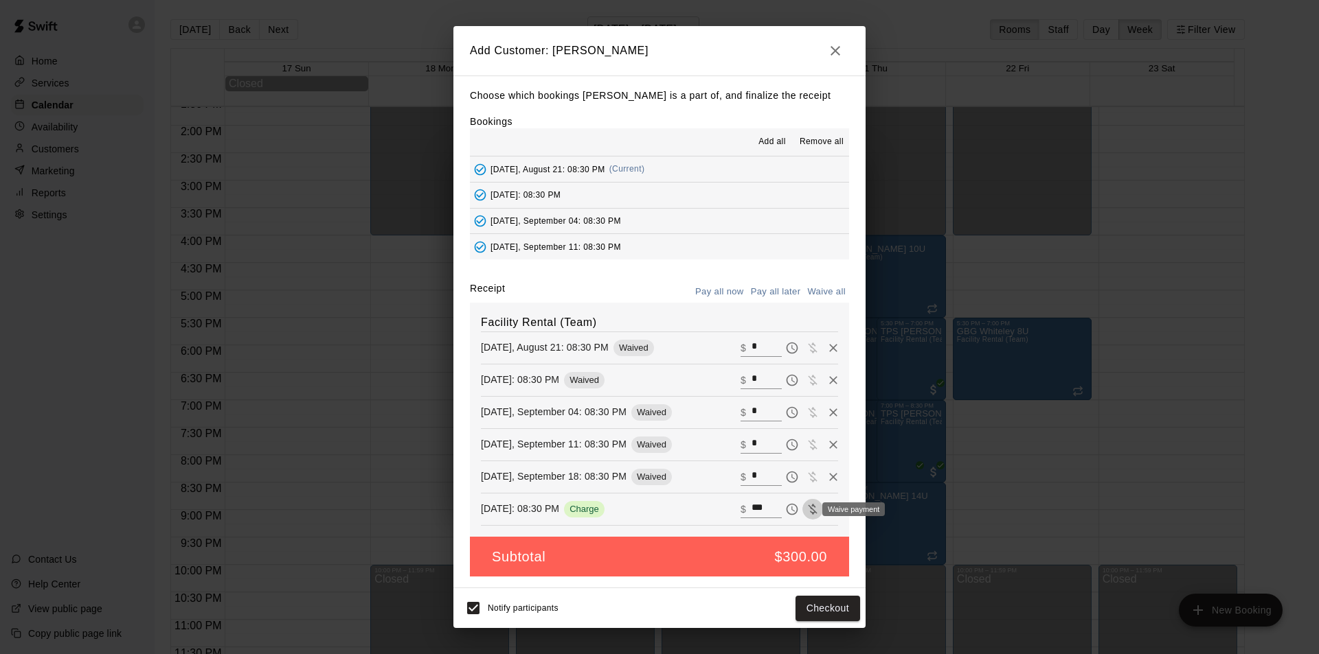
click at [806, 508] on icon "Waive payment" at bounding box center [813, 510] width 14 height 14
type input "*"
click at [821, 606] on button "Add customer" at bounding box center [817, 608] width 84 height 25
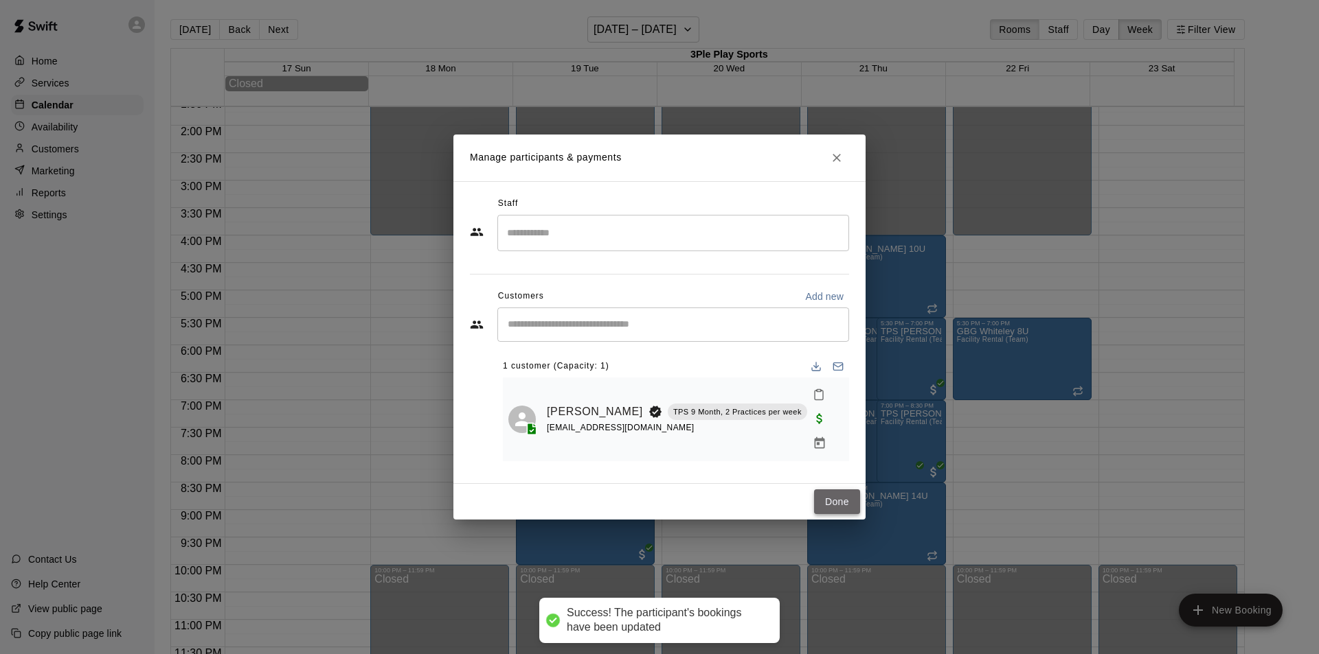
click at [848, 492] on button "Done" at bounding box center [837, 502] width 46 height 25
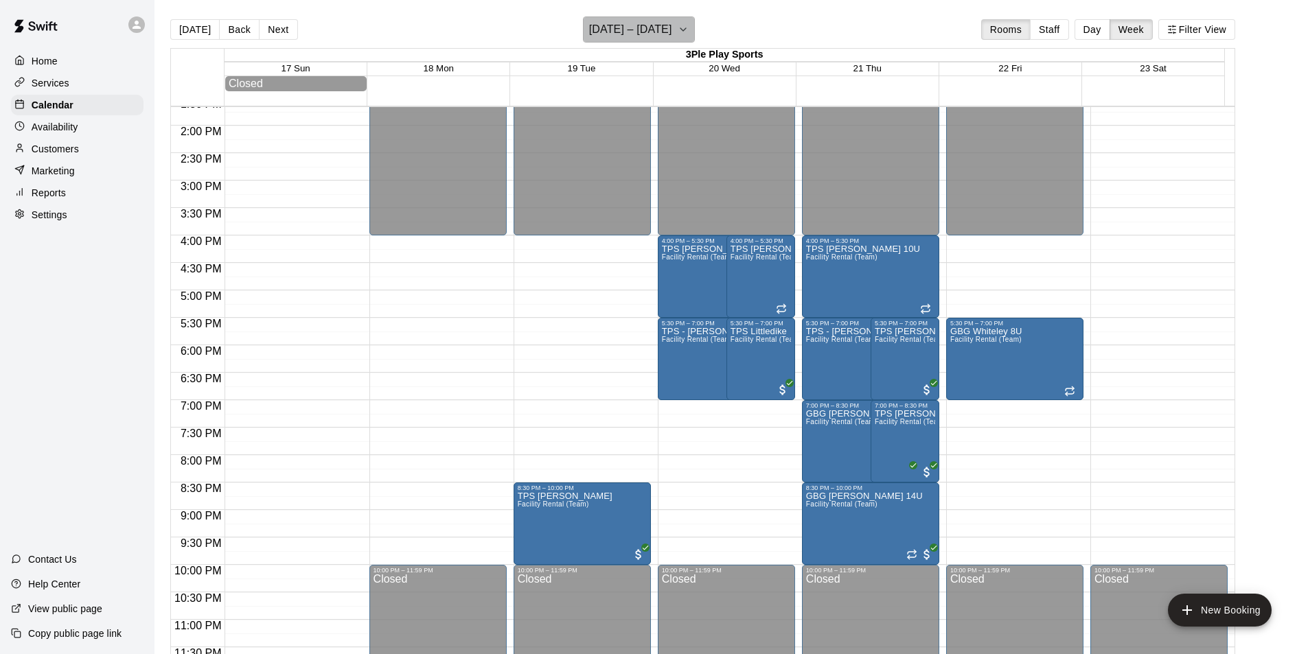
click at [684, 34] on icon "button" at bounding box center [683, 29] width 11 height 16
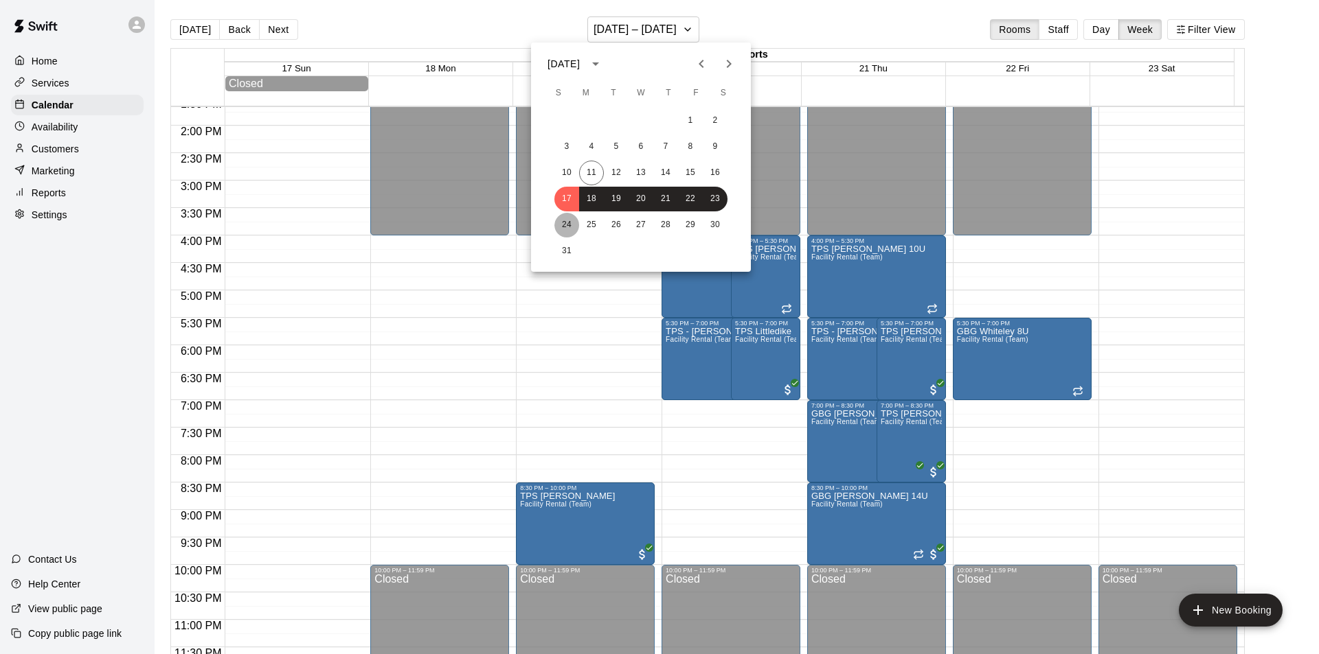
click at [567, 220] on button "24" at bounding box center [566, 225] width 25 height 25
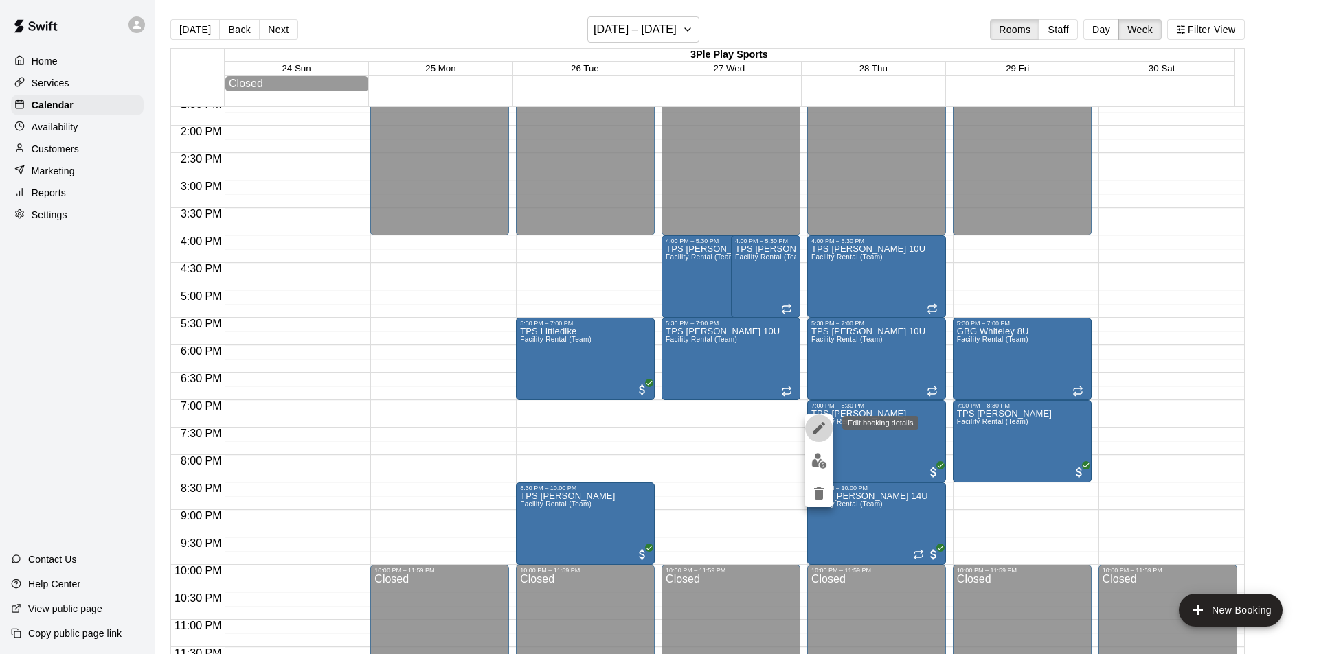
click at [820, 432] on icon "edit" at bounding box center [818, 428] width 16 height 16
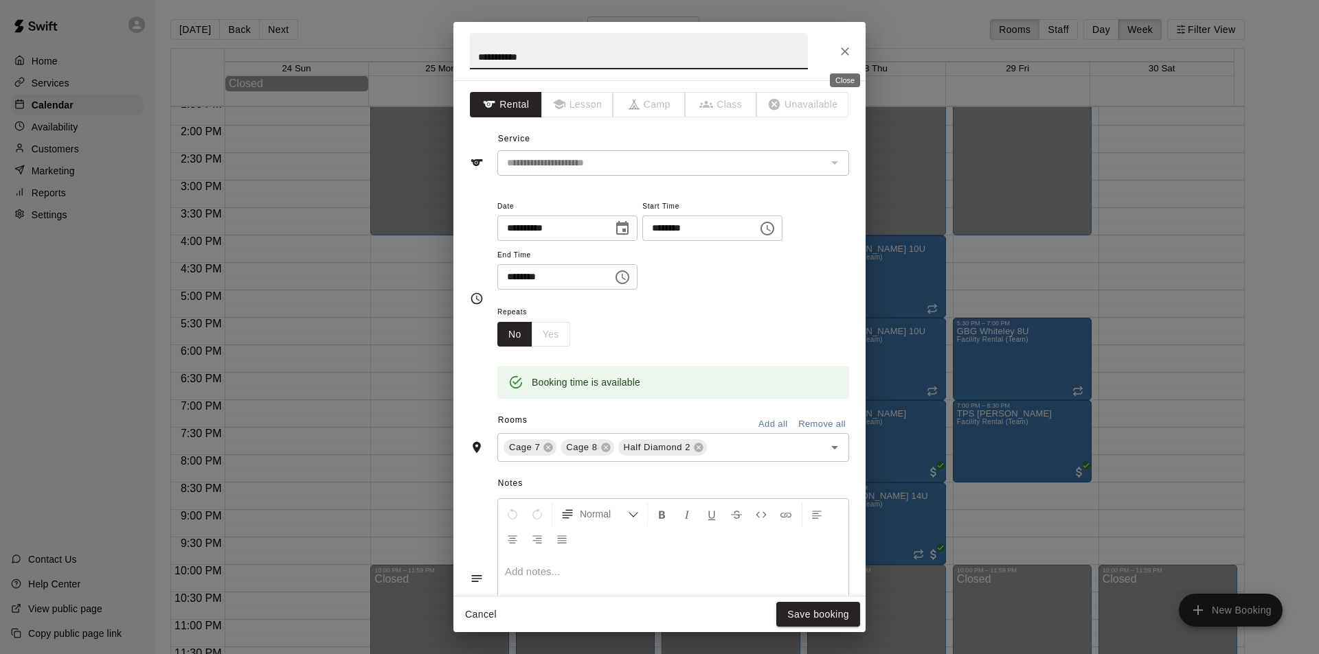
click at [842, 52] on icon "Close" at bounding box center [845, 52] width 14 height 14
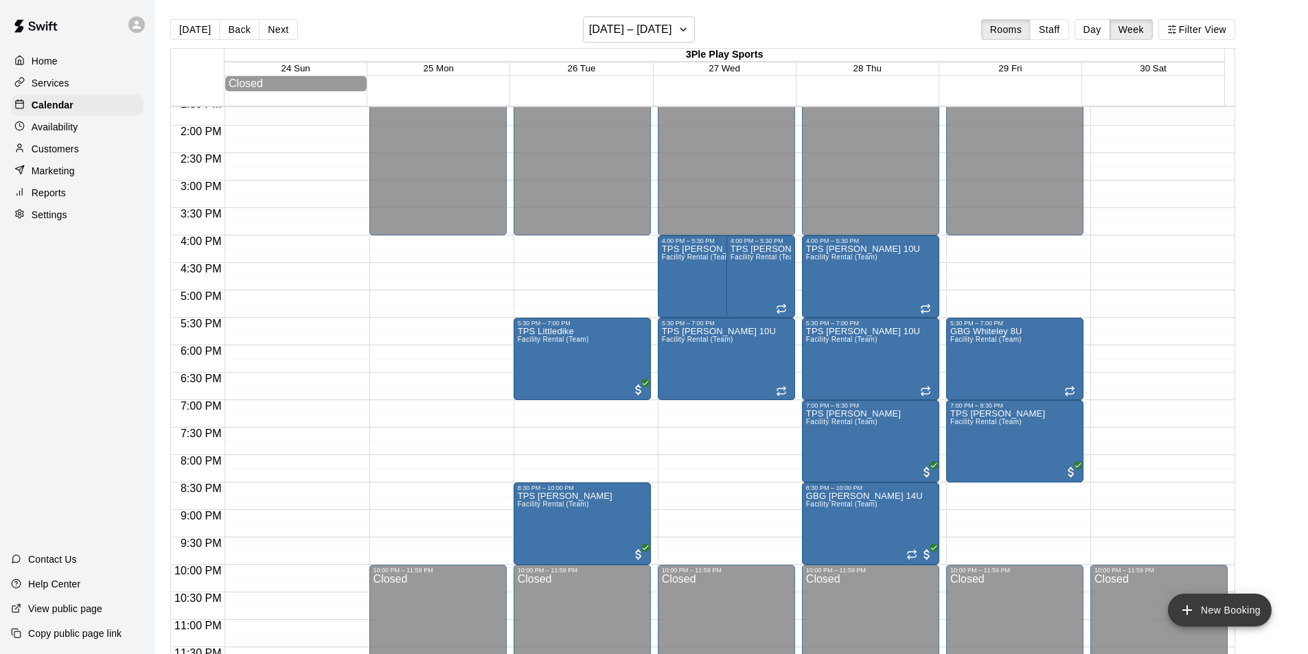
click at [1231, 606] on button "New Booking" at bounding box center [1220, 610] width 104 height 33
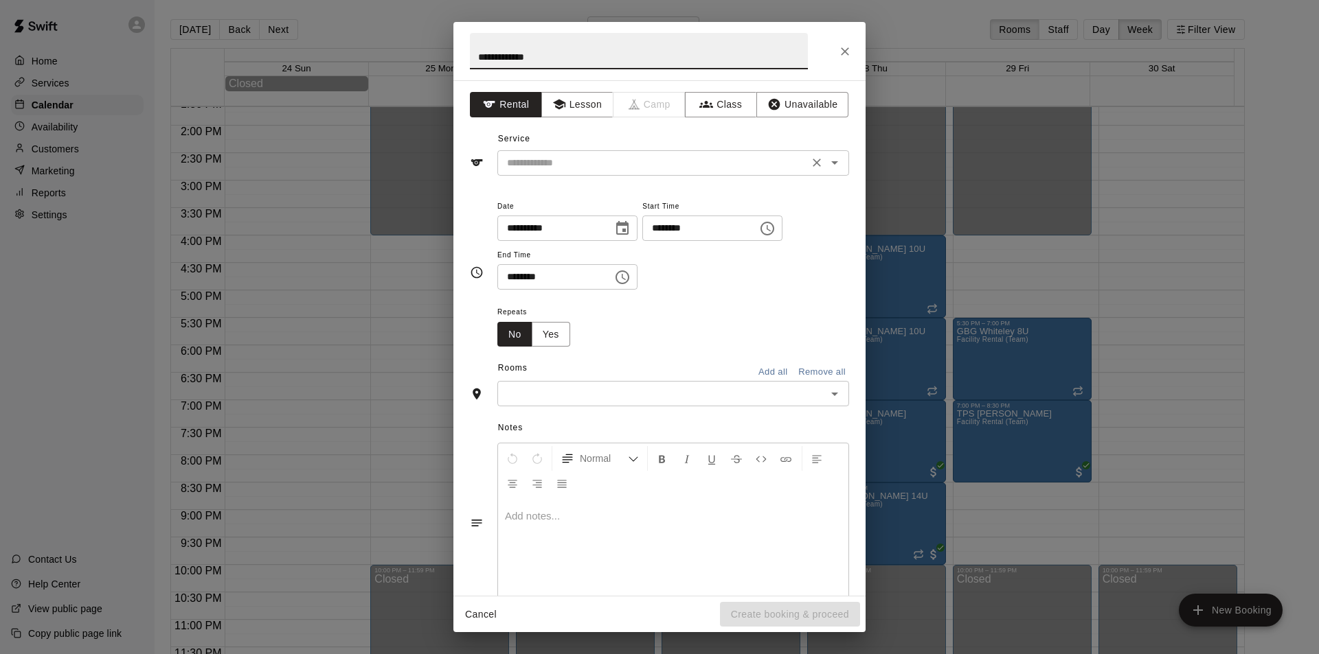
click at [826, 159] on icon "Open" at bounding box center [834, 163] width 16 height 16
type input "**********"
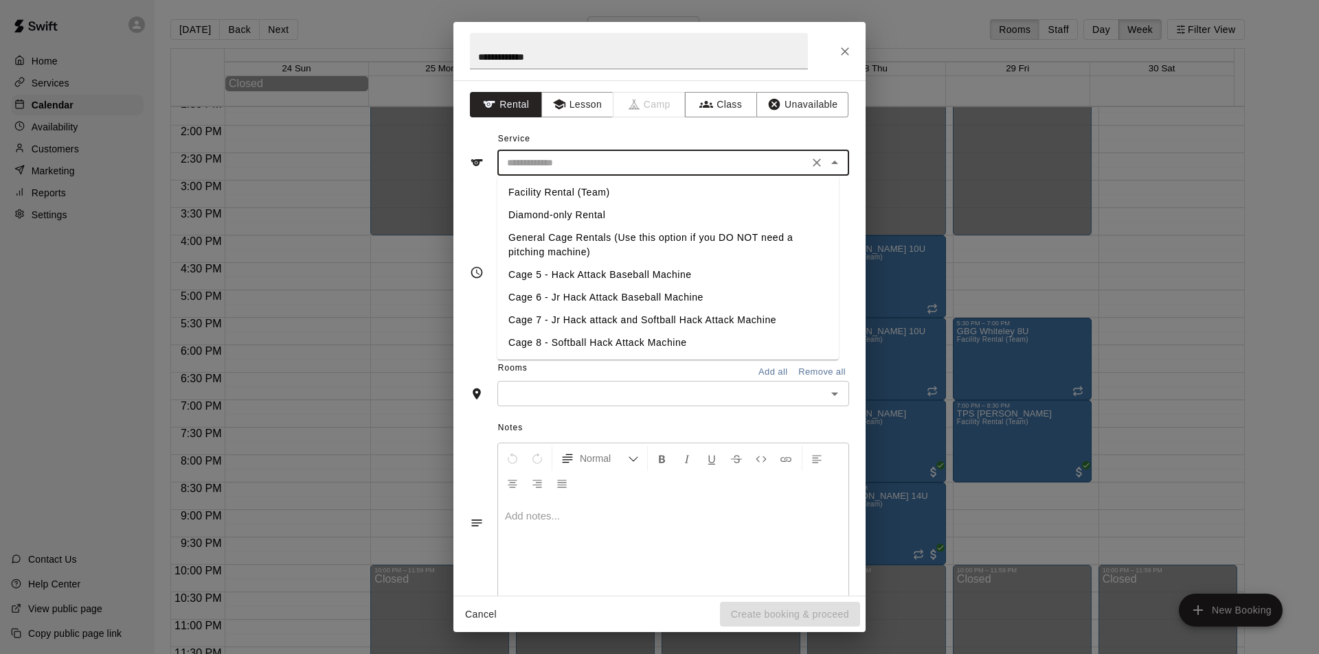
click at [603, 187] on li "Facility Rental (Team)" at bounding box center [667, 192] width 341 height 23
type input "**********"
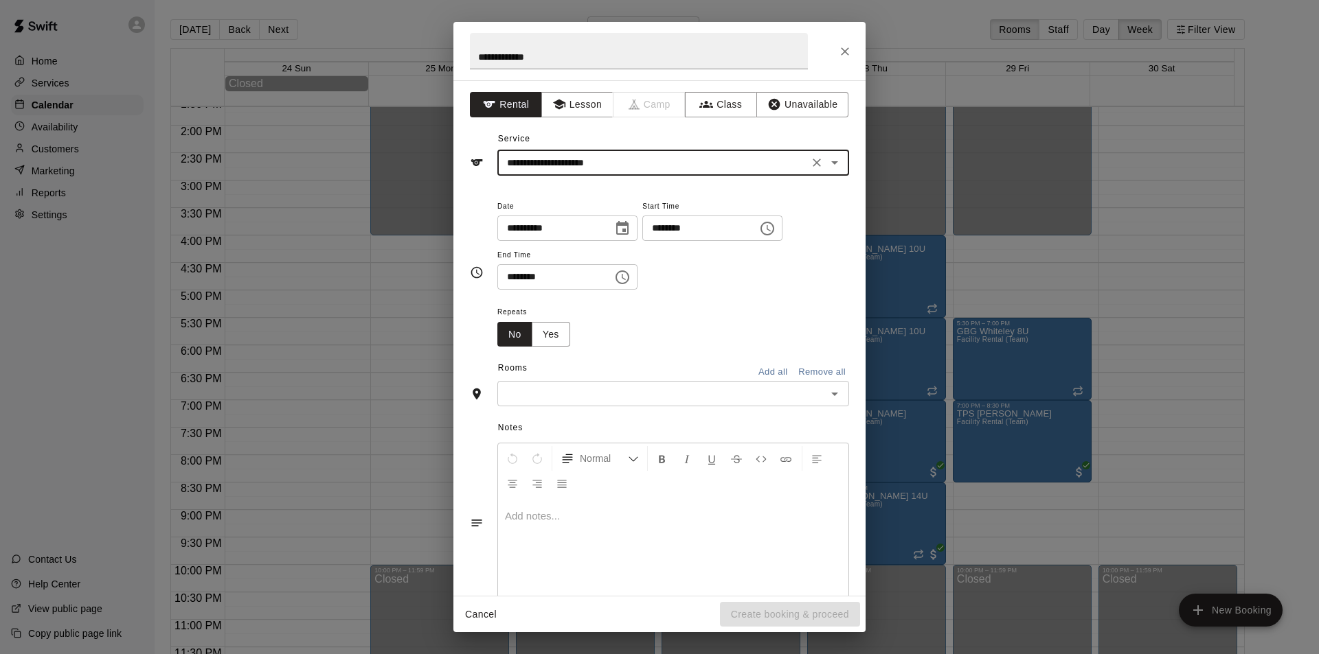
click at [630, 231] on icon "Choose date, selected date is Aug 24, 2025" at bounding box center [622, 228] width 16 height 16
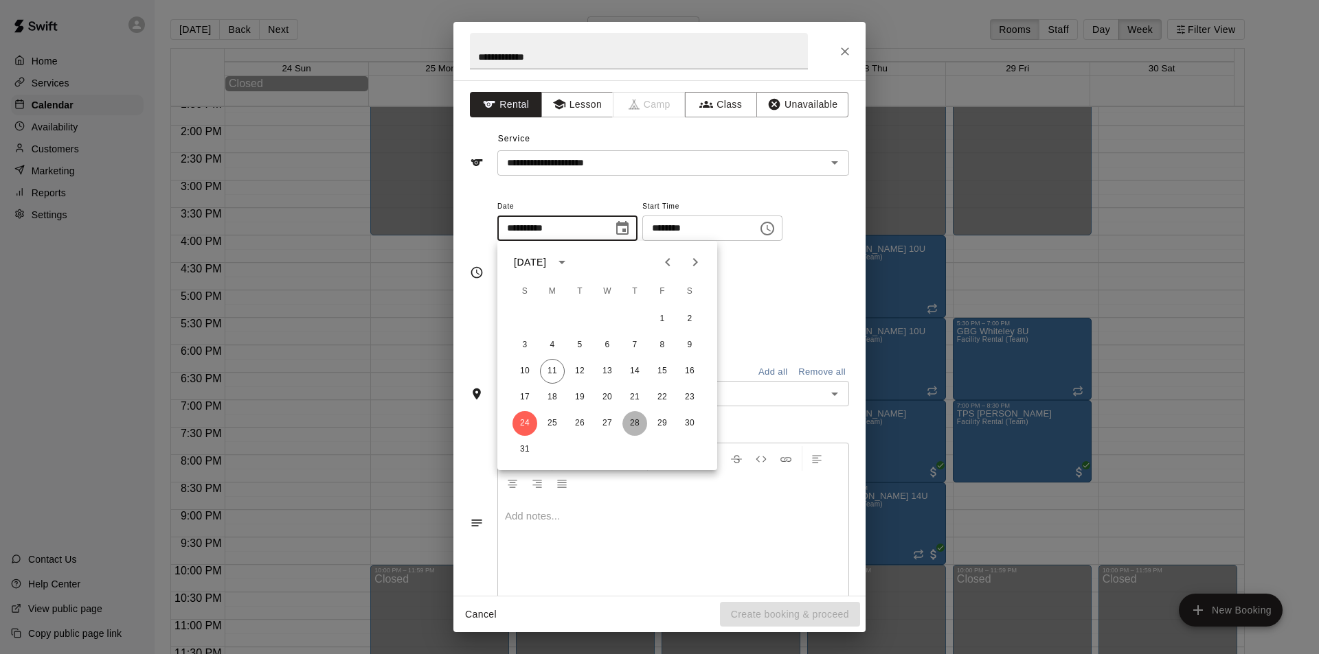
click at [637, 418] on button "28" at bounding box center [634, 423] width 25 height 25
type input "**********"
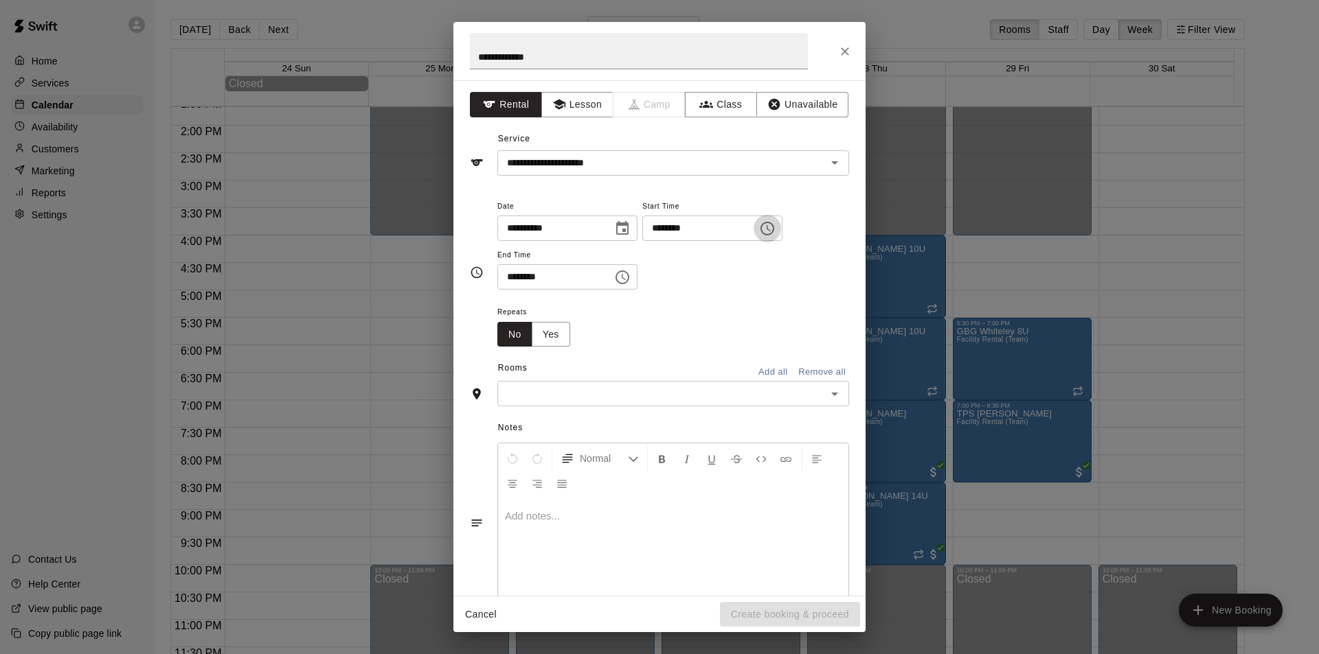
click at [775, 228] on icon "Choose time, selected time is 1:00 PM" at bounding box center [767, 228] width 16 height 16
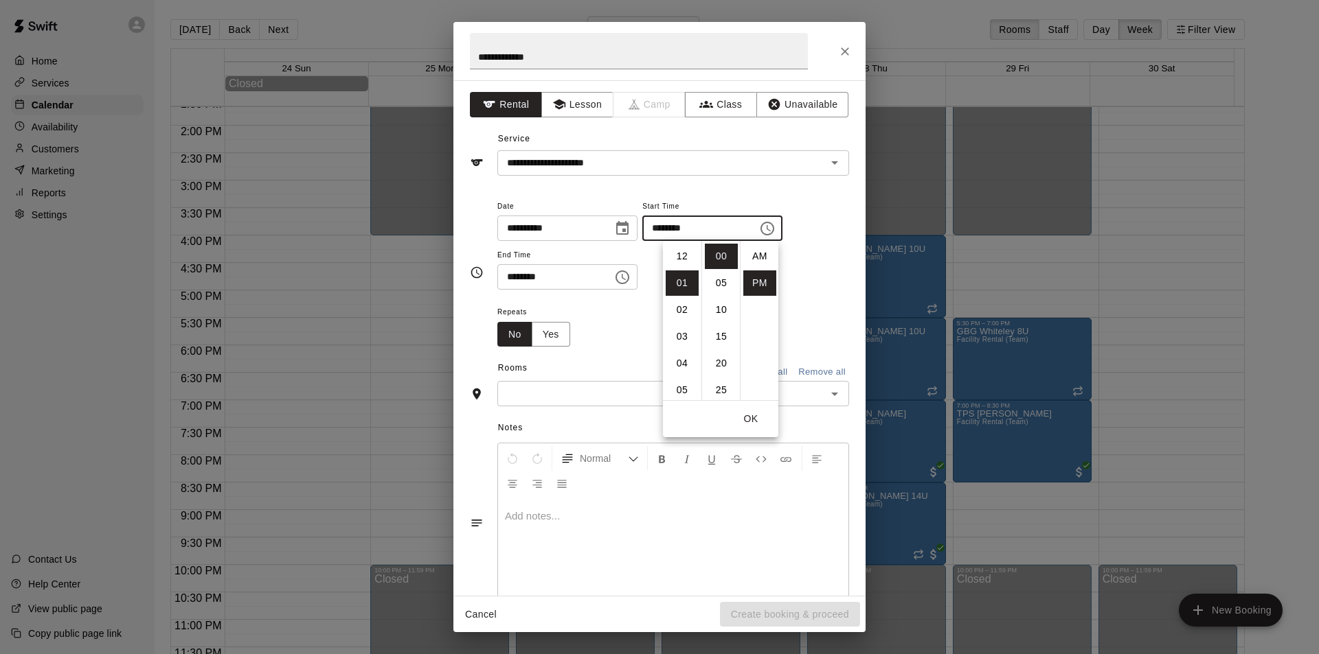
scroll to position [25, 0]
click at [681, 350] on li "07" at bounding box center [681, 348] width 33 height 25
type input "********"
click at [630, 276] on icon "Choose time, selected time is 1:30 PM" at bounding box center [622, 277] width 16 height 16
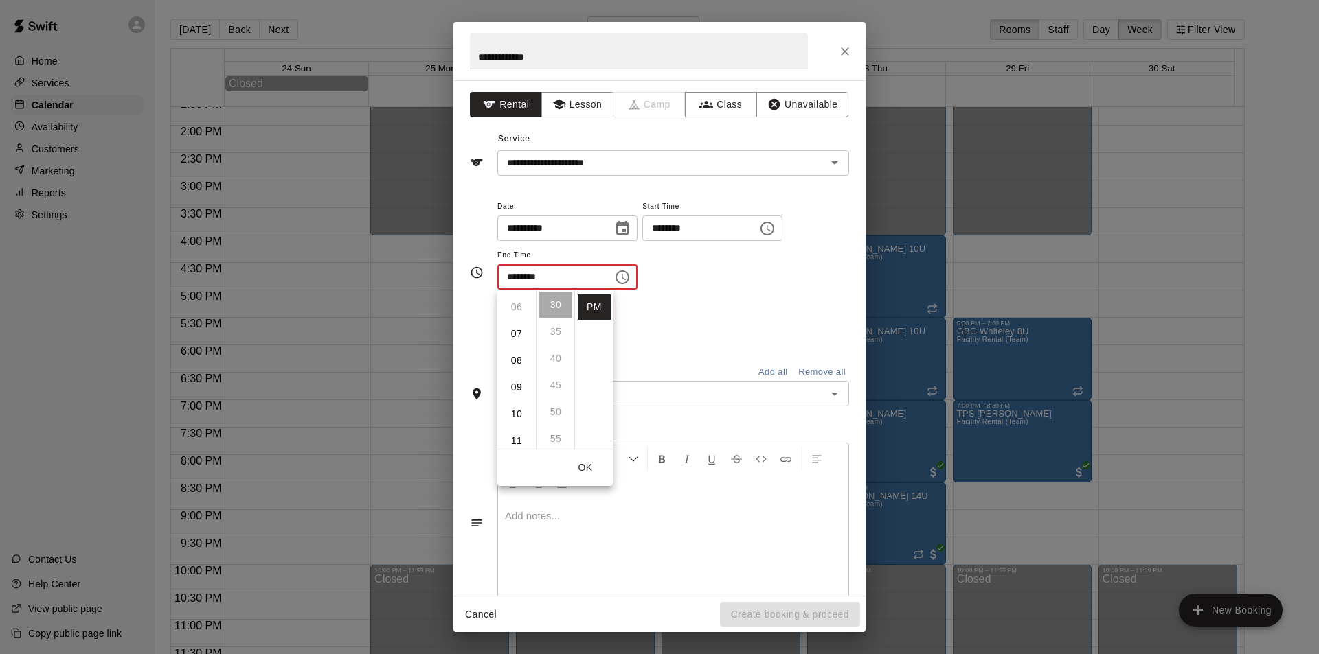
scroll to position [164, 0]
click at [519, 355] on li "08" at bounding box center [516, 355] width 33 height 25
type input "********"
drag, startPoint x: 584, startPoint y: 462, endPoint x: 644, endPoint y: 396, distance: 88.9
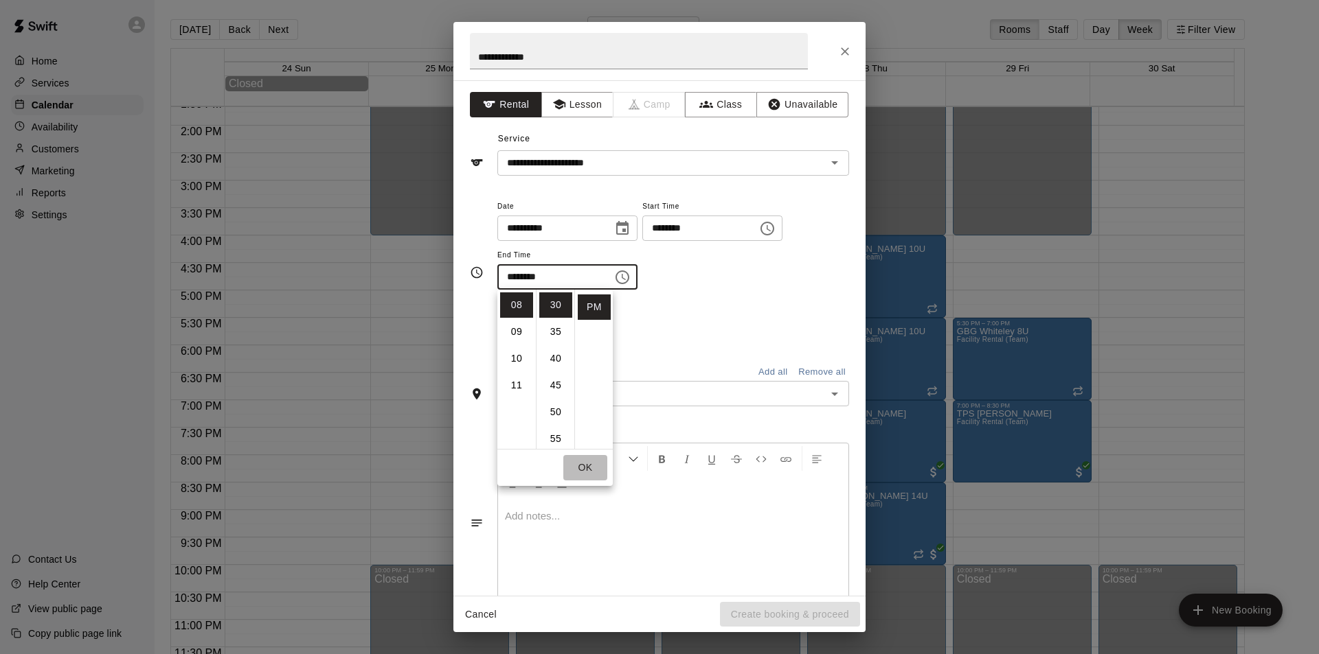
click at [584, 462] on button "OK" at bounding box center [585, 467] width 44 height 25
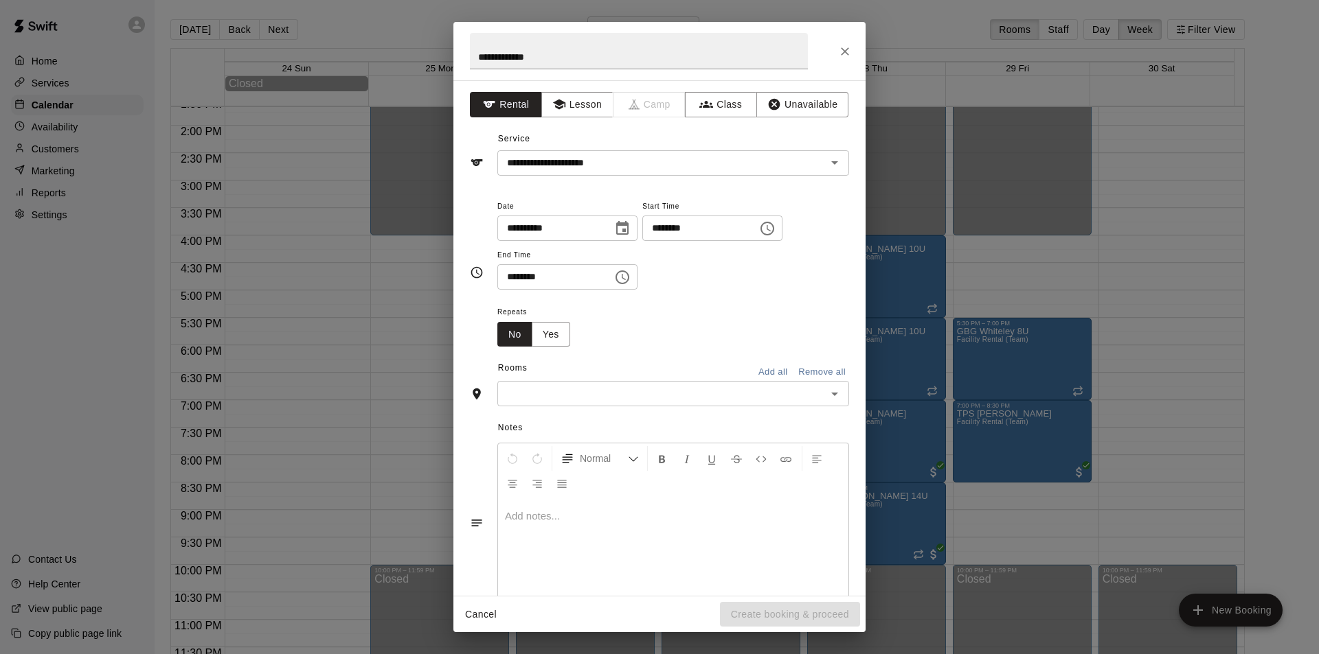
click at [831, 394] on icon "Open" at bounding box center [834, 394] width 7 height 3
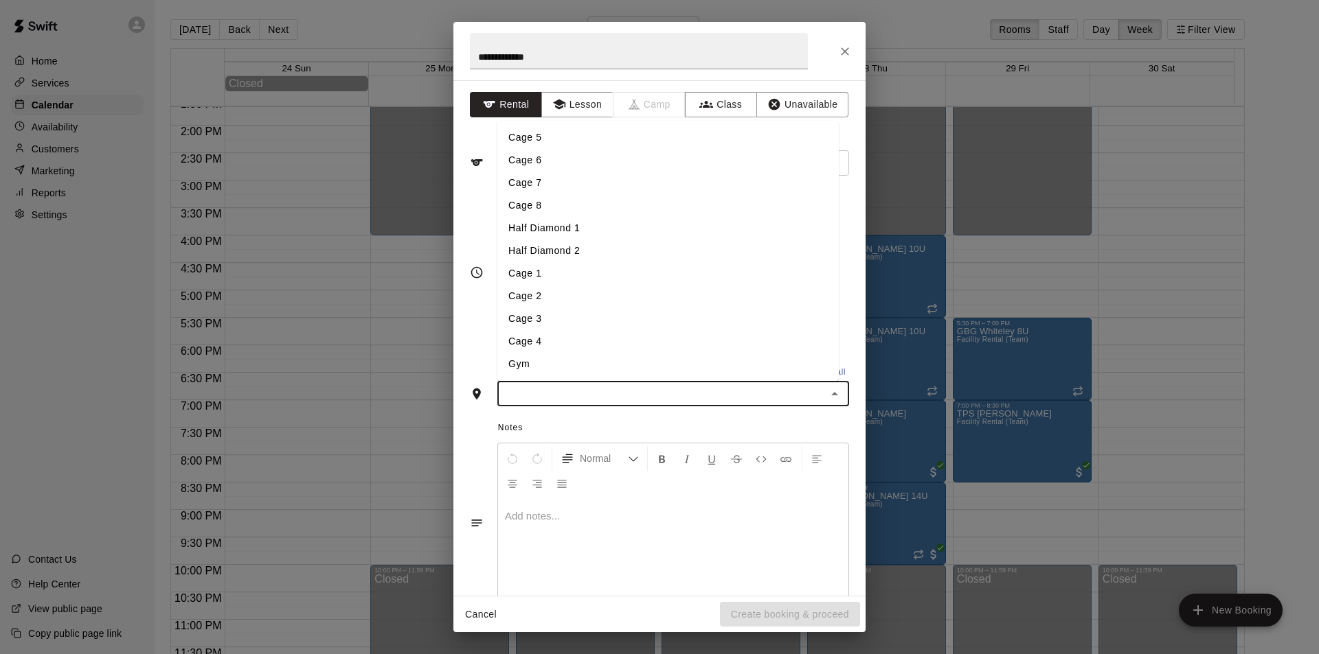
click at [590, 230] on li "Half Diamond 1" at bounding box center [667, 228] width 341 height 23
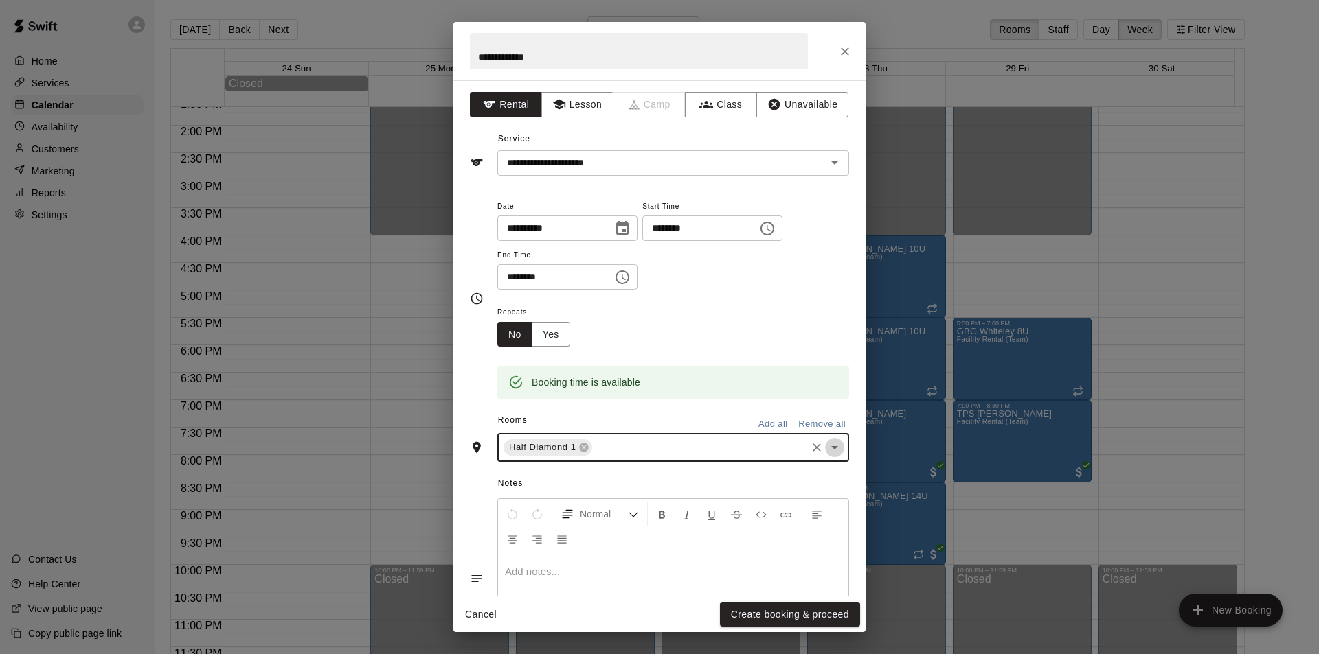
click at [826, 453] on icon "Open" at bounding box center [834, 448] width 16 height 16
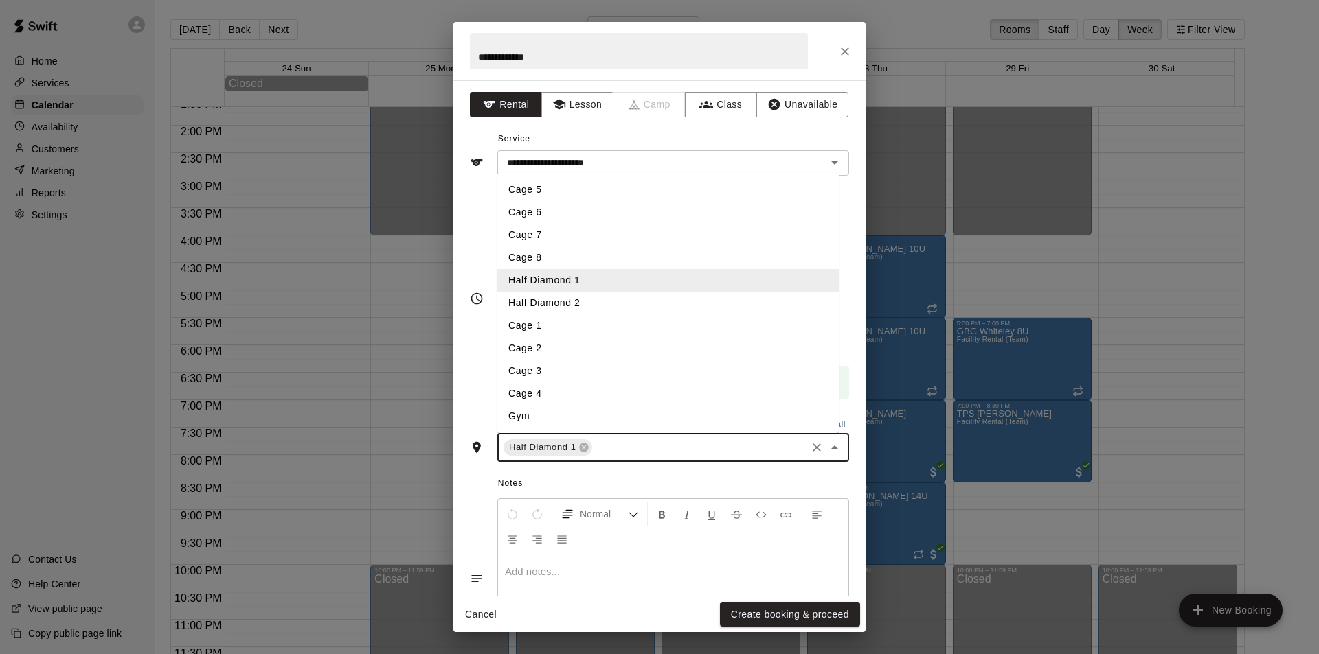
click at [566, 192] on li "Cage 5" at bounding box center [667, 190] width 341 height 23
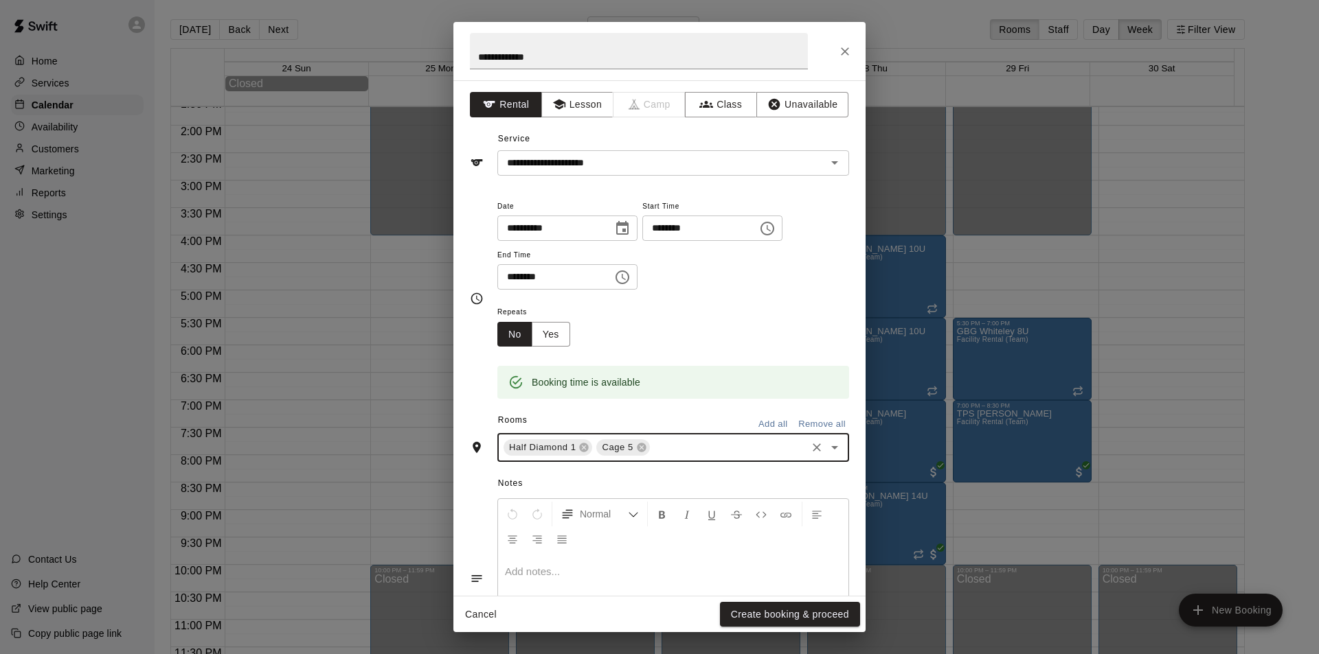
drag, startPoint x: 821, startPoint y: 447, endPoint x: 811, endPoint y: 440, distance: 12.2
click at [826, 447] on icon "Open" at bounding box center [834, 448] width 16 height 16
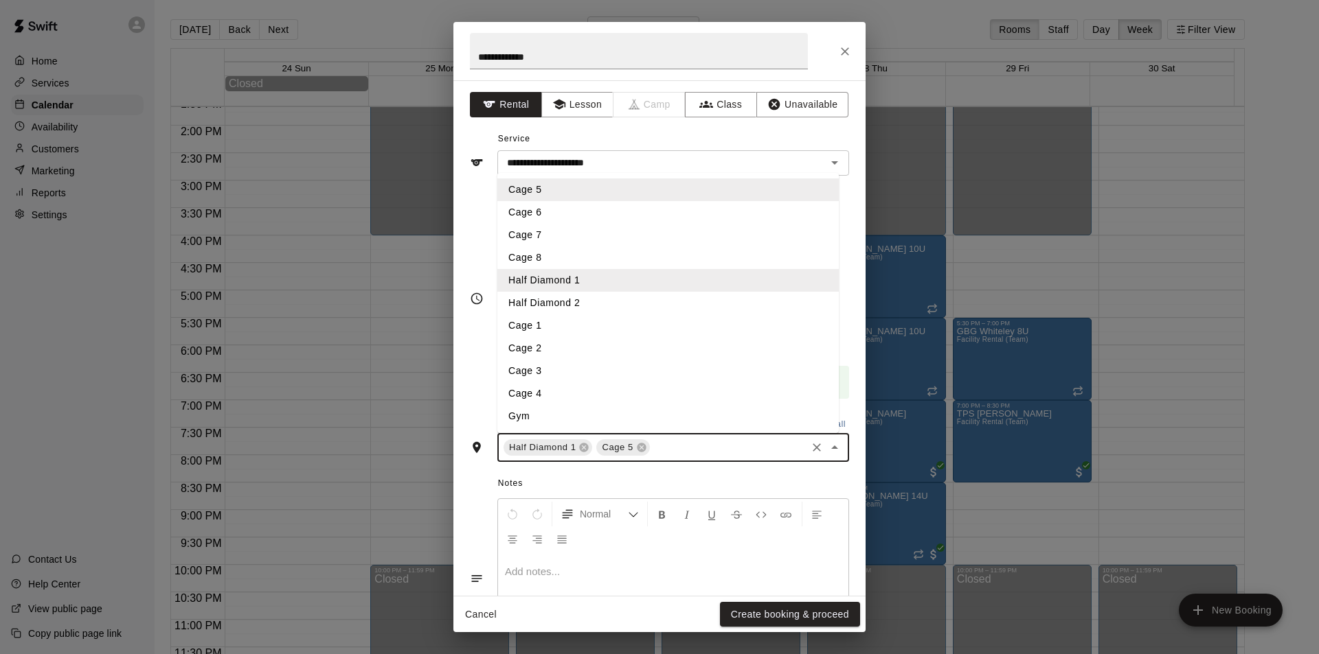
click at [561, 207] on li "Cage 6" at bounding box center [667, 212] width 341 height 23
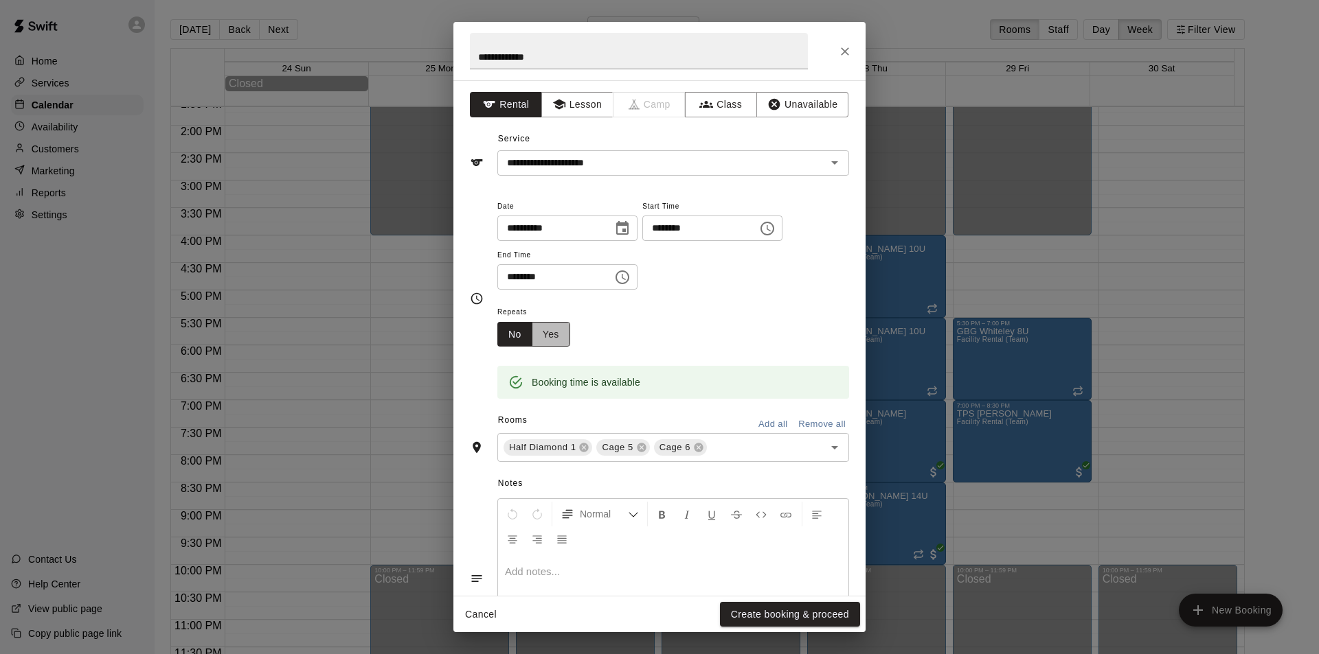
click at [554, 334] on button "Yes" at bounding box center [551, 334] width 38 height 25
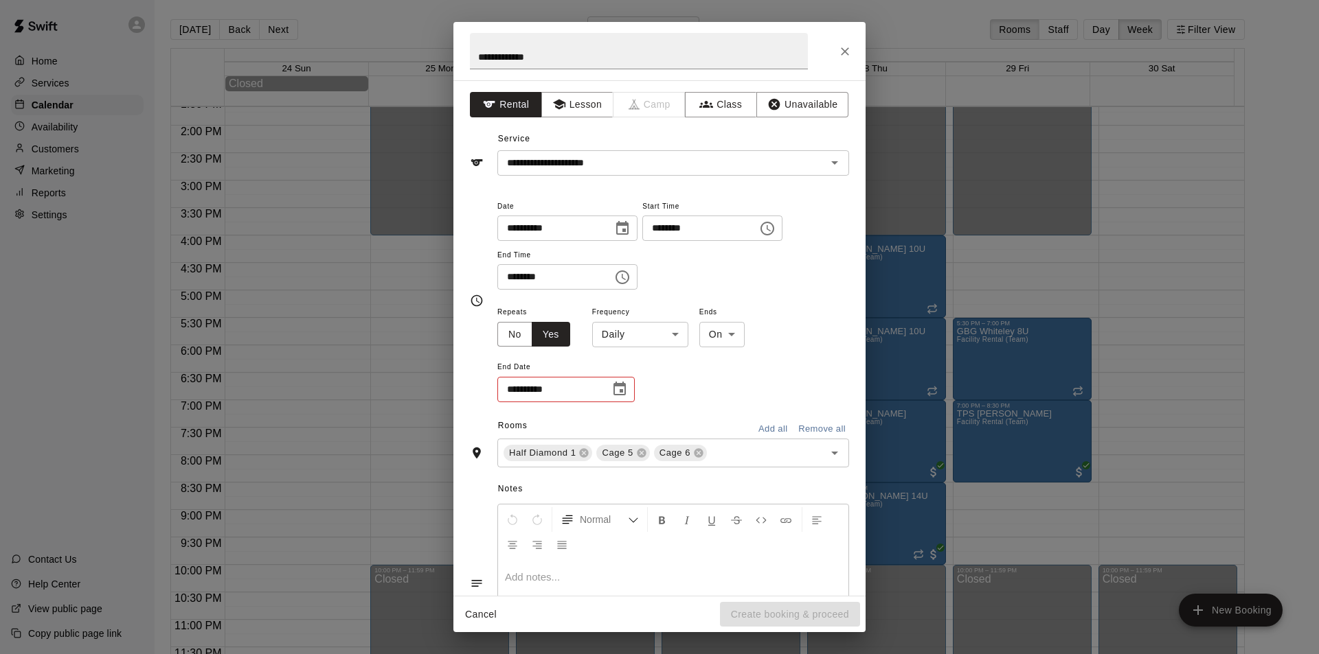
click at [672, 337] on body "Home Services Calendar Availability Customers Marketing Reports Settings Contac…" at bounding box center [659, 338] width 1319 height 676
click at [646, 383] on li "Weekly [DATE]" at bounding box center [640, 387] width 172 height 23
type input "******"
click at [618, 390] on icon "Choose date" at bounding box center [619, 389] width 16 height 16
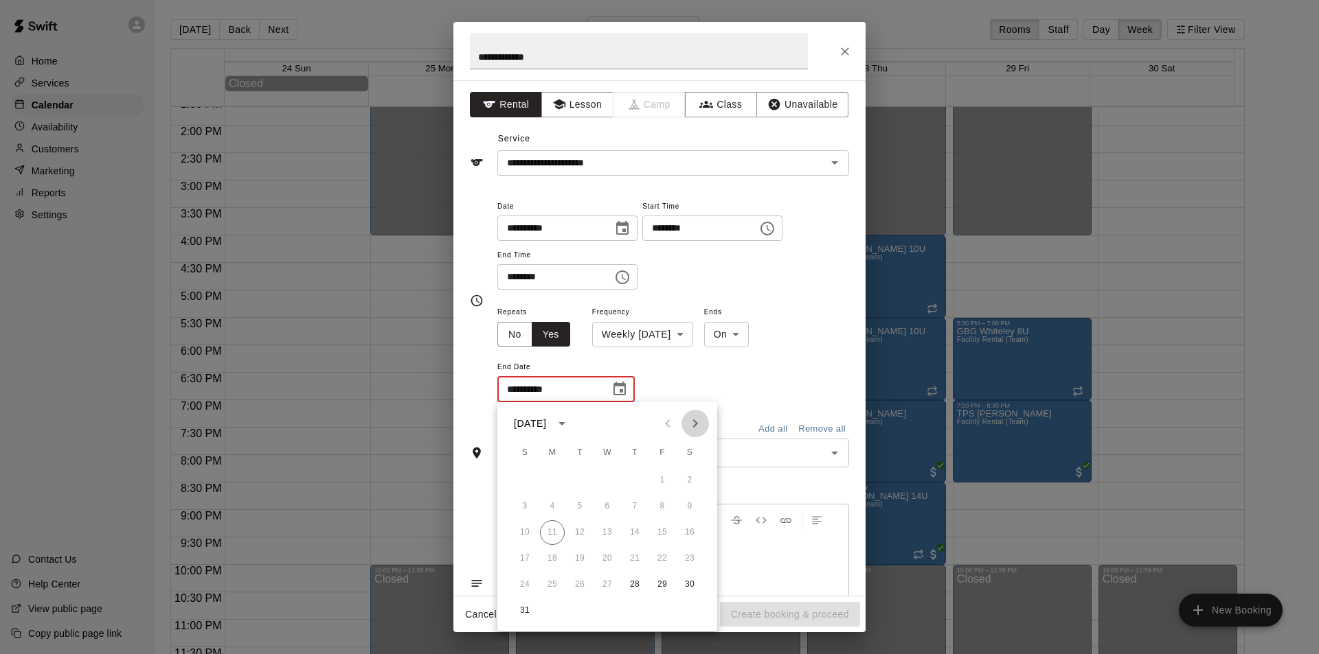
click at [692, 424] on icon "Next month" at bounding box center [695, 423] width 16 height 16
click at [634, 554] on button "25" at bounding box center [634, 559] width 25 height 25
type input "**********"
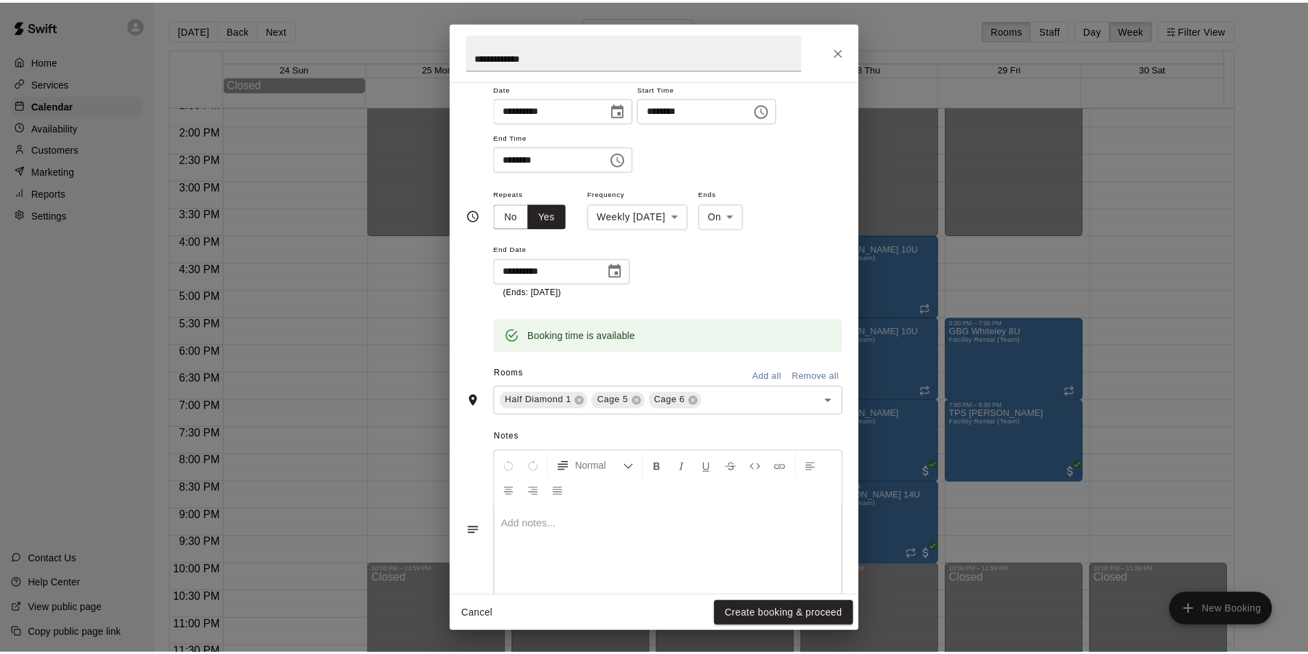
scroll to position [137, 0]
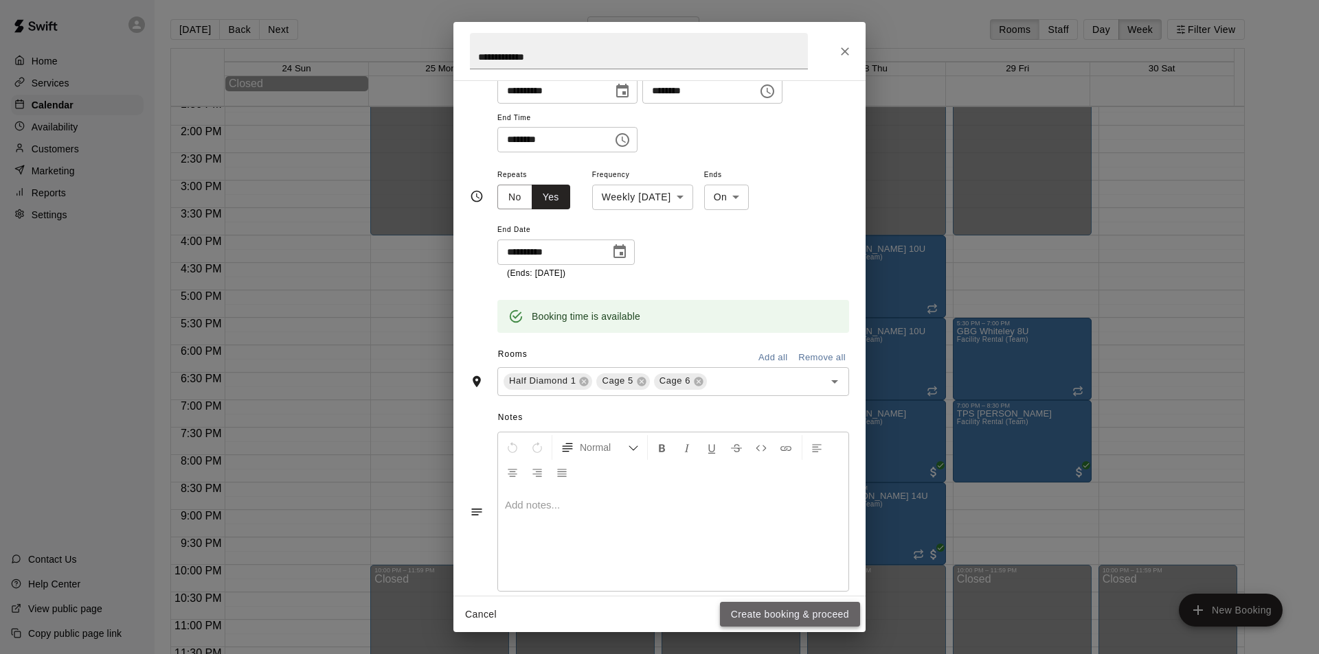
click at [772, 611] on button "Create booking & proceed" at bounding box center [790, 614] width 140 height 25
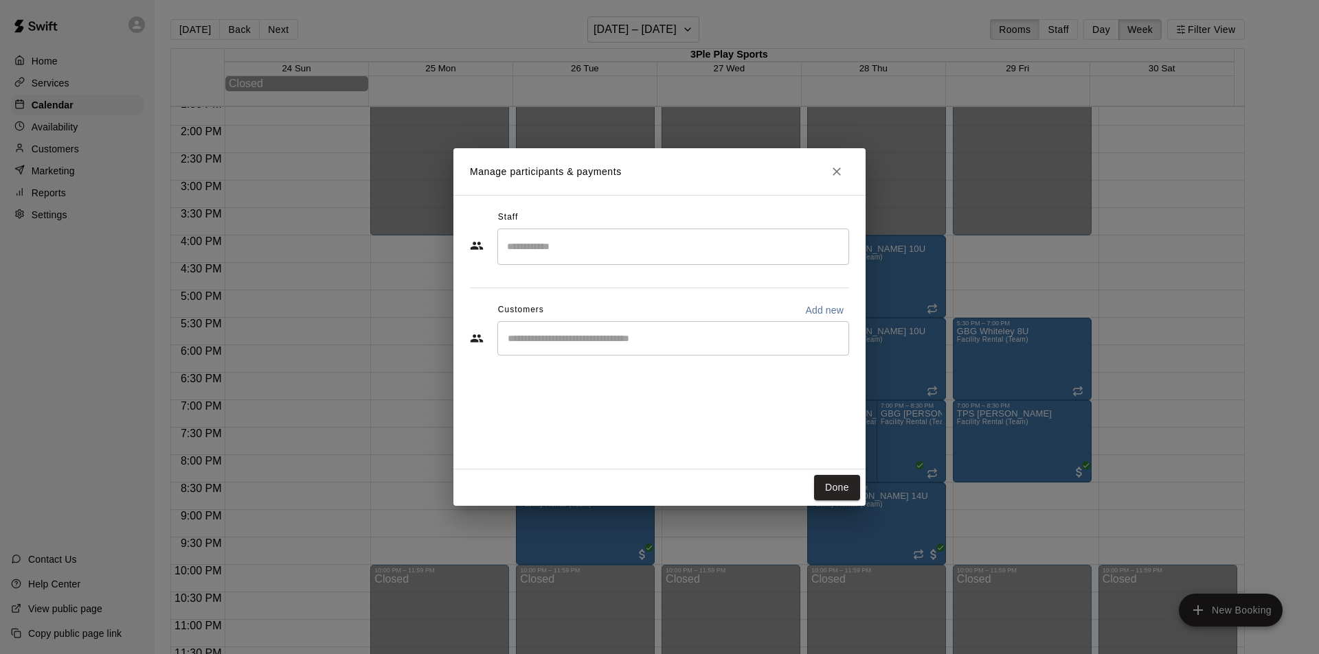
click at [663, 345] on div "​" at bounding box center [673, 338] width 352 height 34
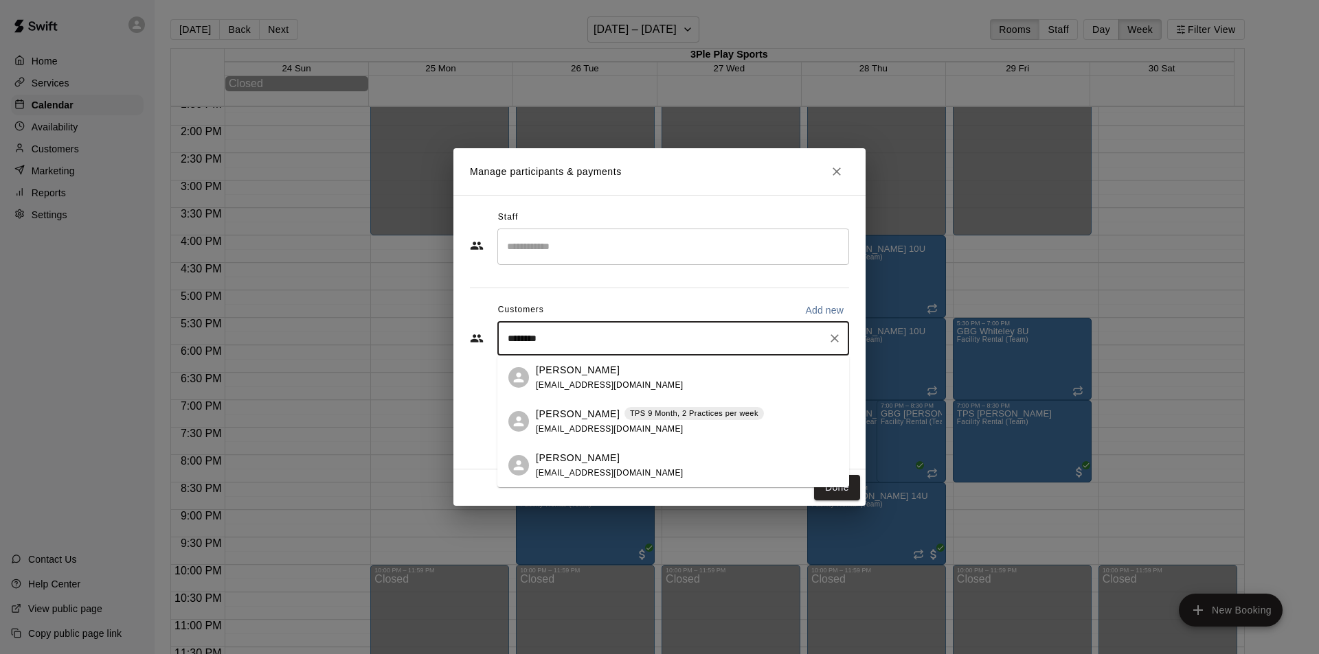
type input "*********"
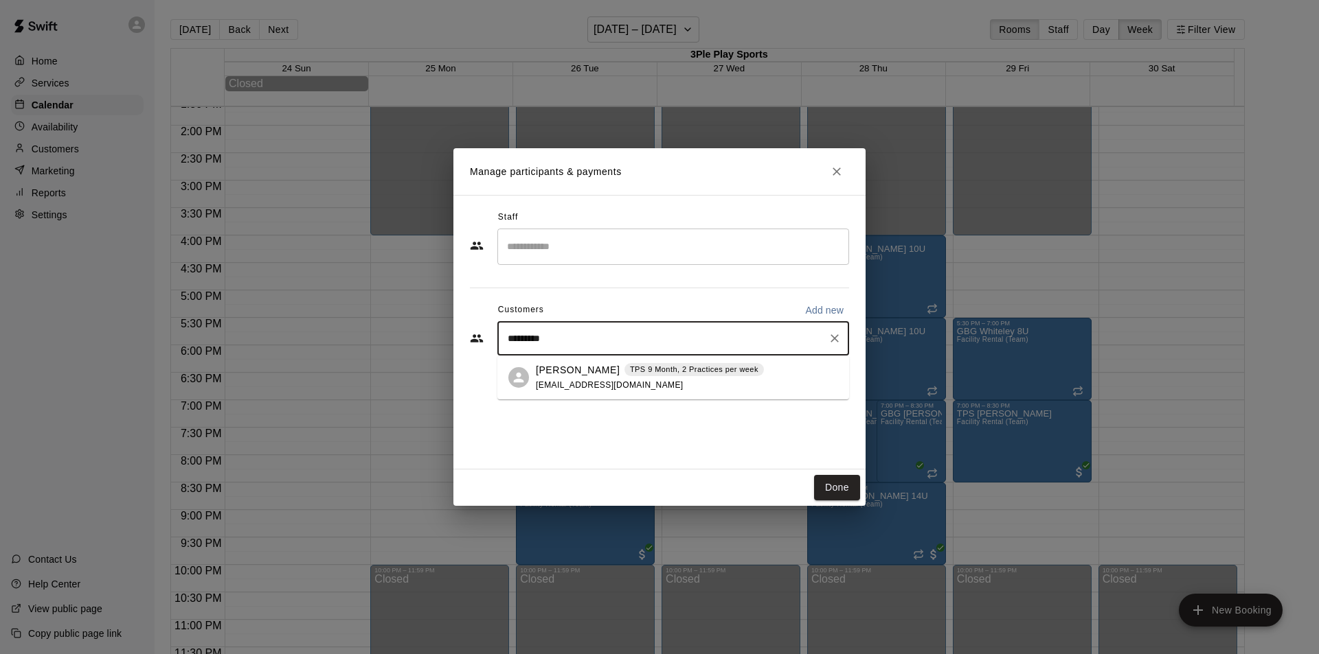
click at [666, 372] on p "TPS 9 Month, 2 Practices per week" at bounding box center [694, 370] width 128 height 12
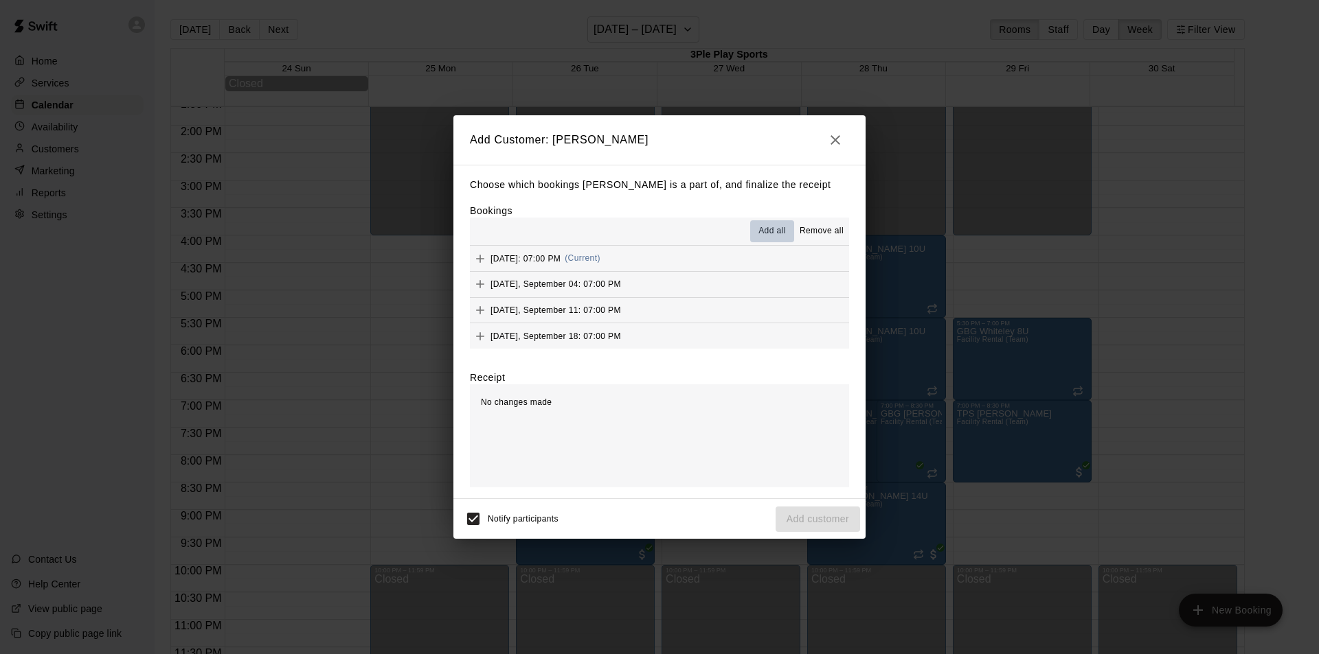
click at [772, 226] on span "Add all" at bounding box center [771, 232] width 27 height 14
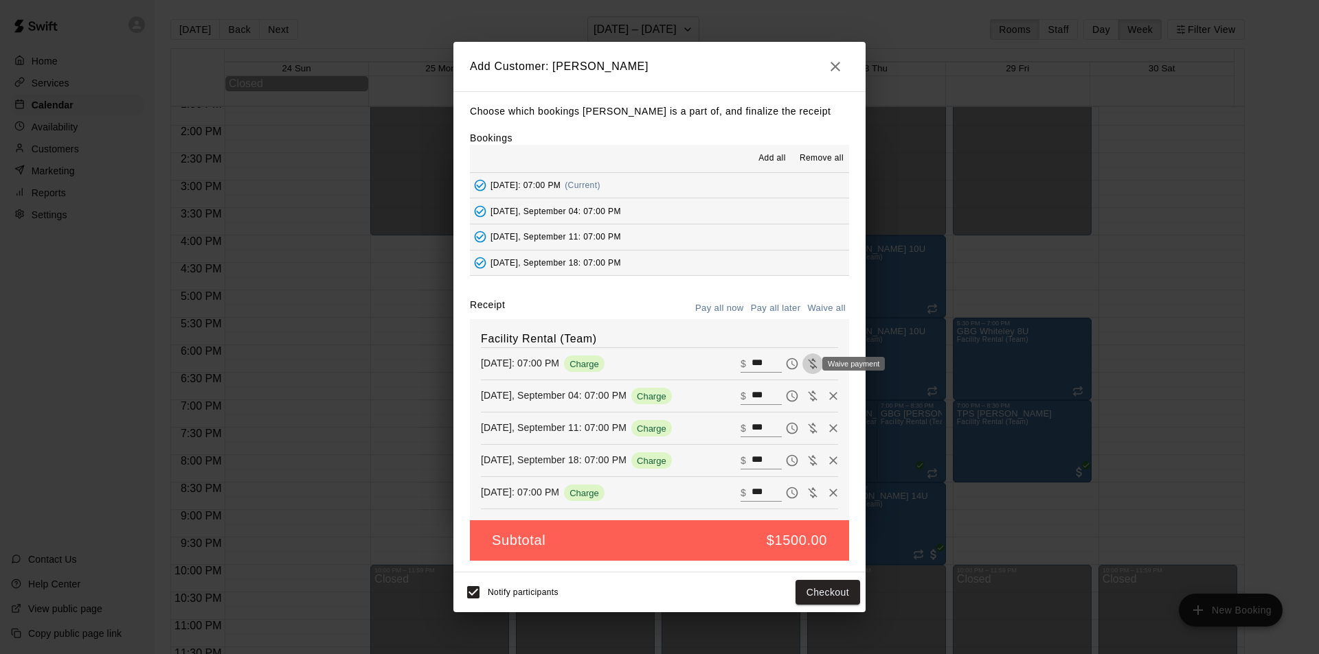
click at [806, 364] on icon "Waive payment" at bounding box center [813, 364] width 14 height 14
type input "*"
click at [808, 395] on icon "Waive payment" at bounding box center [812, 396] width 9 height 10
type input "*"
click at [806, 430] on icon "Waive payment" at bounding box center [813, 429] width 14 height 14
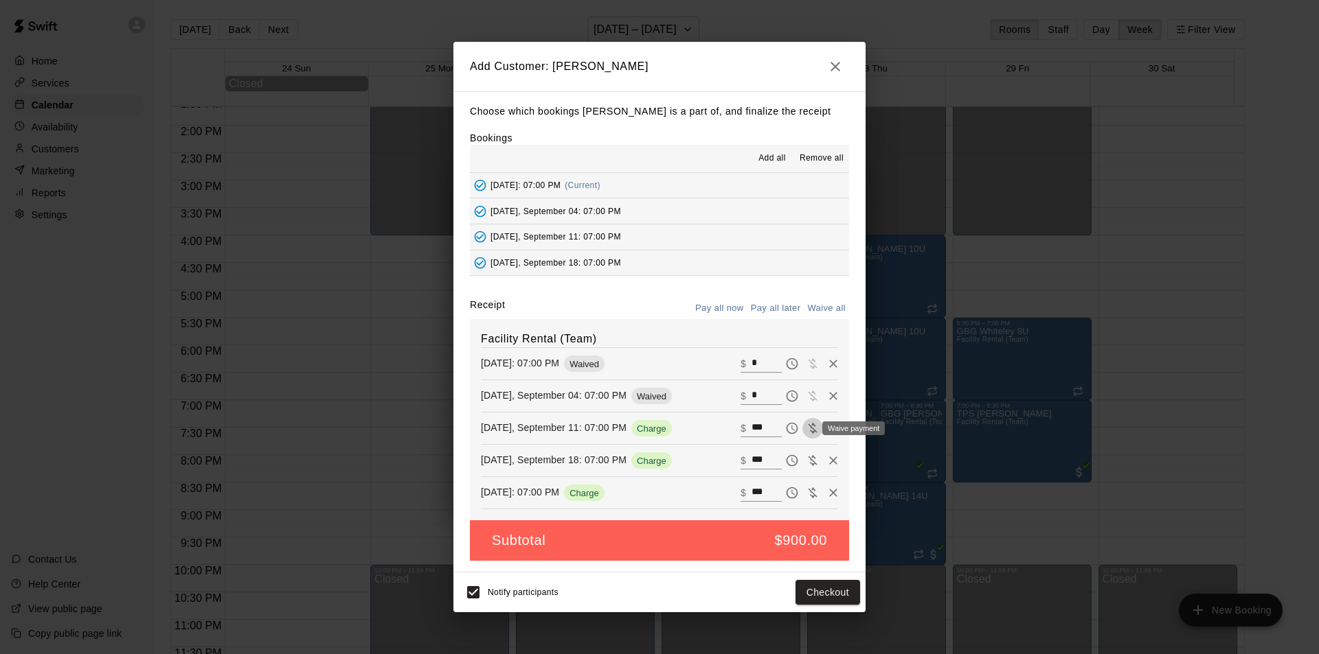
type input "*"
click at [806, 461] on icon "Waive payment" at bounding box center [813, 461] width 14 height 14
type input "*"
click at [808, 492] on icon "Waive payment" at bounding box center [812, 493] width 9 height 10
type input "*"
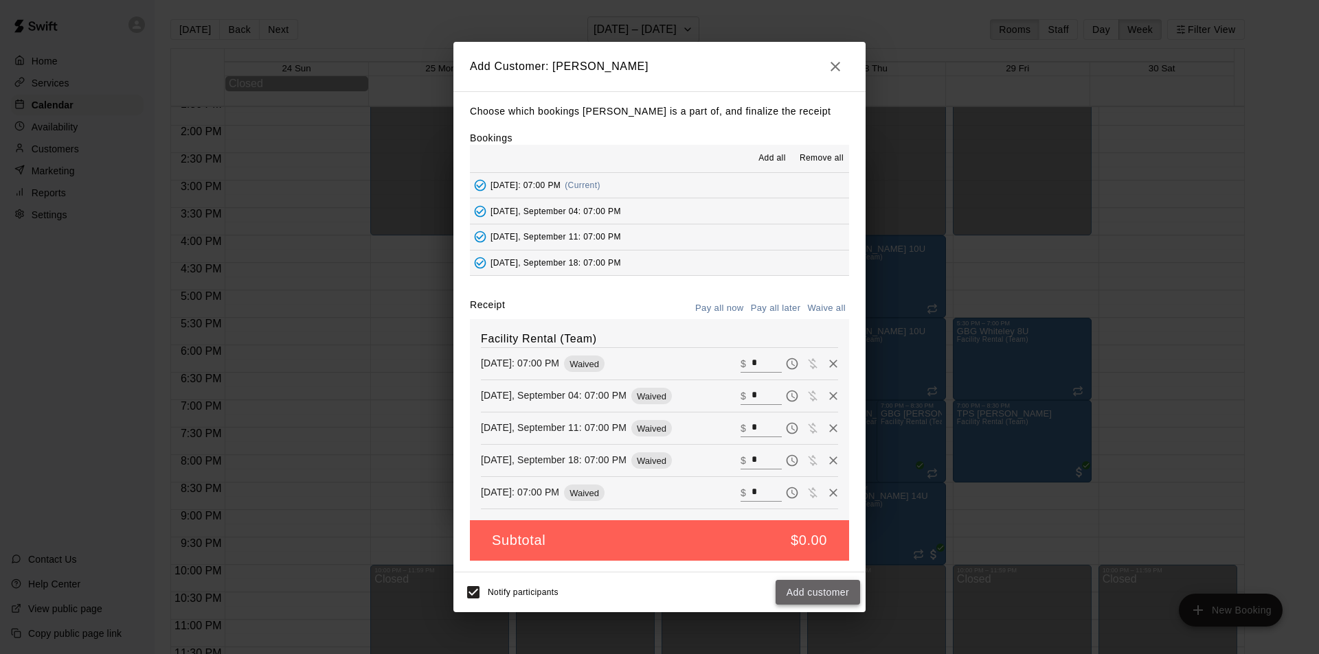
click at [823, 596] on button "Add customer" at bounding box center [817, 592] width 84 height 25
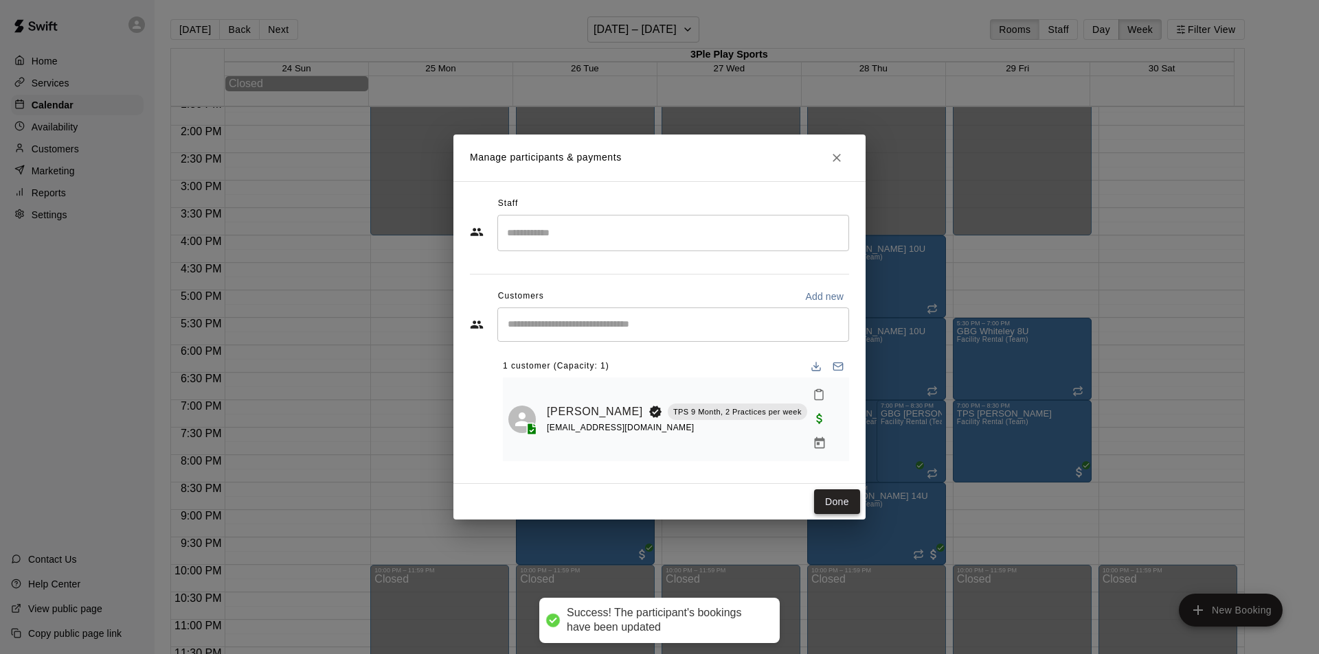
click at [839, 490] on button "Done" at bounding box center [837, 502] width 46 height 25
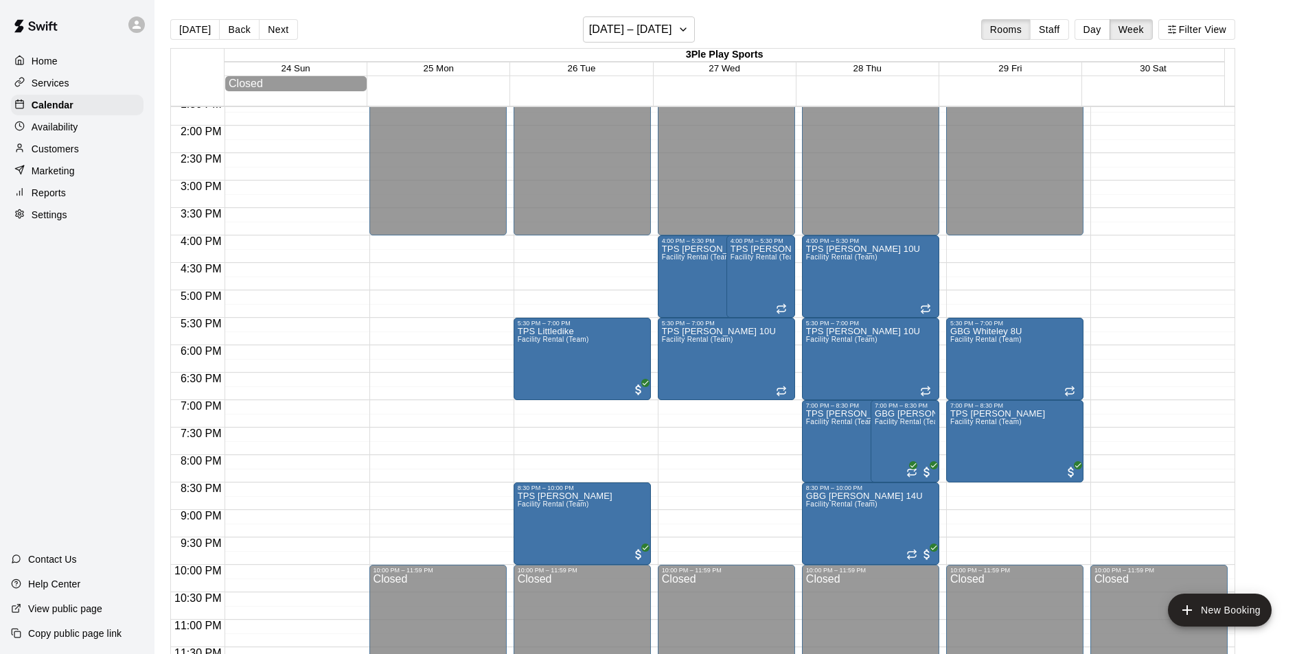
click at [64, 147] on p "Customers" at bounding box center [55, 149] width 47 height 14
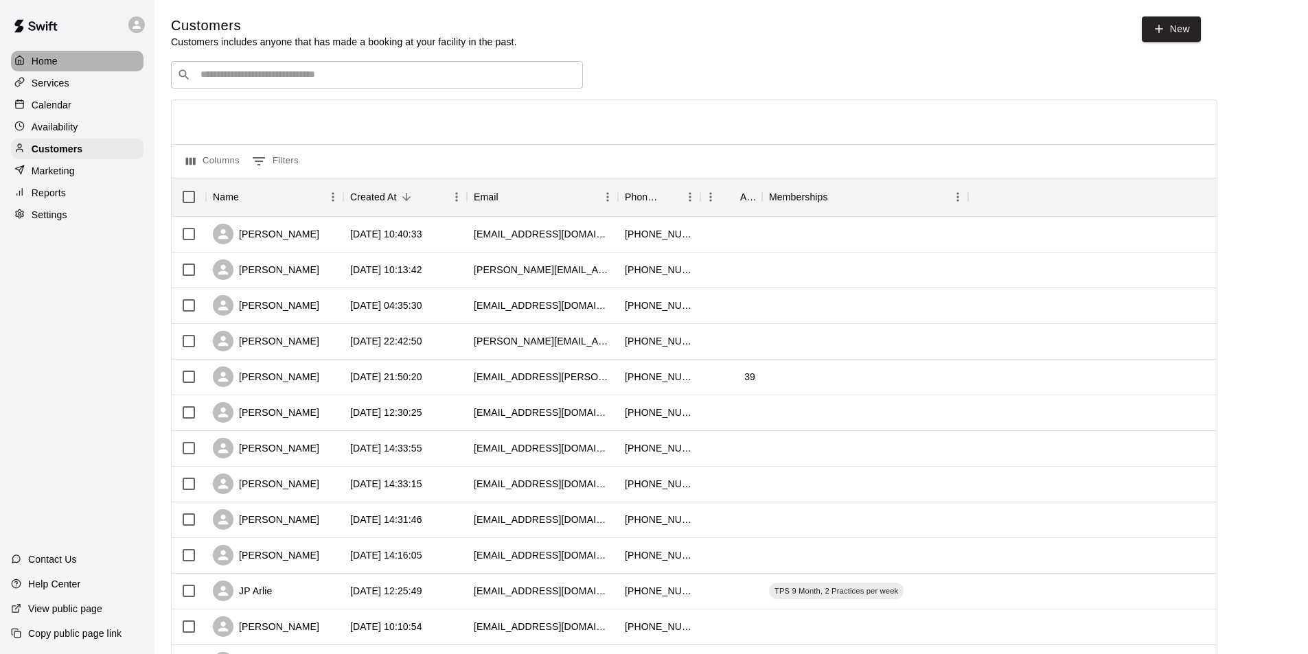
click at [77, 60] on div "Home" at bounding box center [77, 61] width 133 height 21
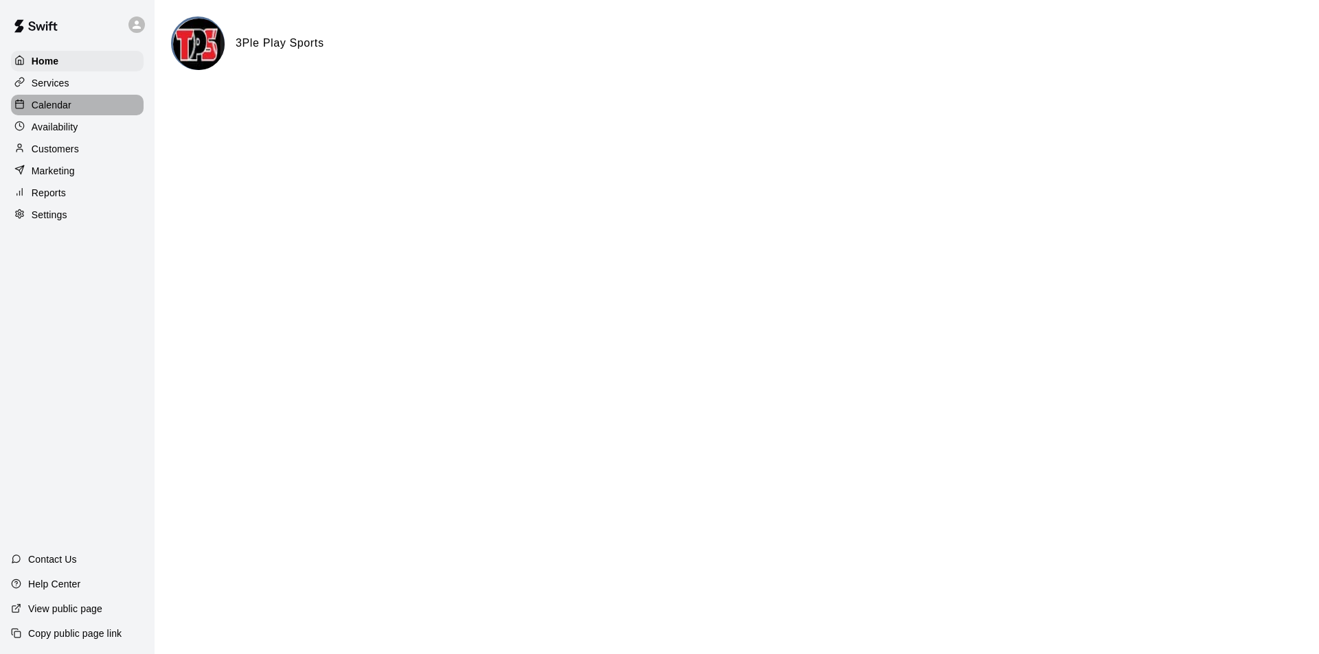
click at [63, 100] on p "Calendar" at bounding box center [52, 105] width 40 height 14
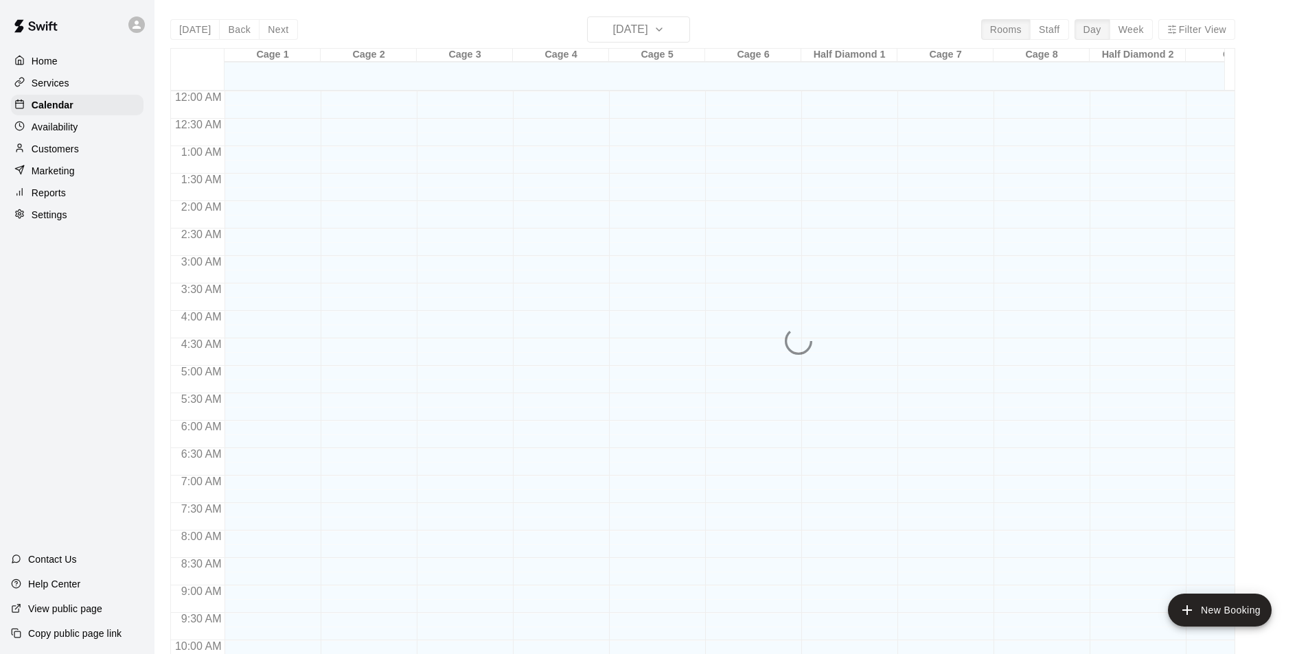
scroll to position [698, 0]
